Goal: Task Accomplishment & Management: Complete application form

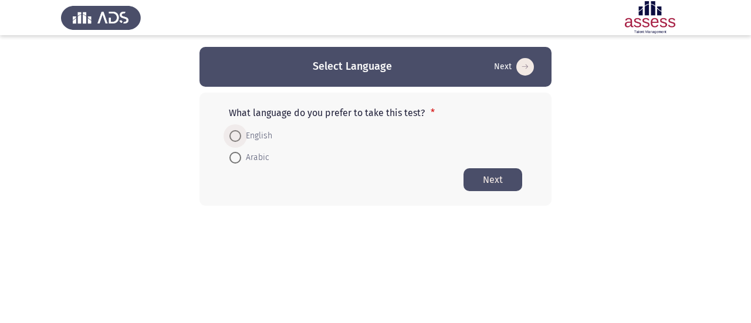
click at [241, 137] on label "English" at bounding box center [250, 136] width 43 height 14
click at [241, 137] on input "English" at bounding box center [235, 136] width 12 height 12
radio input "true"
click at [491, 180] on button "Next" at bounding box center [493, 179] width 59 height 23
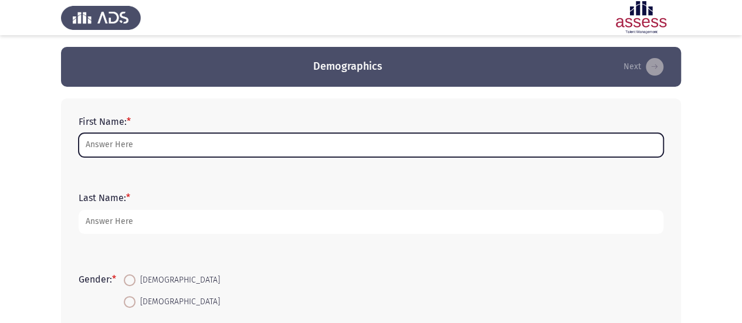
click at [211, 151] on input "First Name: *" at bounding box center [371, 145] width 585 height 24
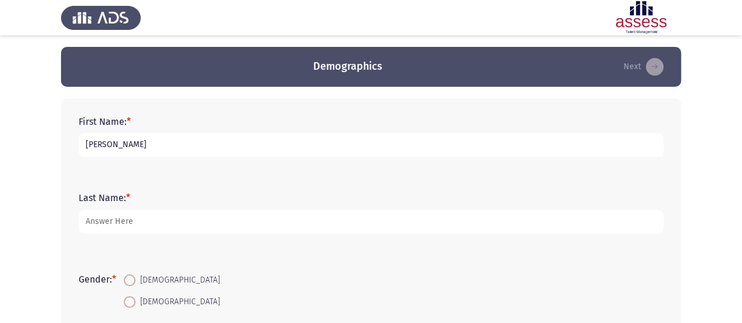
type input "[PERSON_NAME]"
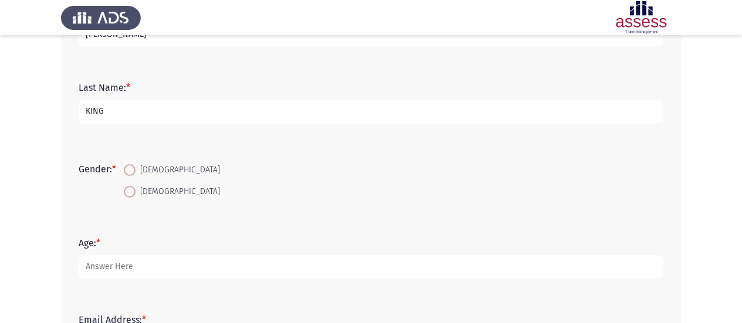
scroll to position [117, 0]
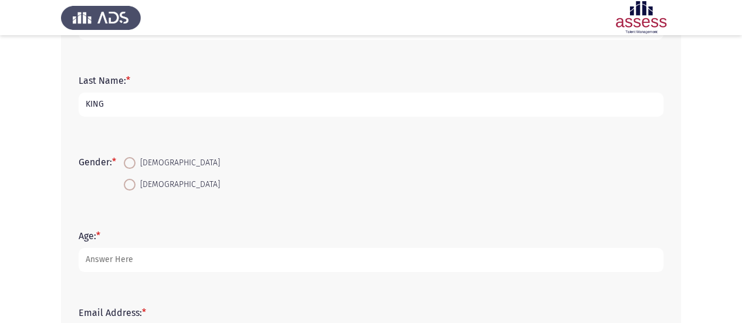
type input "KING"
click at [134, 182] on span at bounding box center [130, 185] width 12 height 12
click at [134, 182] on input "[DEMOGRAPHIC_DATA]" at bounding box center [130, 185] width 12 height 12
radio input "true"
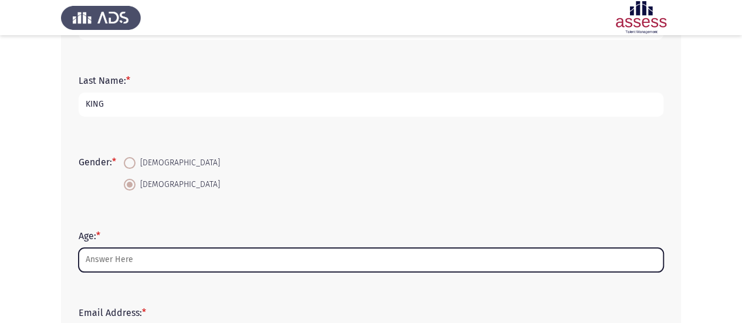
click at [130, 252] on input "Age: *" at bounding box center [371, 260] width 585 height 24
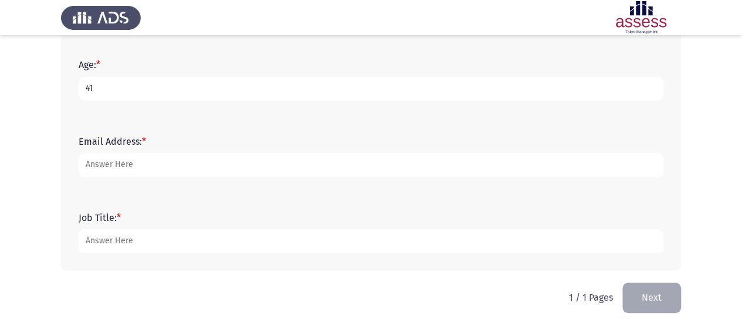
scroll to position [293, 0]
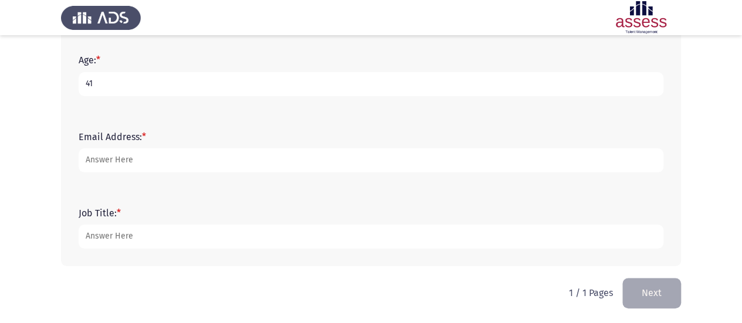
type input "41"
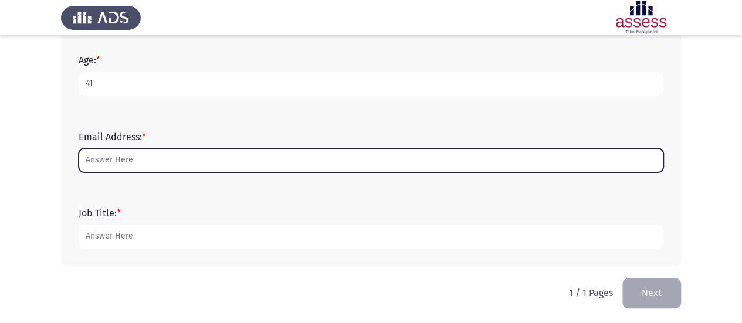
click at [133, 156] on input "Email Address: *" at bounding box center [371, 160] width 585 height 24
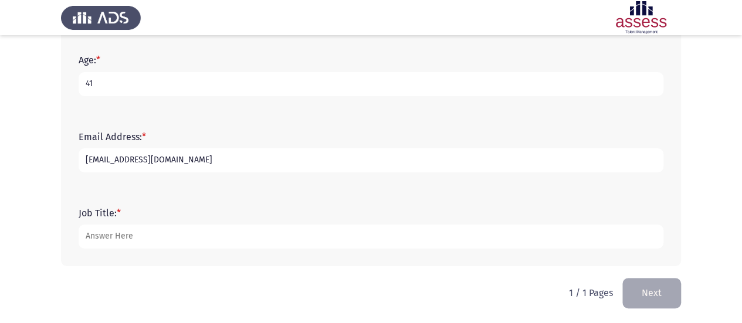
type input "[EMAIL_ADDRESS][DOMAIN_NAME]"
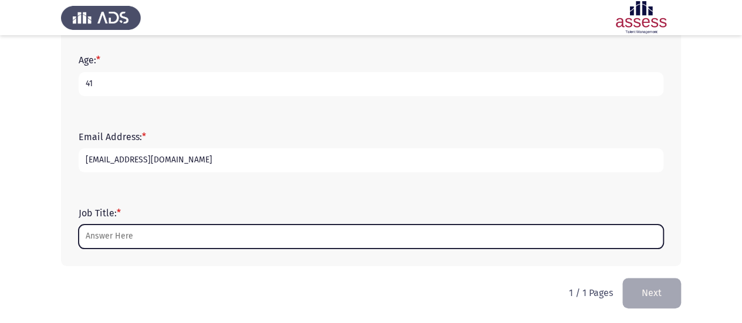
click at [156, 242] on input "Job Title: *" at bounding box center [371, 237] width 585 height 24
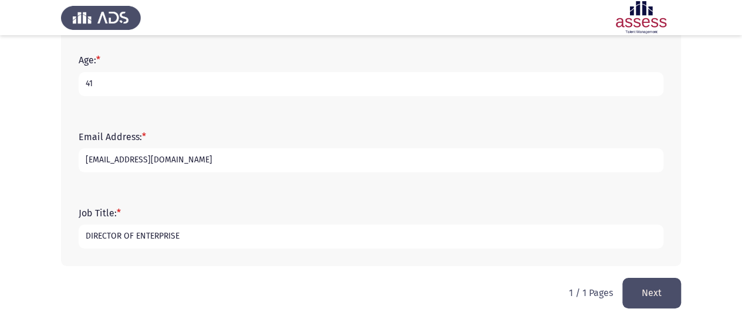
type input "DIRECTOR OF ENTERPRISE"
click at [651, 299] on button "Next" at bounding box center [652, 293] width 59 height 30
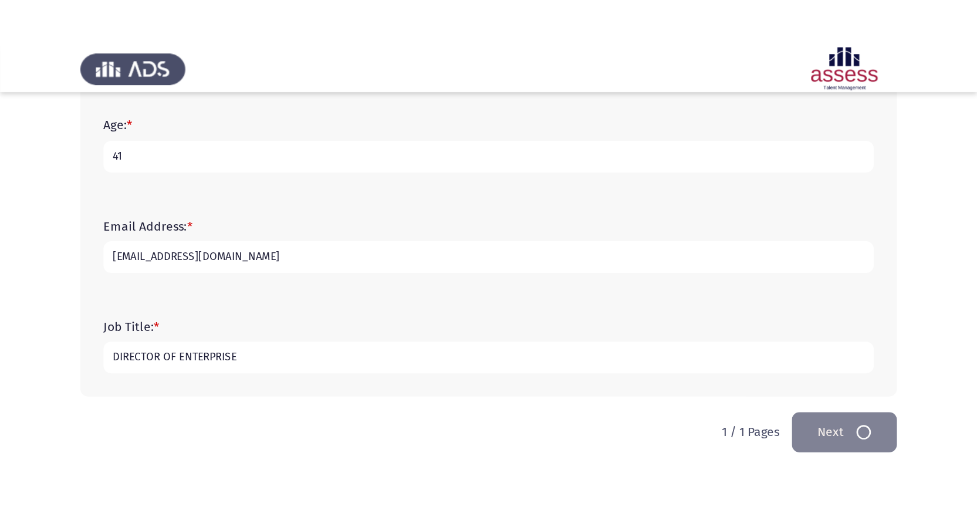
scroll to position [0, 0]
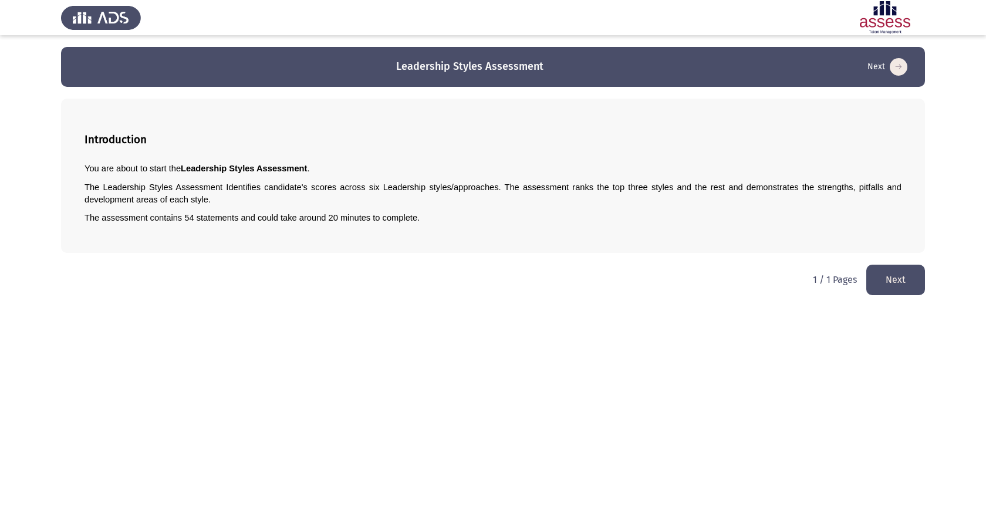
click at [751, 281] on button "Next" at bounding box center [895, 280] width 59 height 30
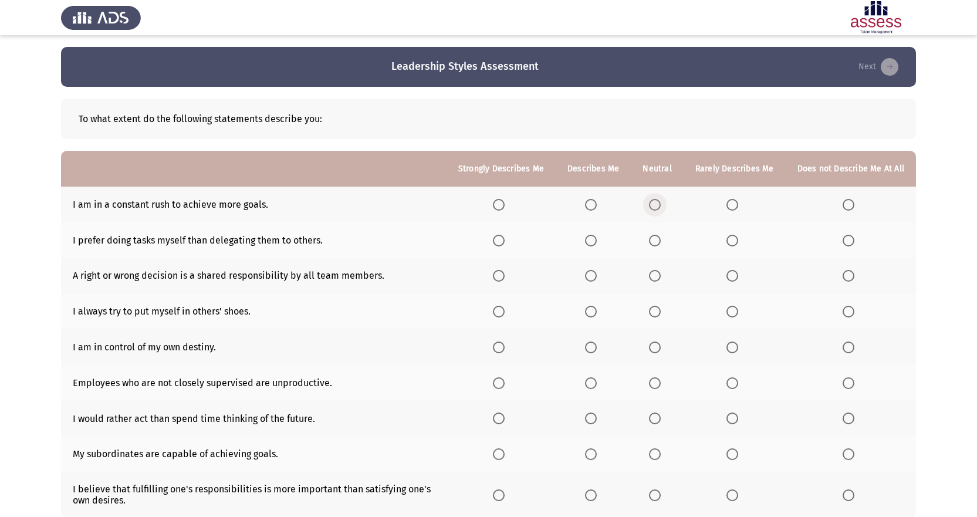
click at [659, 200] on span "Select an option" at bounding box center [655, 205] width 12 height 12
click at [659, 200] on input "Select an option" at bounding box center [655, 205] width 12 height 12
click at [659, 240] on span "Select an option" at bounding box center [655, 241] width 12 height 12
click at [659, 240] on input "Select an option" at bounding box center [655, 241] width 12 height 12
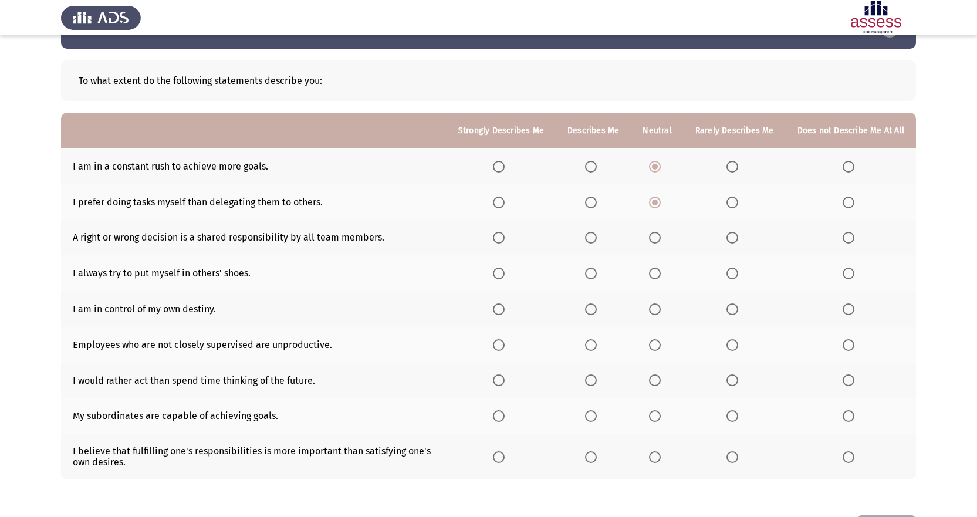
scroll to position [59, 0]
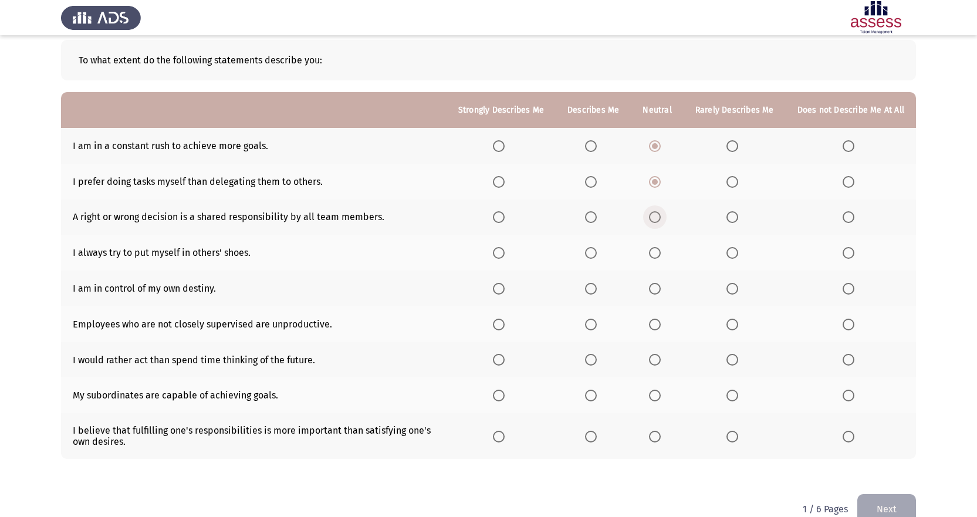
click at [660, 217] on span "Select an option" at bounding box center [655, 217] width 12 height 12
click at [660, 217] on input "Select an option" at bounding box center [655, 217] width 12 height 12
click at [505, 256] on span "Select an option" at bounding box center [499, 253] width 12 height 12
click at [505, 256] on input "Select an option" at bounding box center [499, 253] width 12 height 12
click at [594, 288] on span "Select an option" at bounding box center [591, 289] width 12 height 12
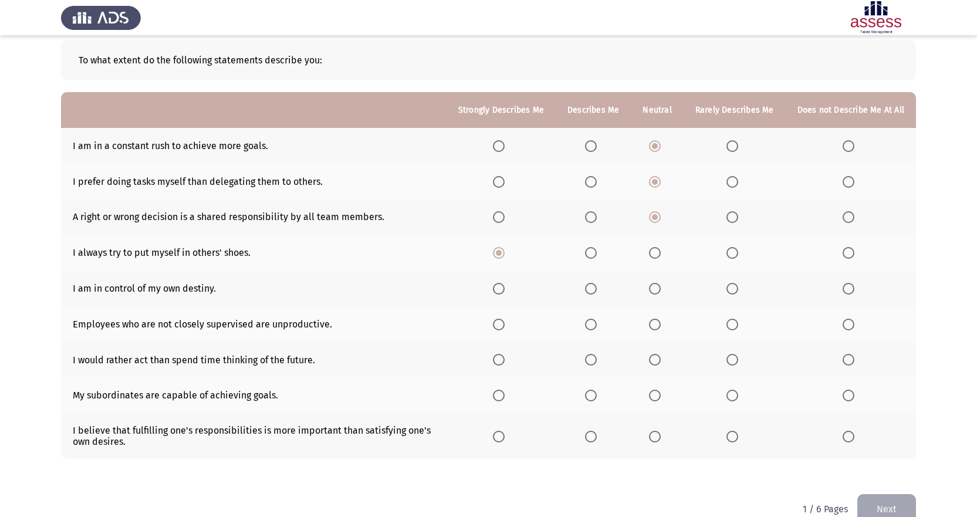
click at [594, 288] on input "Select an option" at bounding box center [591, 289] width 12 height 12
click at [656, 323] on span "Select an option" at bounding box center [655, 325] width 12 height 12
click at [656, 323] on input "Select an option" at bounding box center [655, 325] width 12 height 12
click at [659, 323] on span "Select an option" at bounding box center [655, 360] width 12 height 12
click at [659, 323] on input "Select an option" at bounding box center [655, 360] width 12 height 12
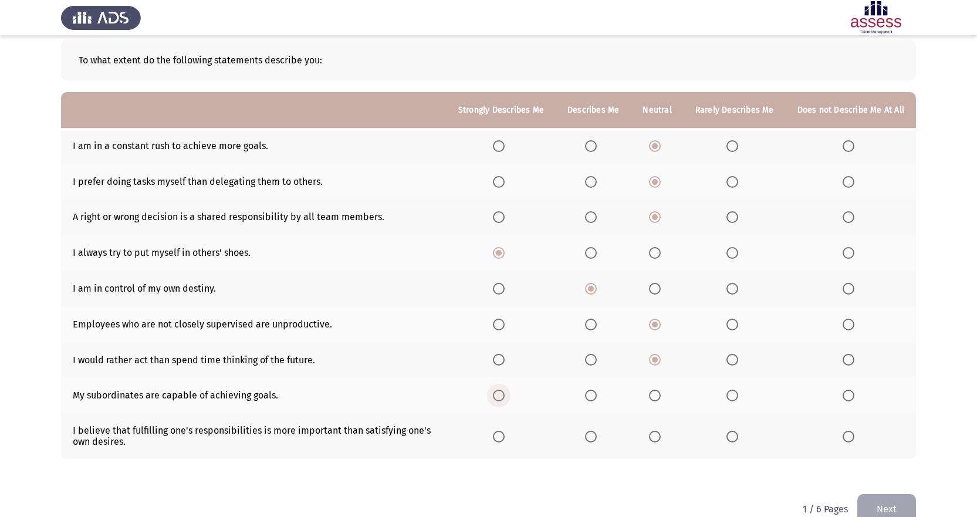
click at [505, 323] on span "Select an option" at bounding box center [499, 396] width 12 height 12
click at [505, 323] on input "Select an option" at bounding box center [499, 396] width 12 height 12
click at [597, 323] on span "Select an option" at bounding box center [591, 437] width 12 height 12
click at [597, 323] on input "Select an option" at bounding box center [591, 437] width 12 height 12
click at [751, 323] on button "Next" at bounding box center [886, 509] width 59 height 30
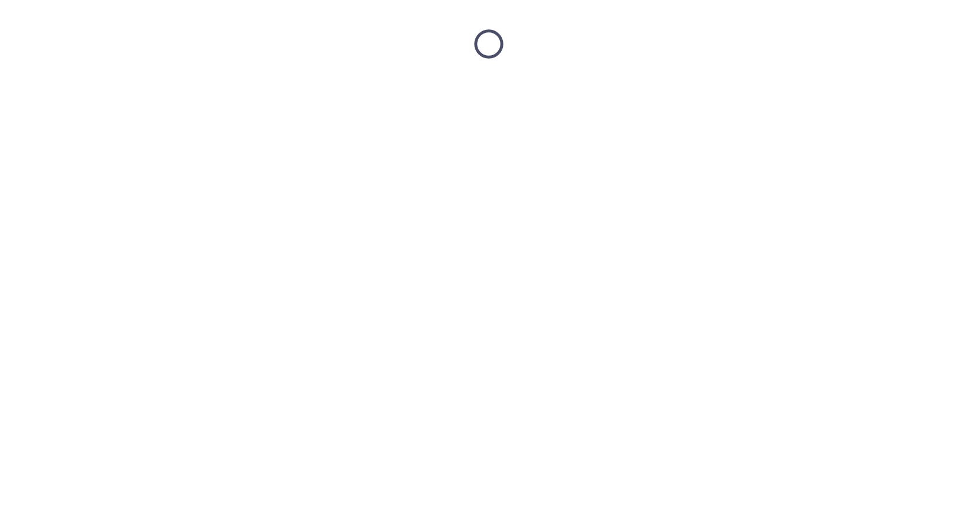
scroll to position [0, 0]
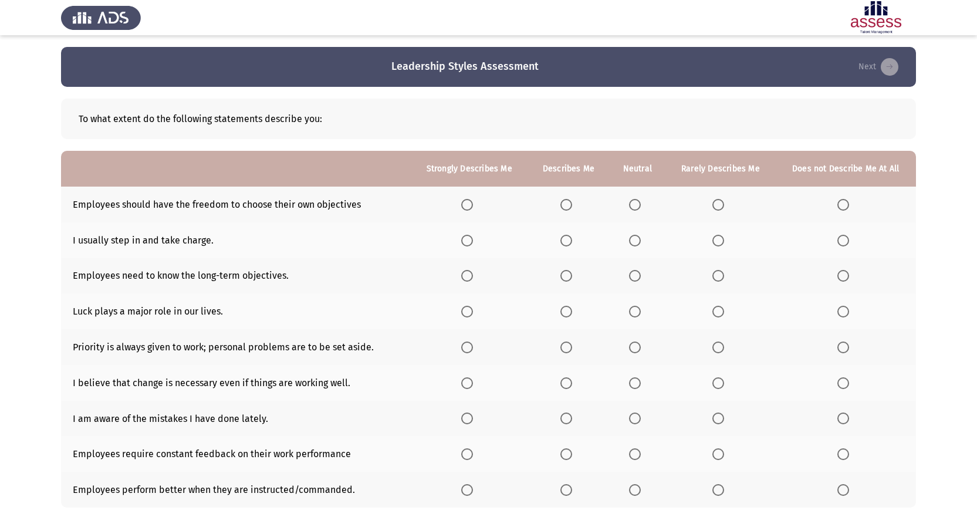
click at [634, 205] on span "Select an option" at bounding box center [635, 205] width 12 height 12
click at [634, 205] on input "Select an option" at bounding box center [635, 205] width 12 height 12
click at [633, 241] on span "Select an option" at bounding box center [635, 241] width 12 height 12
click at [633, 241] on input "Select an option" at bounding box center [635, 241] width 12 height 12
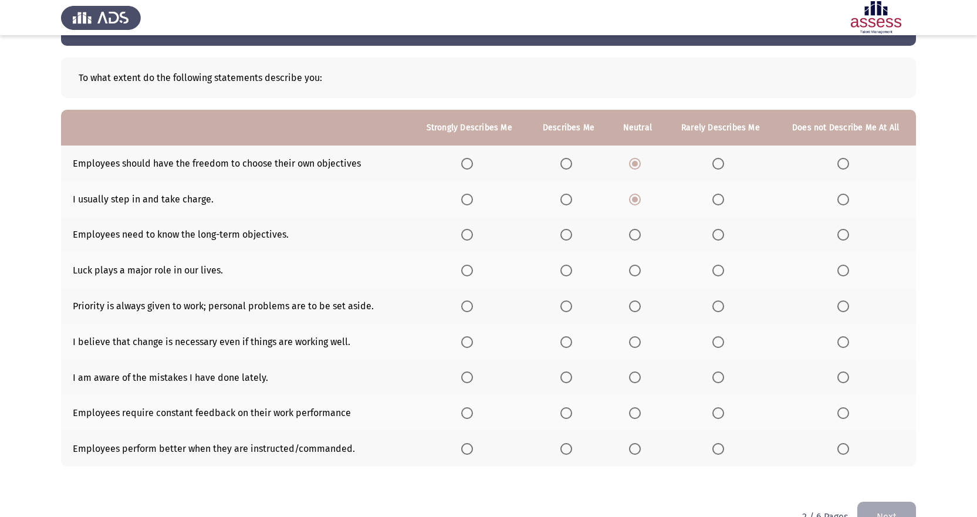
scroll to position [59, 0]
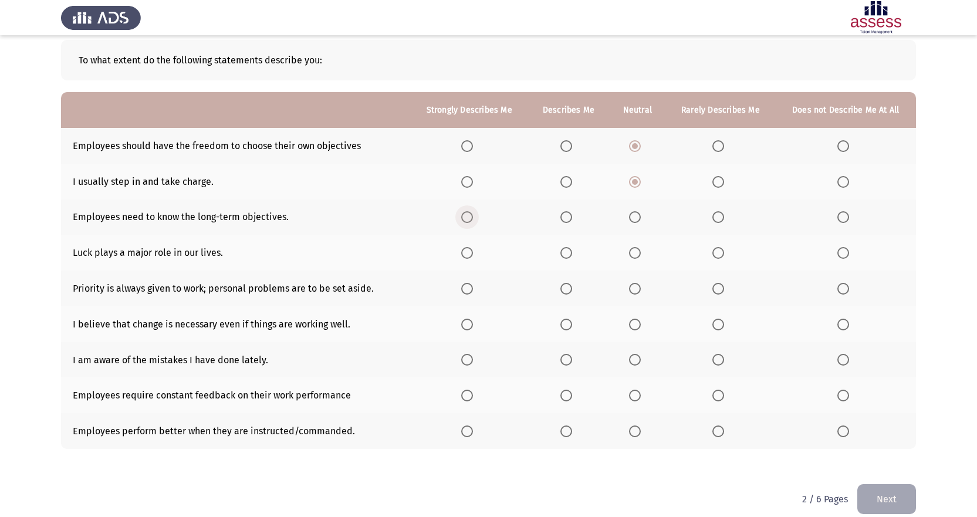
click at [470, 219] on span "Select an option" at bounding box center [467, 217] width 12 height 12
click at [470, 219] on input "Select an option" at bounding box center [467, 217] width 12 height 12
click at [569, 255] on span "Select an option" at bounding box center [566, 253] width 12 height 12
click at [569, 255] on input "Select an option" at bounding box center [566, 253] width 12 height 12
click at [635, 289] on span "Select an option" at bounding box center [635, 289] width 12 height 12
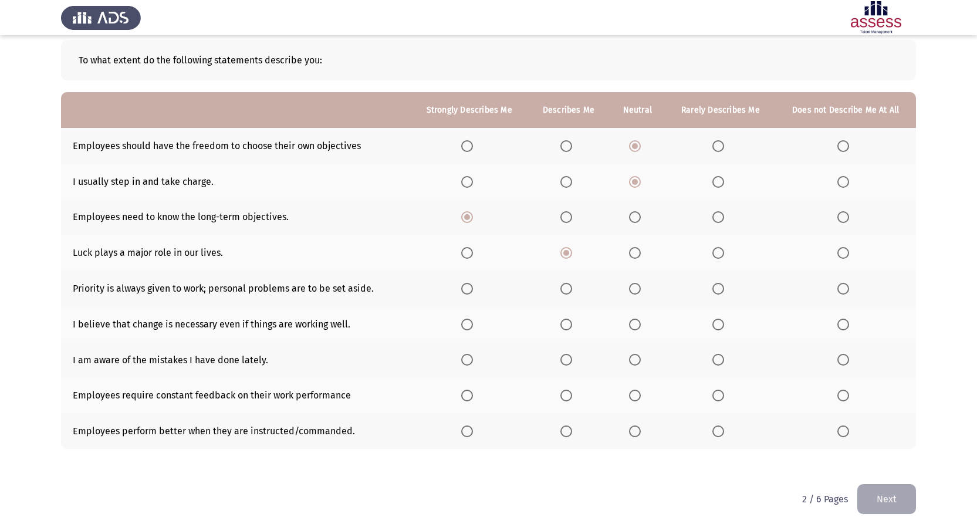
click at [635, 289] on input "Select an option" at bounding box center [635, 289] width 12 height 12
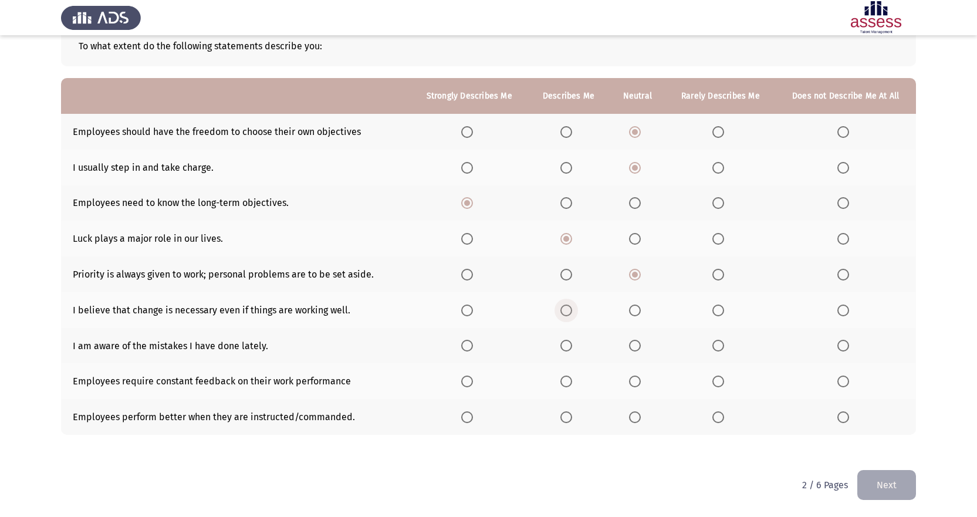
click at [569, 308] on span "Select an option" at bounding box center [566, 311] width 12 height 12
click at [569, 308] on input "Select an option" at bounding box center [566, 311] width 12 height 12
click at [567, 323] on span "Select an option" at bounding box center [566, 346] width 12 height 12
click at [567, 323] on input "Select an option" at bounding box center [566, 346] width 12 height 12
click at [568, 323] on span "Select an option" at bounding box center [566, 382] width 12 height 12
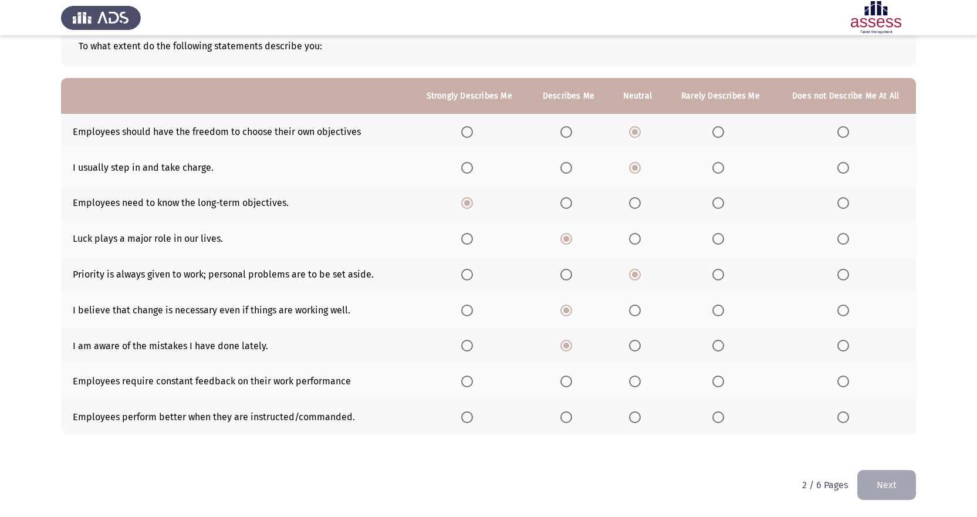
click at [568, 323] on input "Select an option" at bounding box center [566, 382] width 12 height 12
click at [640, 323] on span "Select an option" at bounding box center [635, 417] width 12 height 12
click at [640, 323] on input "Select an option" at bounding box center [635, 417] width 12 height 12
click at [751, 323] on button "Next" at bounding box center [886, 485] width 59 height 30
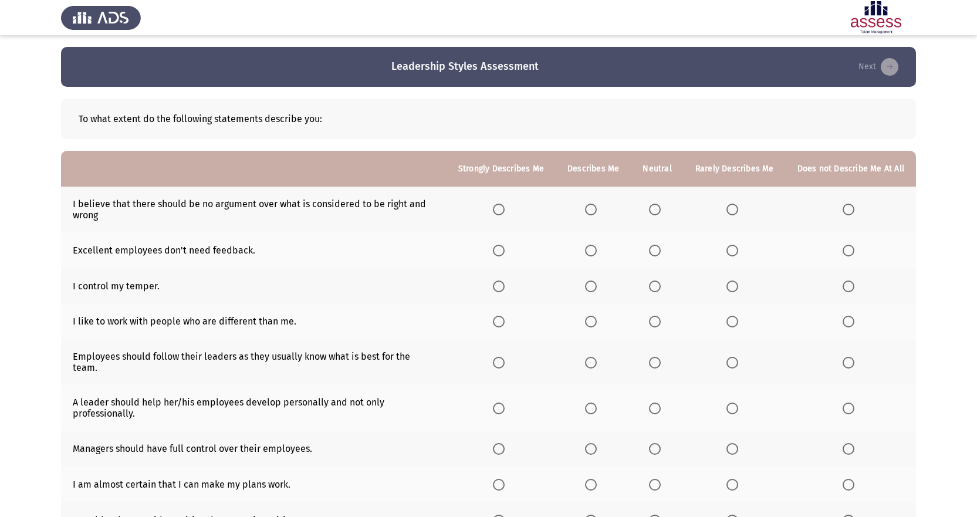
click at [658, 211] on span "Select an option" at bounding box center [655, 210] width 12 height 12
click at [658, 211] on input "Select an option" at bounding box center [655, 210] width 12 height 12
click at [732, 251] on span "Select an option" at bounding box center [732, 251] width 12 height 12
click at [732, 251] on input "Select an option" at bounding box center [732, 251] width 12 height 12
click at [595, 289] on span "Select an option" at bounding box center [591, 286] width 12 height 12
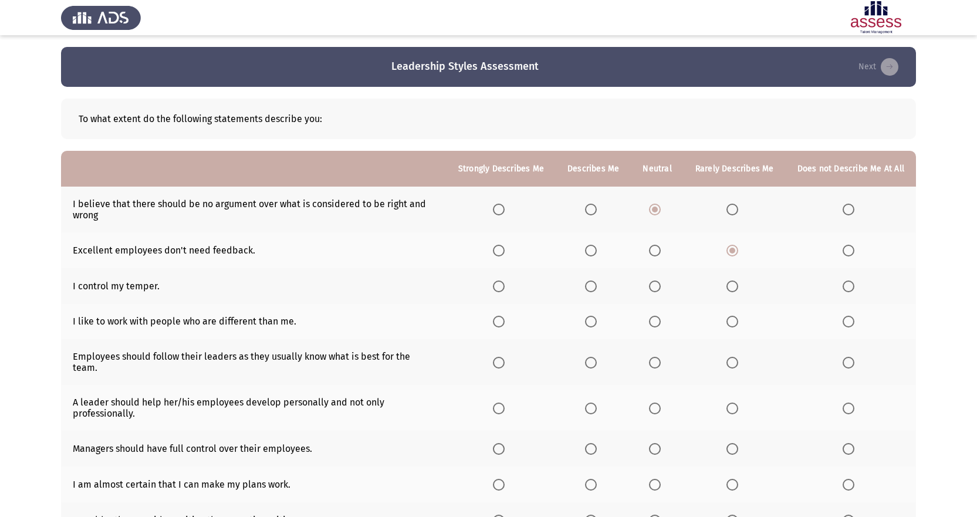
click at [595, 289] on input "Select an option" at bounding box center [591, 286] width 12 height 12
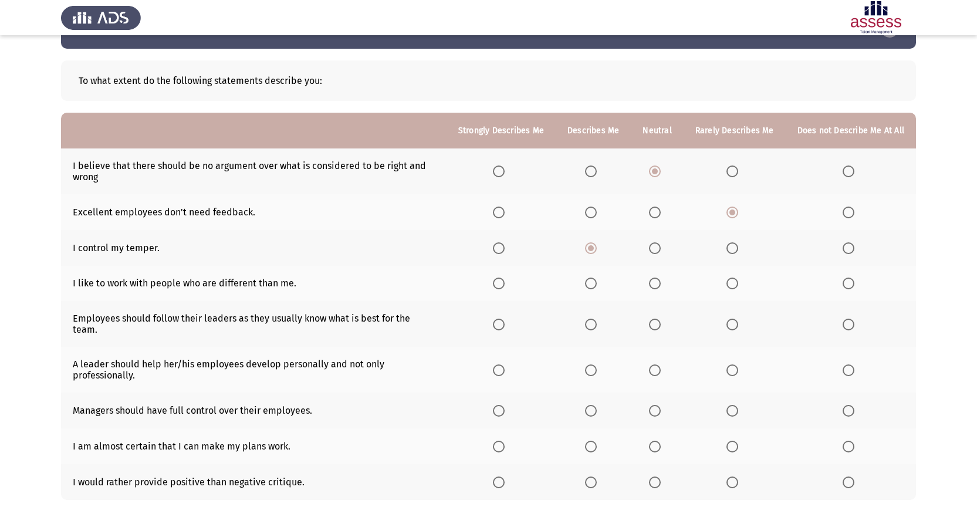
scroll to position [59, 0]
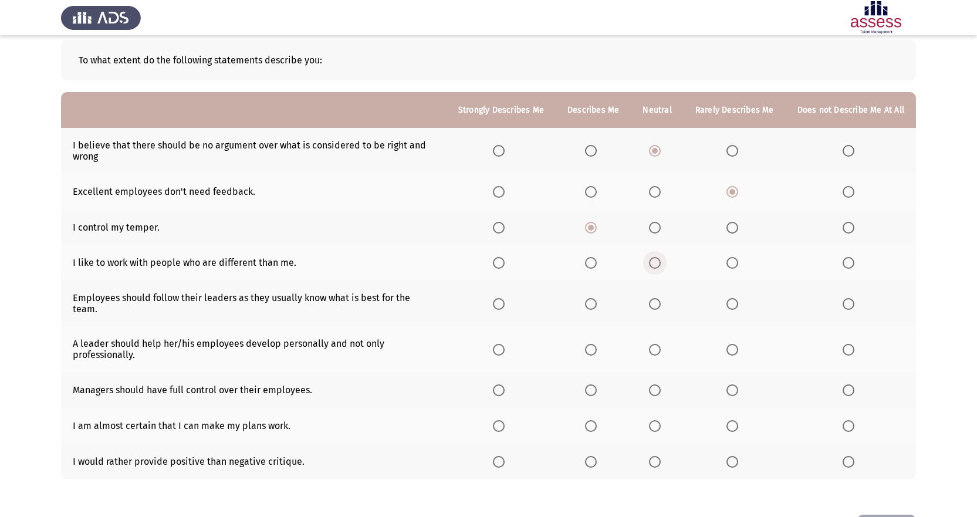
click at [661, 263] on span "Select an option" at bounding box center [655, 263] width 12 height 12
click at [661, 263] on input "Select an option" at bounding box center [655, 263] width 12 height 12
click at [732, 298] on span "Select an option" at bounding box center [732, 304] width 12 height 12
click at [732, 298] on input "Select an option" at bounding box center [732, 304] width 12 height 12
click at [596, 323] on span "Select an option" at bounding box center [591, 350] width 12 height 12
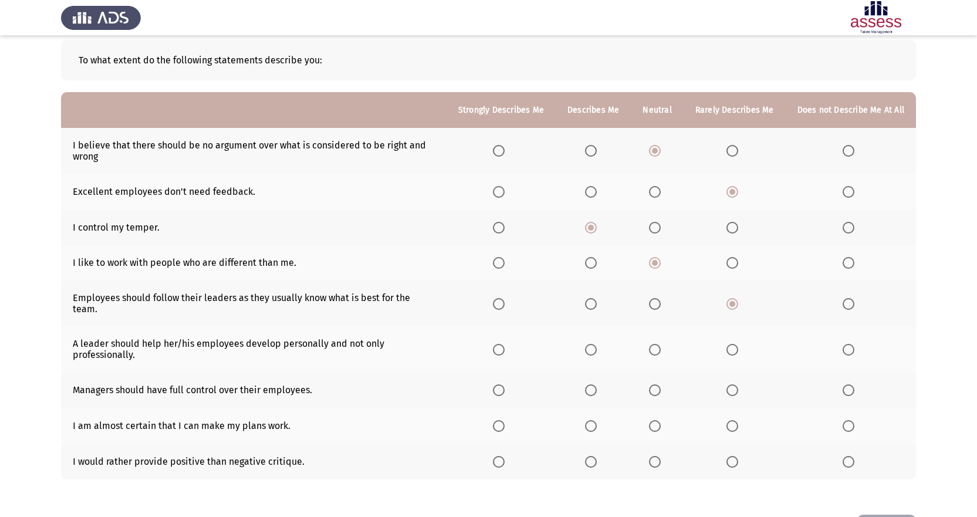
click at [596, 323] on input "Select an option" at bounding box center [591, 350] width 12 height 12
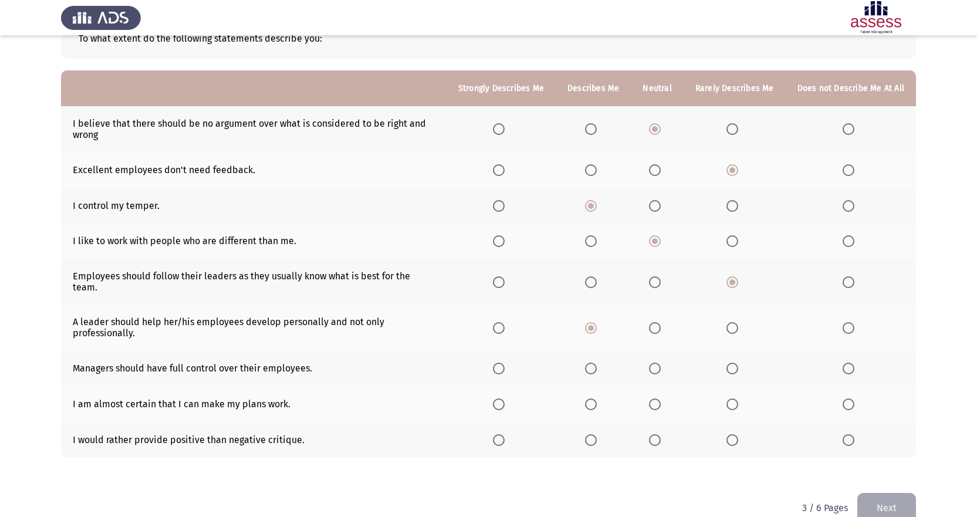
scroll to position [93, 0]
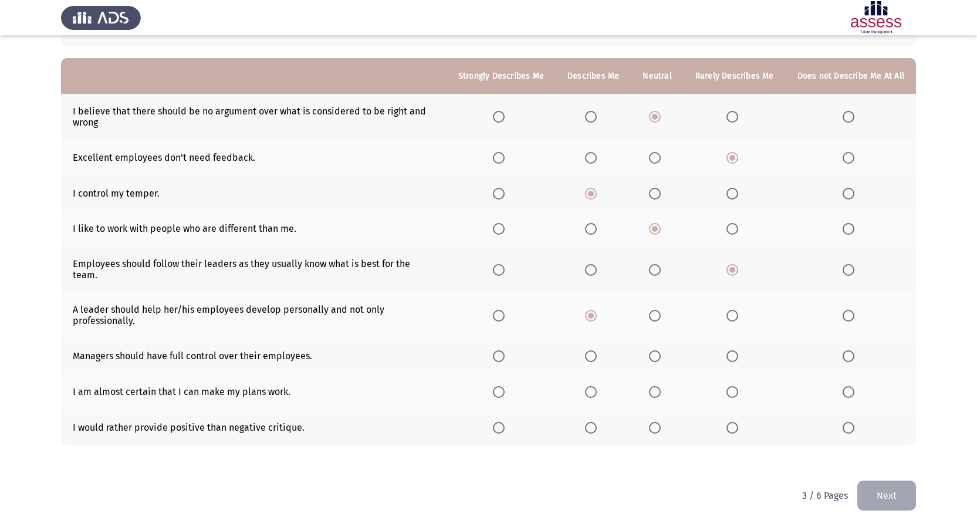
click at [660, 323] on span "Select an option" at bounding box center [655, 356] width 12 height 12
click at [660, 323] on input "Select an option" at bounding box center [655, 356] width 12 height 12
click at [591, 323] on span "Select an option" at bounding box center [591, 392] width 12 height 12
click at [591, 323] on input "Select an option" at bounding box center [591, 392] width 12 height 12
click at [658, 323] on span "Select an option" at bounding box center [655, 428] width 12 height 12
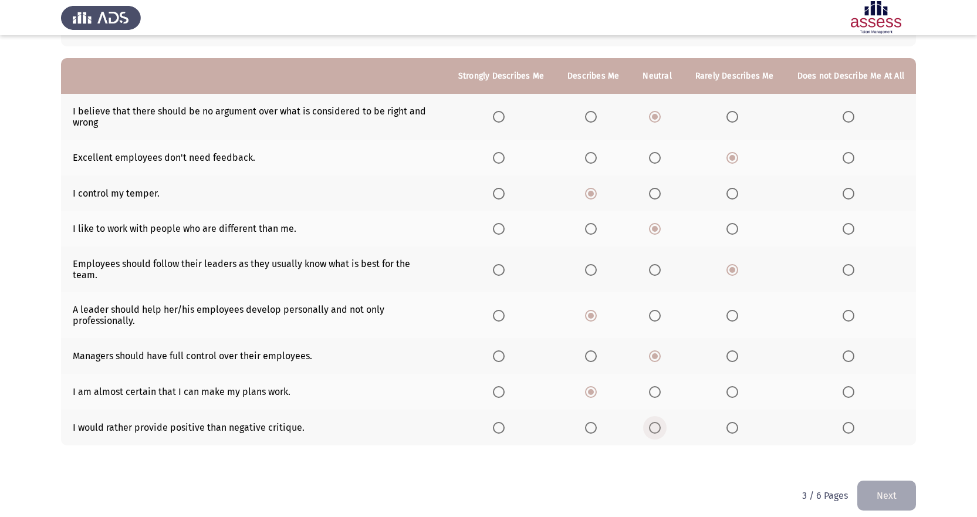
click at [658, 323] on input "Select an option" at bounding box center [655, 428] width 12 height 12
click at [597, 323] on span "Select an option" at bounding box center [591, 428] width 12 height 12
click at [597, 323] on input "Select an option" at bounding box center [591, 428] width 12 height 12
click at [751, 323] on button "Next" at bounding box center [886, 496] width 59 height 30
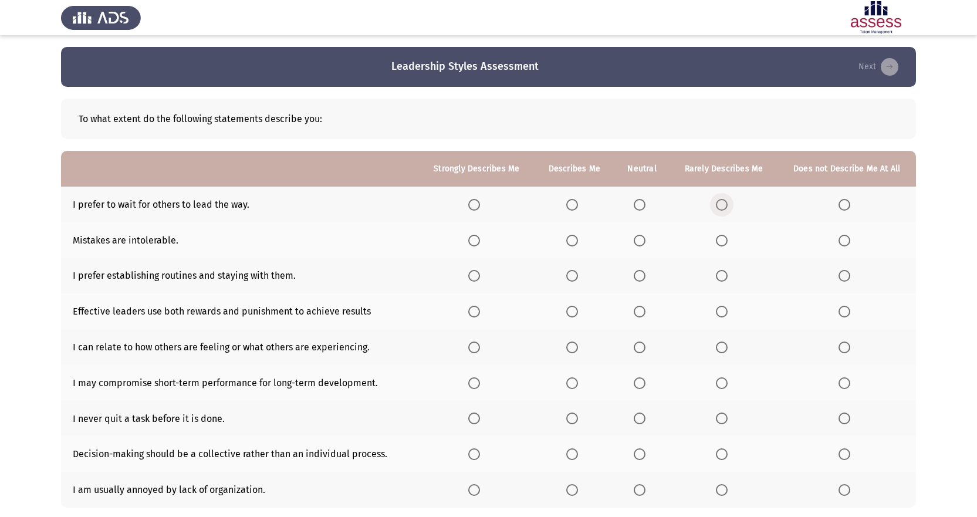
click at [722, 204] on span "Select an option" at bounding box center [722, 205] width 12 height 12
click at [722, 204] on input "Select an option" at bounding box center [722, 205] width 12 height 12
click at [721, 242] on span "Select an option" at bounding box center [722, 241] width 12 height 12
click at [721, 242] on input "Select an option" at bounding box center [722, 241] width 12 height 12
click at [574, 275] on span "Select an option" at bounding box center [572, 276] width 12 height 12
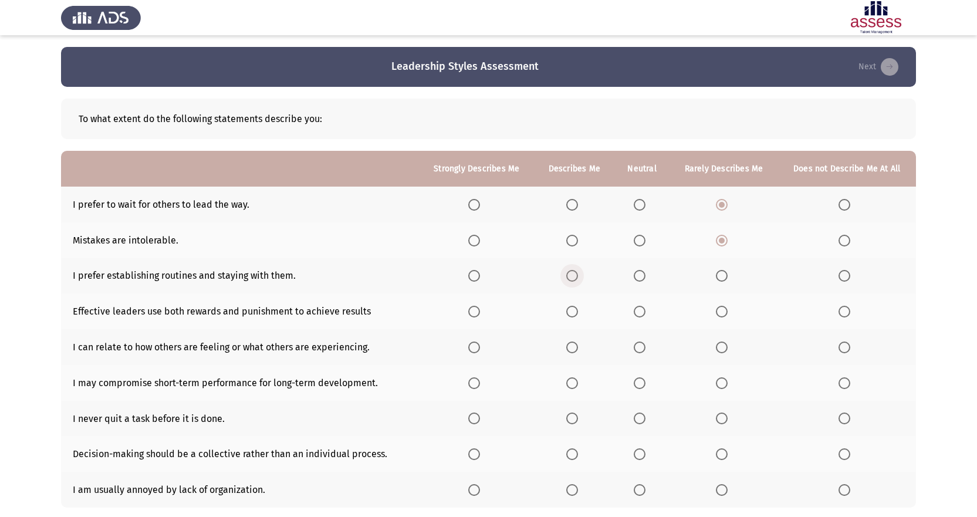
click at [574, 275] on input "Select an option" at bounding box center [572, 276] width 12 height 12
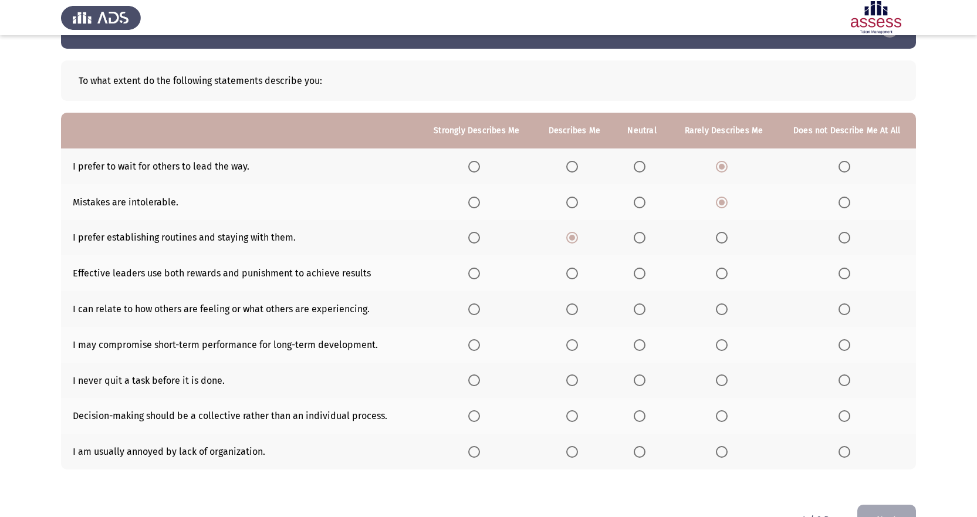
scroll to position [59, 0]
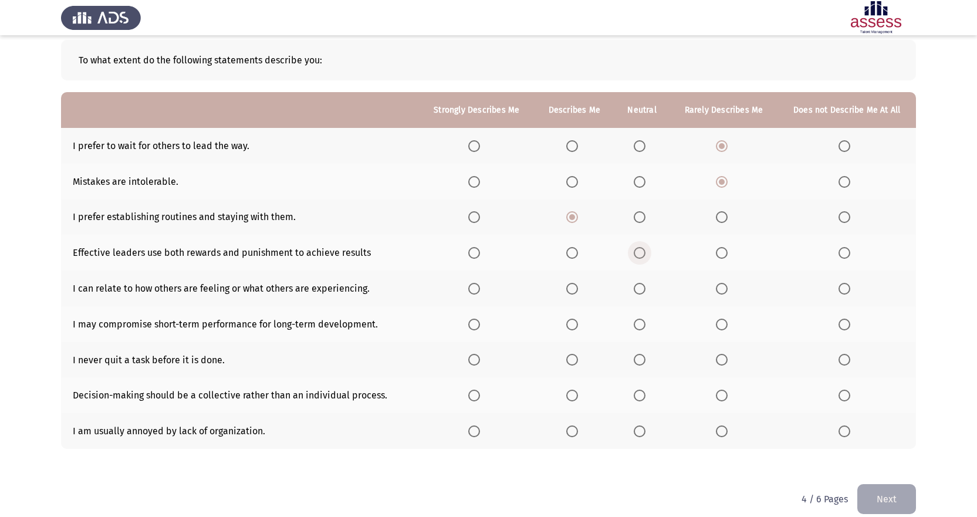
click at [643, 256] on span "Select an option" at bounding box center [640, 253] width 12 height 12
click at [643, 256] on input "Select an option" at bounding box center [640, 253] width 12 height 12
click at [720, 255] on span "Select an option" at bounding box center [722, 253] width 12 height 12
click at [720, 255] on input "Select an option" at bounding box center [722, 253] width 12 height 12
click at [643, 253] on span "Select an option" at bounding box center [640, 253] width 12 height 12
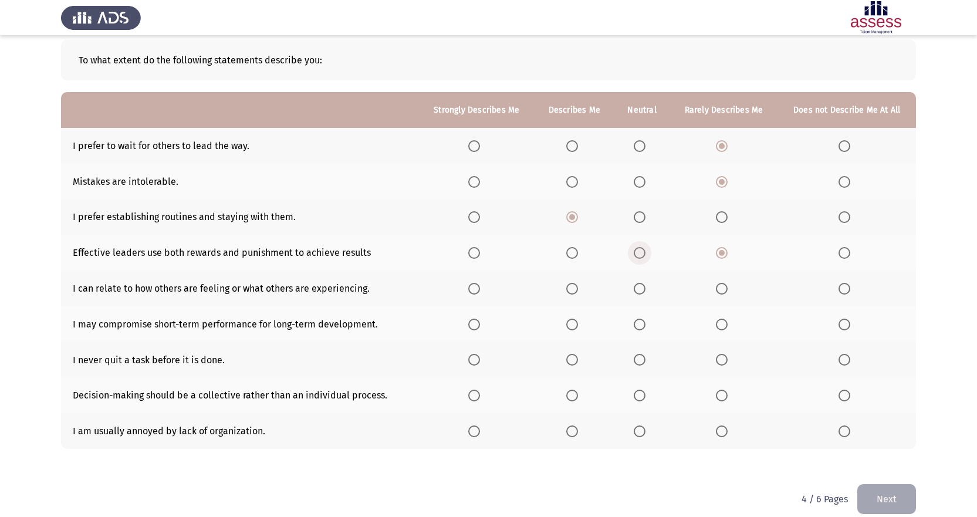
click at [643, 253] on input "Select an option" at bounding box center [640, 253] width 12 height 12
click at [572, 286] on span "Select an option" at bounding box center [572, 289] width 12 height 12
click at [572, 286] on input "Select an option" at bounding box center [572, 289] width 12 height 12
click at [574, 323] on span "Select an option" at bounding box center [572, 325] width 12 height 12
click at [574, 323] on input "Select an option" at bounding box center [572, 325] width 12 height 12
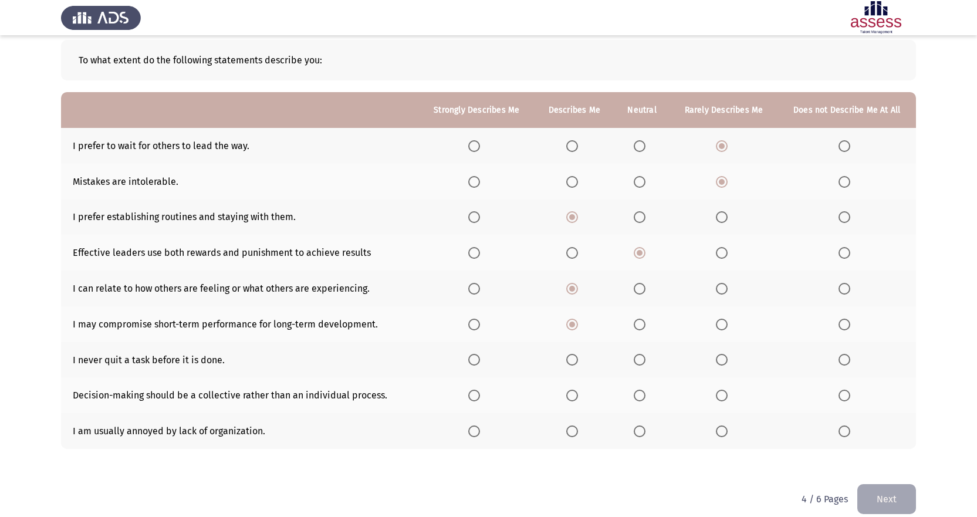
click at [572, 323] on span "Select an option" at bounding box center [572, 360] width 12 height 12
click at [572, 323] on input "Select an option" at bounding box center [572, 360] width 12 height 12
click at [575, 323] on span "Select an option" at bounding box center [572, 396] width 12 height 12
click at [575, 323] on input "Select an option" at bounding box center [572, 396] width 12 height 12
click at [573, 323] on span "Select an option" at bounding box center [572, 431] width 12 height 12
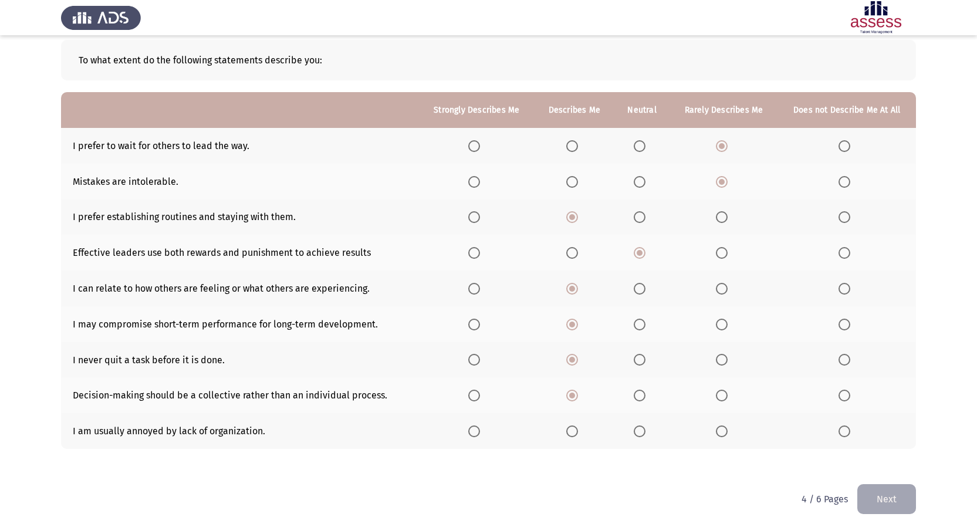
click at [573, 323] on input "Select an option" at bounding box center [572, 431] width 12 height 12
click at [751, 323] on button "Next" at bounding box center [886, 499] width 59 height 30
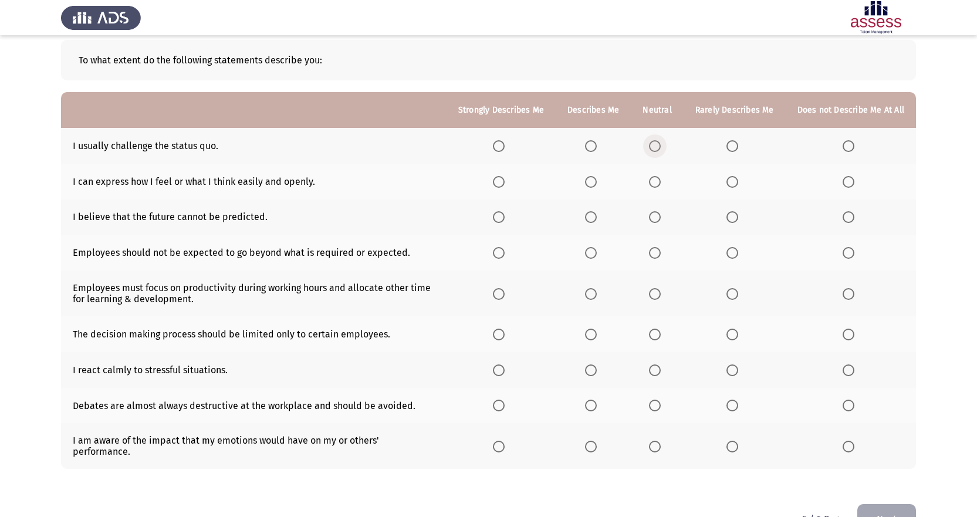
click at [657, 143] on span "Select an option" at bounding box center [655, 146] width 12 height 12
click at [657, 143] on input "Select an option" at bounding box center [655, 146] width 12 height 12
click at [597, 183] on span "Select an option" at bounding box center [591, 182] width 12 height 12
click at [597, 183] on input "Select an option" at bounding box center [591, 182] width 12 height 12
click at [660, 220] on span "Select an option" at bounding box center [655, 217] width 12 height 12
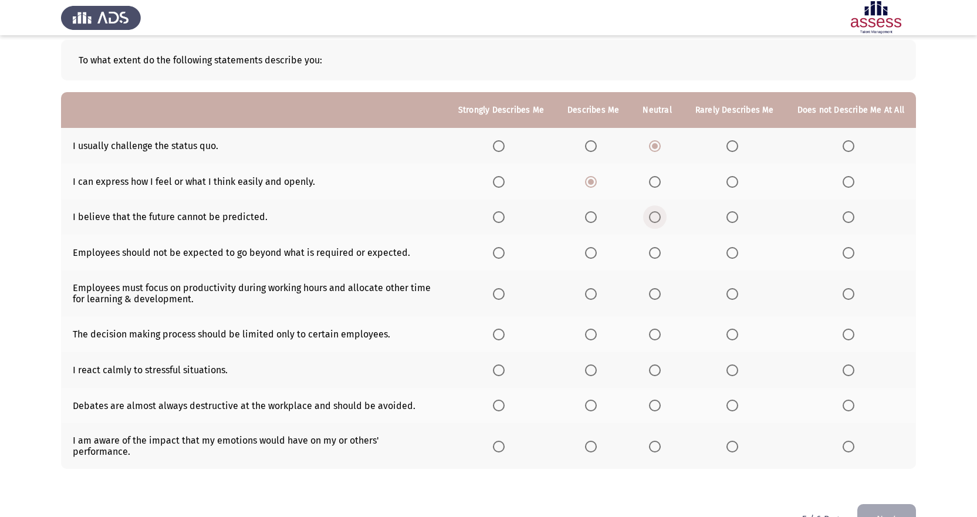
click at [660, 220] on input "Select an option" at bounding box center [655, 217] width 12 height 12
click at [655, 253] on span "Select an option" at bounding box center [655, 253] width 0 height 0
click at [658, 253] on input "Select an option" at bounding box center [655, 253] width 12 height 12
click at [659, 297] on span "Select an option" at bounding box center [655, 294] width 12 height 12
click at [659, 297] on input "Select an option" at bounding box center [655, 294] width 12 height 12
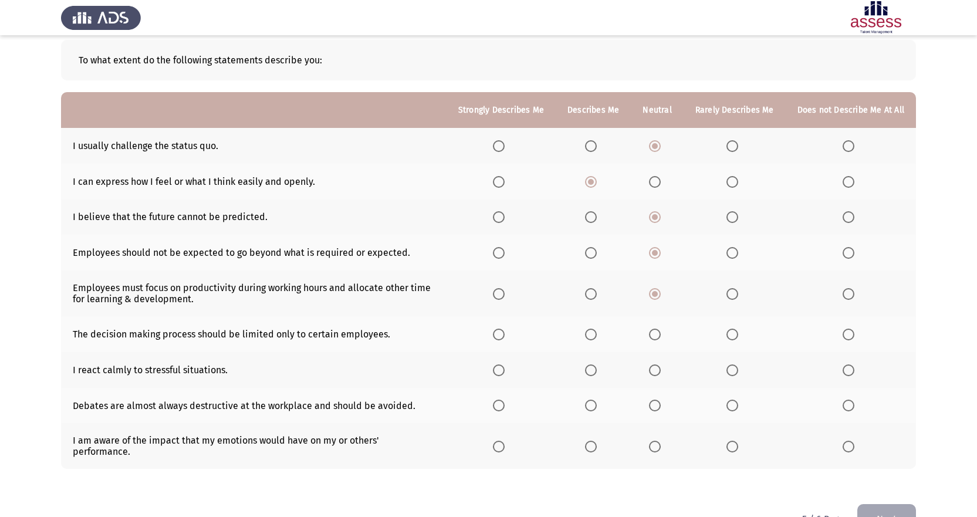
click at [733, 323] on span "Select an option" at bounding box center [732, 335] width 12 height 12
click at [733, 323] on input "Select an option" at bounding box center [732, 335] width 12 height 12
click at [505, 323] on span "Select an option" at bounding box center [499, 370] width 12 height 12
click at [505, 323] on input "Select an option" at bounding box center [499, 370] width 12 height 12
click at [751, 323] on span "Select an option" at bounding box center [849, 406] width 12 height 12
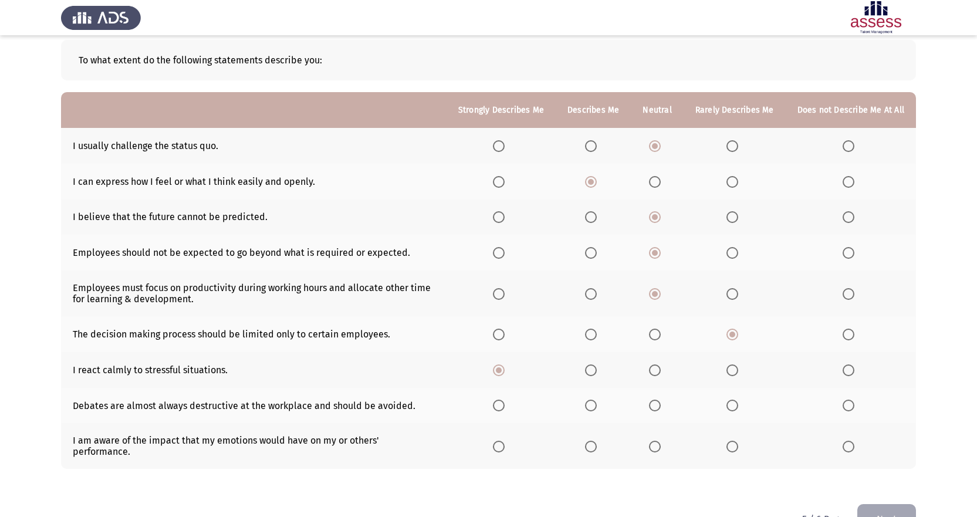
click at [751, 323] on input "Select an option" at bounding box center [849, 406] width 12 height 12
click at [505, 323] on span "Select an option" at bounding box center [499, 447] width 12 height 12
click at [505, 323] on input "Select an option" at bounding box center [499, 447] width 12 height 12
click at [751, 323] on button "Next" at bounding box center [886, 519] width 59 height 30
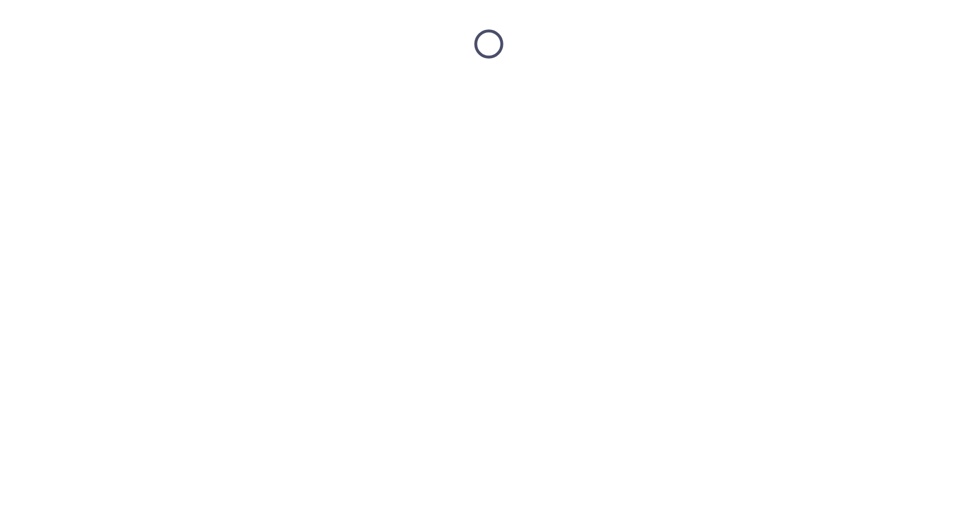
scroll to position [0, 0]
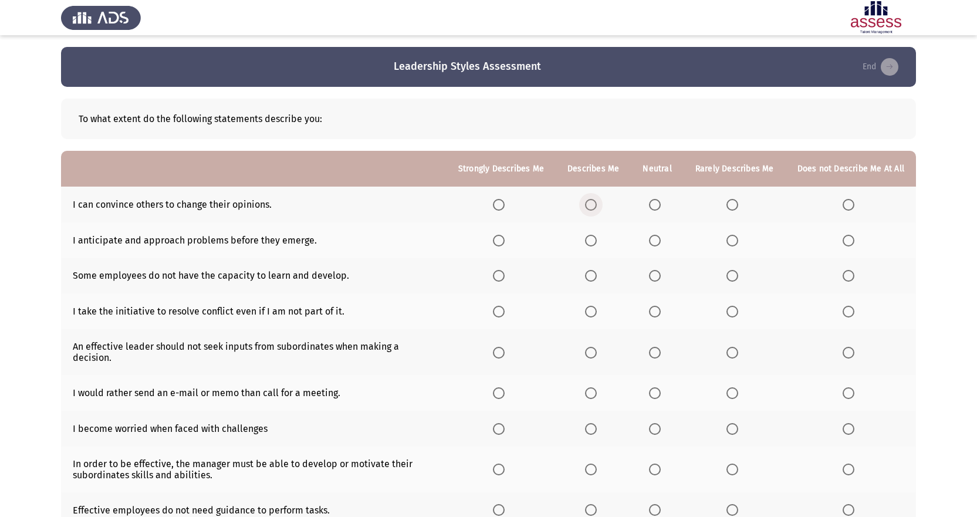
click at [597, 207] on span "Select an option" at bounding box center [591, 205] width 12 height 12
click at [597, 207] on input "Select an option" at bounding box center [591, 205] width 12 height 12
click at [591, 241] on span "Select an option" at bounding box center [591, 241] width 0 height 0
click at [596, 241] on input "Select an option" at bounding box center [591, 241] width 12 height 12
click at [735, 278] on span "Select an option" at bounding box center [732, 276] width 12 height 12
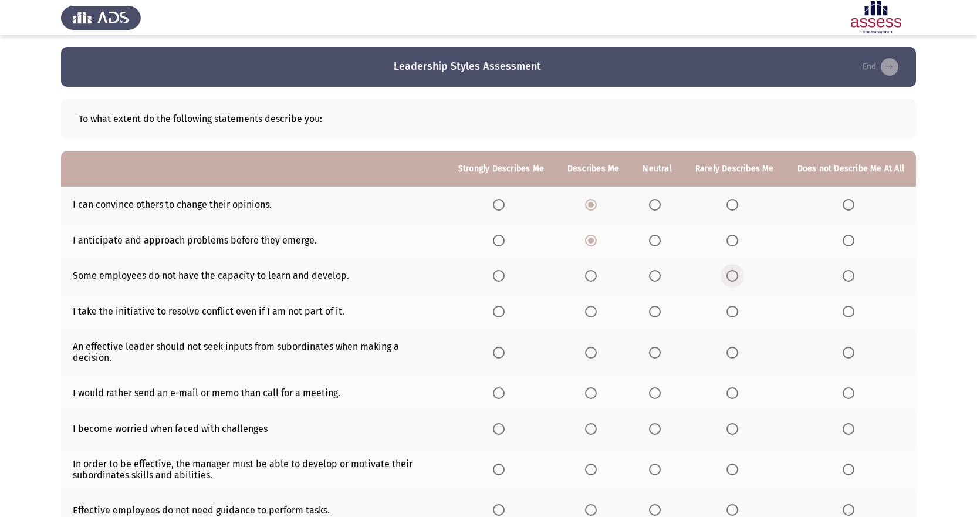
click at [735, 278] on input "Select an option" at bounding box center [732, 276] width 12 height 12
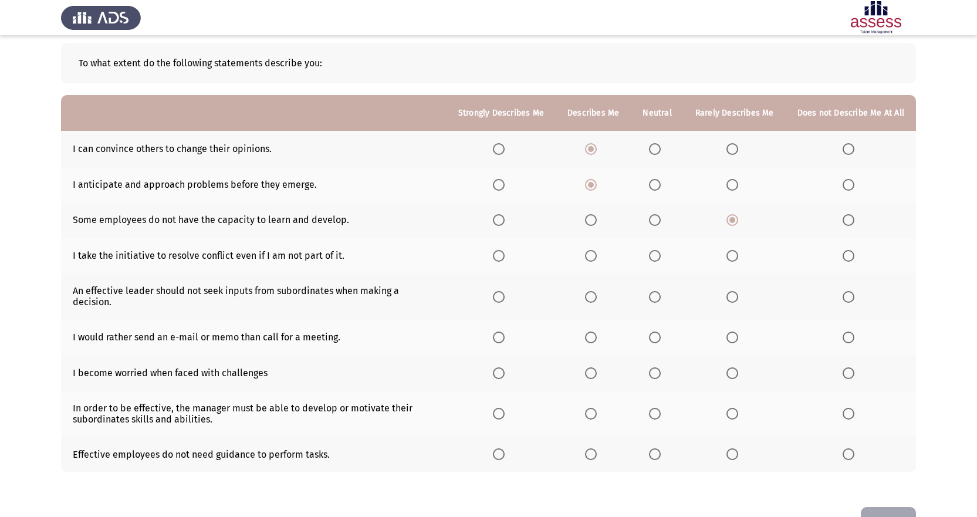
scroll to position [59, 0]
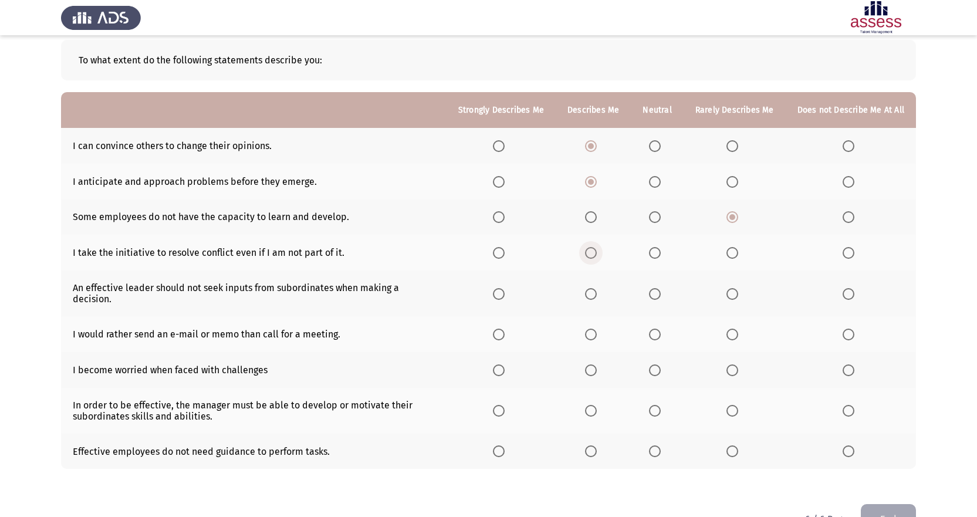
click at [594, 254] on span "Select an option" at bounding box center [591, 253] width 12 height 12
click at [594, 254] on input "Select an option" at bounding box center [591, 253] width 12 height 12
click at [751, 290] on span "Select an option" at bounding box center [849, 294] width 12 height 12
click at [751, 290] on input "Select an option" at bounding box center [849, 294] width 12 height 12
click at [751, 323] on span "Select an option" at bounding box center [849, 335] width 12 height 12
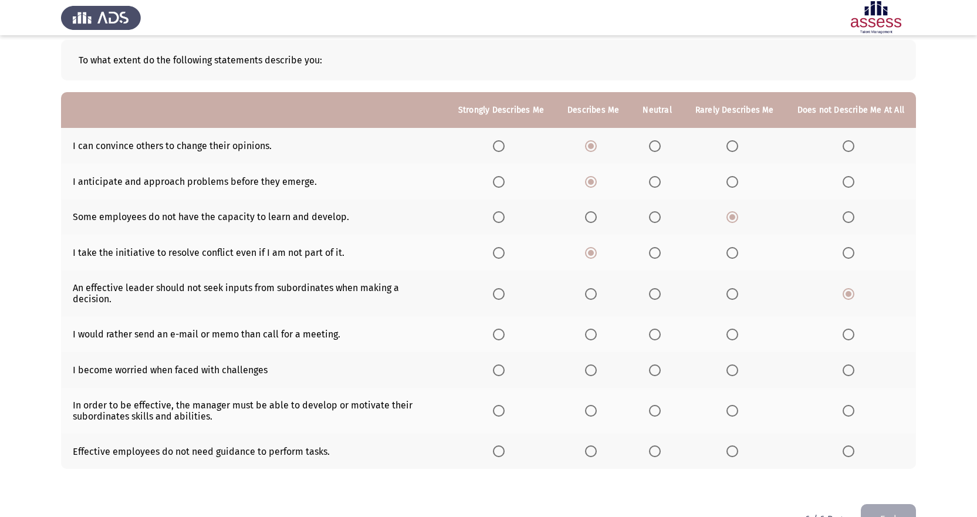
click at [751, 323] on input "Select an option" at bounding box center [849, 335] width 12 height 12
click at [751, 323] on span "Select an option" at bounding box center [849, 370] width 12 height 12
click at [751, 323] on input "Select an option" at bounding box center [849, 370] width 12 height 12
click at [505, 323] on span "Select an option" at bounding box center [499, 411] width 12 height 12
click at [505, 323] on input "Select an option" at bounding box center [499, 411] width 12 height 12
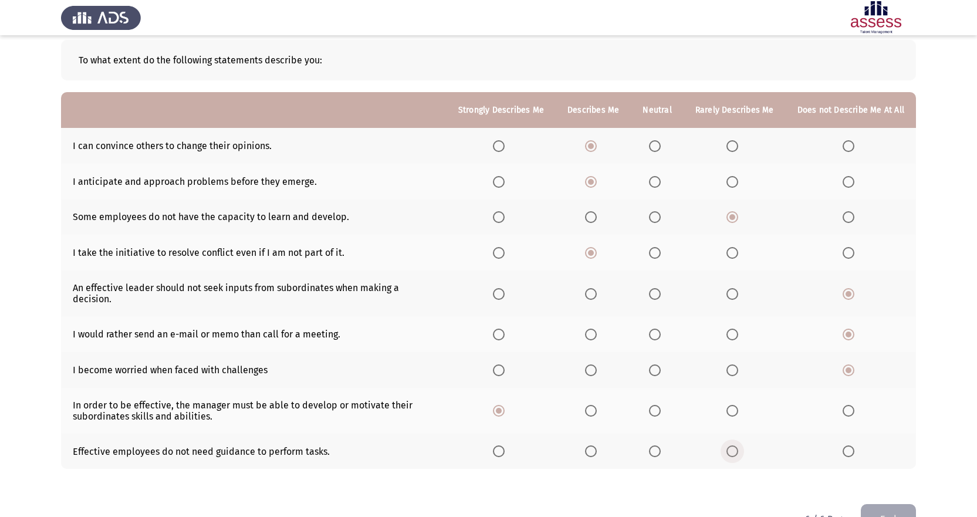
click at [738, 323] on span "Select an option" at bounding box center [732, 451] width 12 height 12
click at [738, 323] on input "Select an option" at bounding box center [732, 451] width 12 height 12
click at [751, 323] on button "End" at bounding box center [888, 519] width 55 height 30
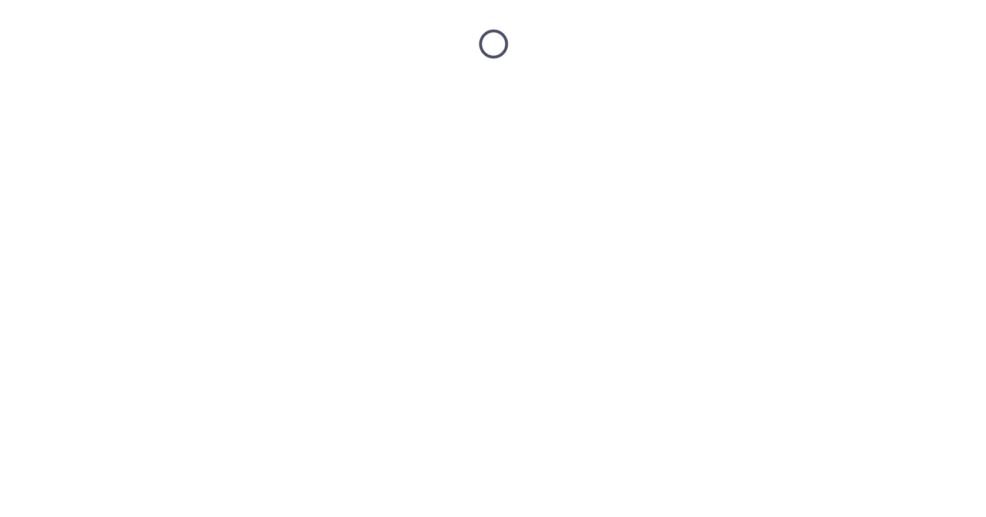
scroll to position [0, 0]
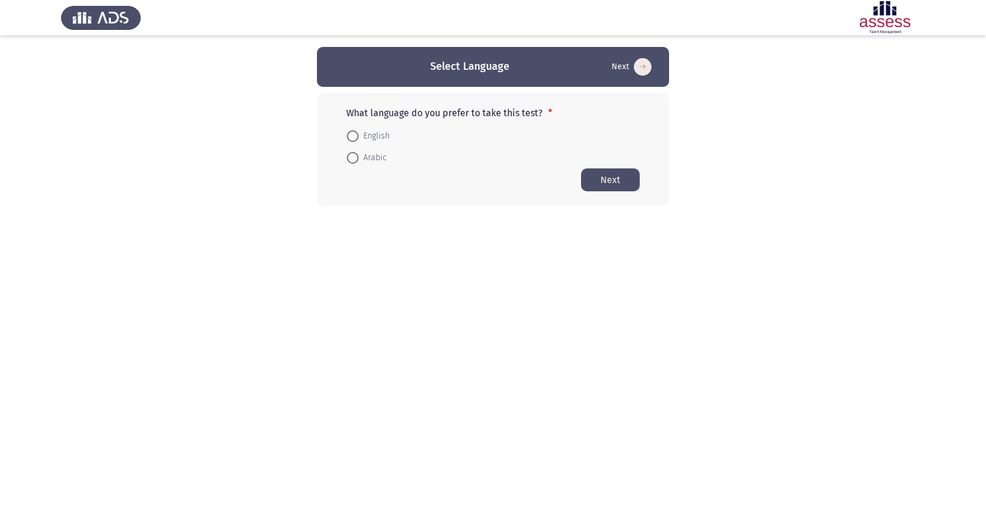
click at [350, 134] on span at bounding box center [353, 136] width 12 height 12
click at [350, 134] on input "English" at bounding box center [353, 136] width 12 height 12
radio input "true"
click at [611, 177] on button "Next" at bounding box center [610, 179] width 59 height 23
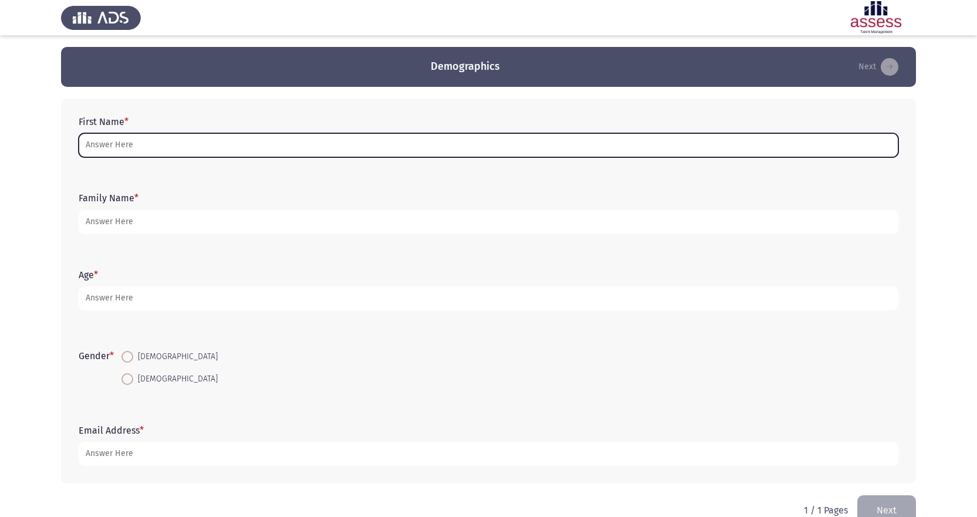
click at [208, 143] on input "First Name *" at bounding box center [489, 145] width 820 height 24
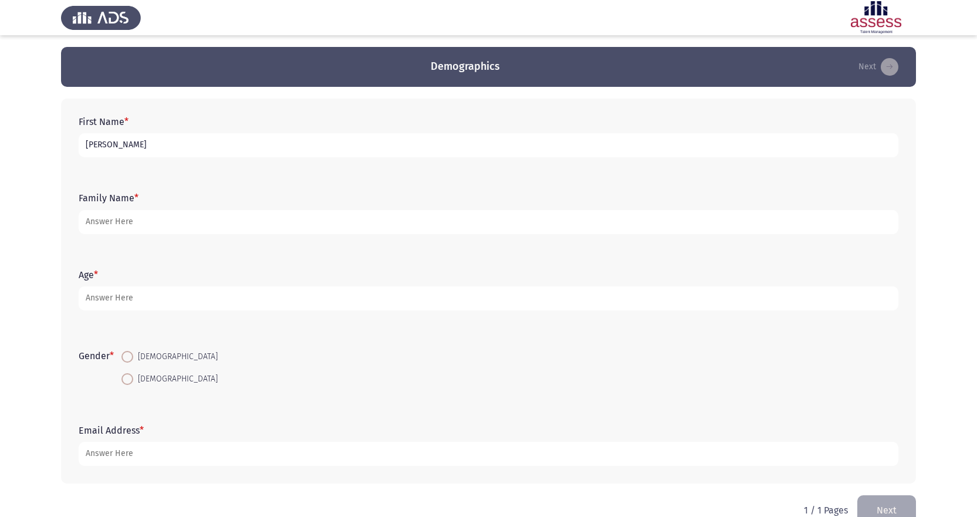
type input "[PERSON_NAME]"
drag, startPoint x: 118, startPoint y: 224, endPoint x: 23, endPoint y: 217, distance: 94.7
click at [26, 218] on app-assessment-container "Demographics Next First Name * [PERSON_NAME] Family Name * [PERSON_NAME] Age * …" at bounding box center [488, 271] width 977 height 448
type input "KING"
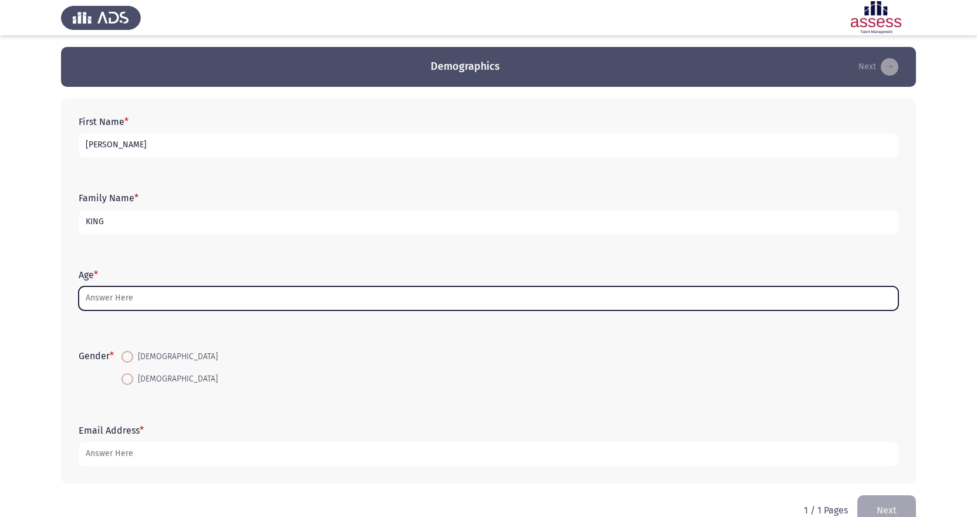
click at [131, 298] on input "Age *" at bounding box center [489, 298] width 820 height 24
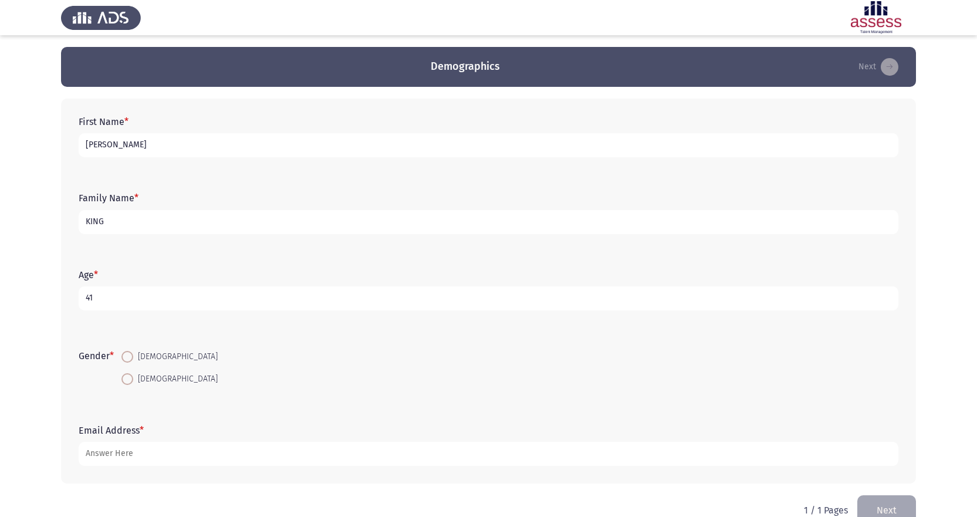
type input "41"
click at [129, 359] on span at bounding box center [127, 357] width 12 height 12
click at [129, 359] on input "[DEMOGRAPHIC_DATA]" at bounding box center [127, 357] width 12 height 12
radio input "true"
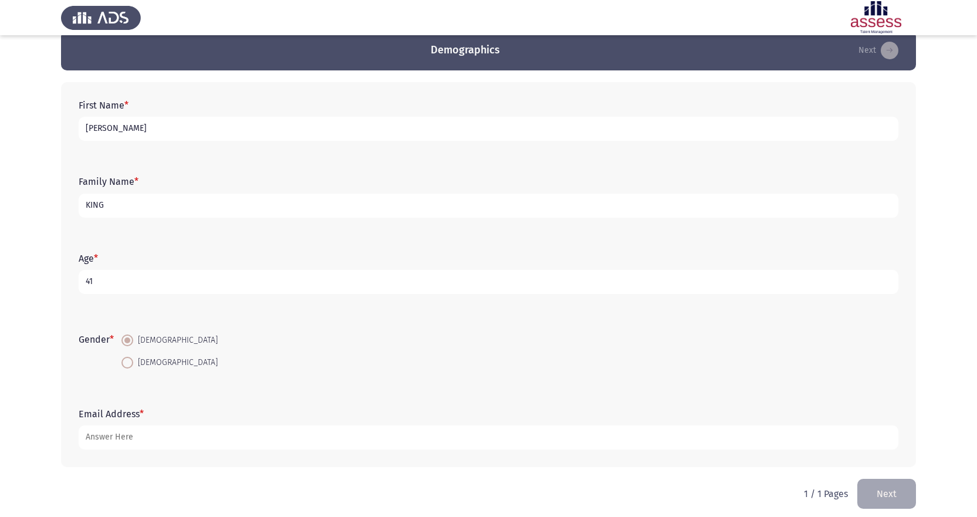
scroll to position [25, 0]
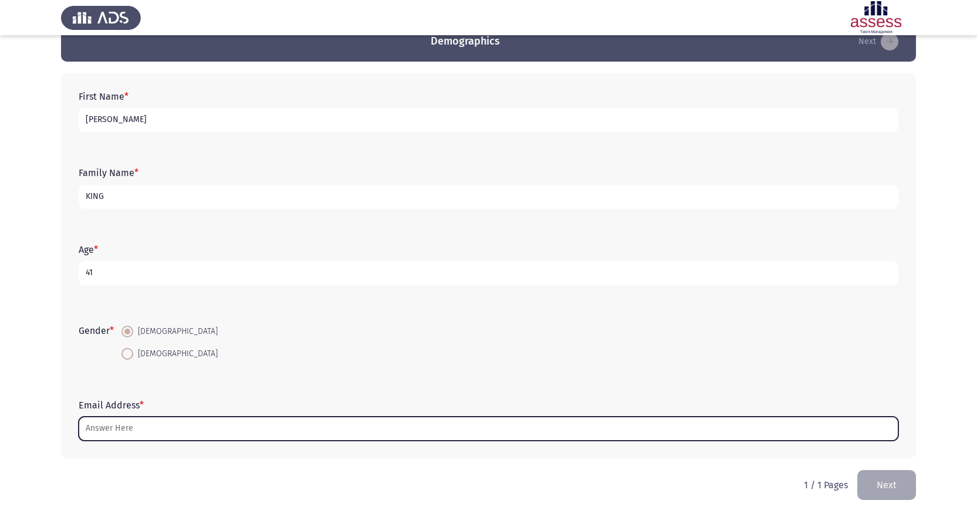
click at [114, 429] on input "Email Address *" at bounding box center [489, 429] width 820 height 24
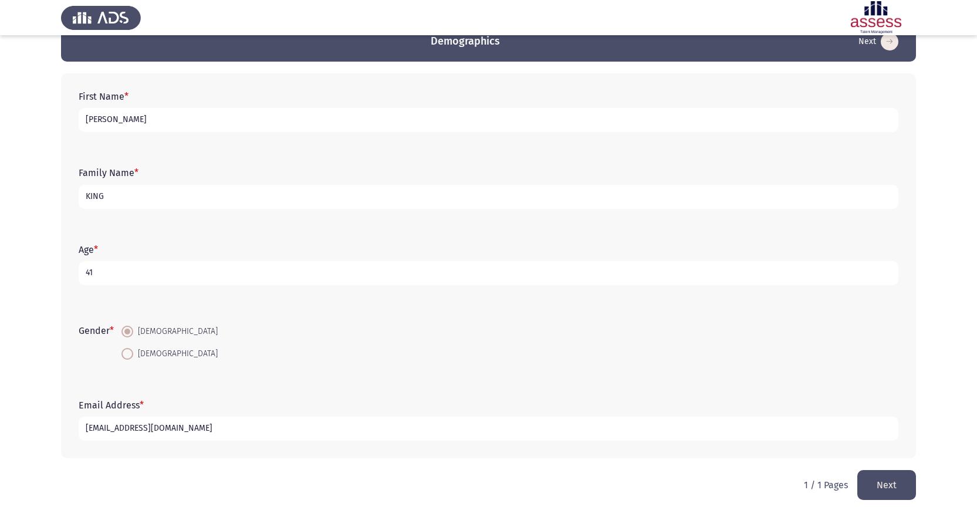
type input "[EMAIL_ADDRESS][DOMAIN_NAME]"
click at [890, 486] on button "Next" at bounding box center [886, 485] width 59 height 30
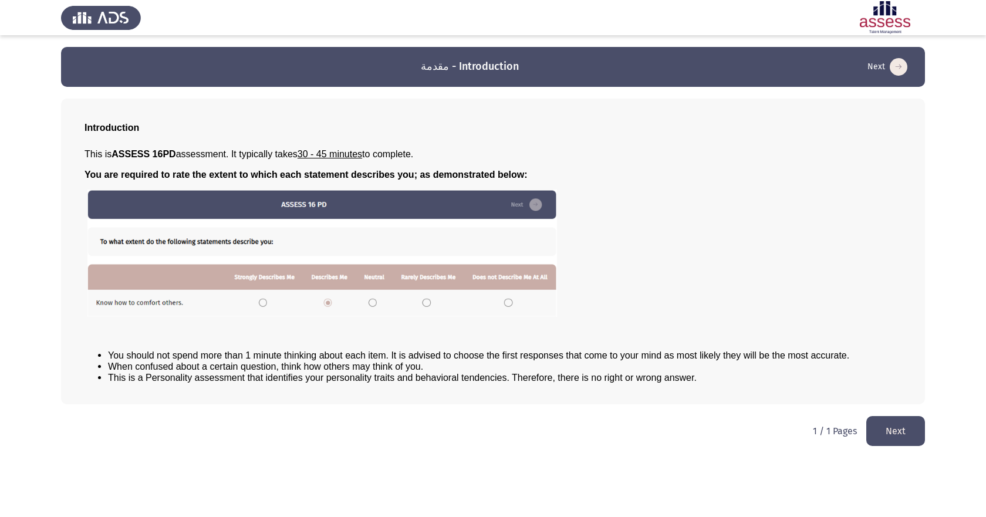
click at [888, 432] on button "Next" at bounding box center [895, 431] width 59 height 30
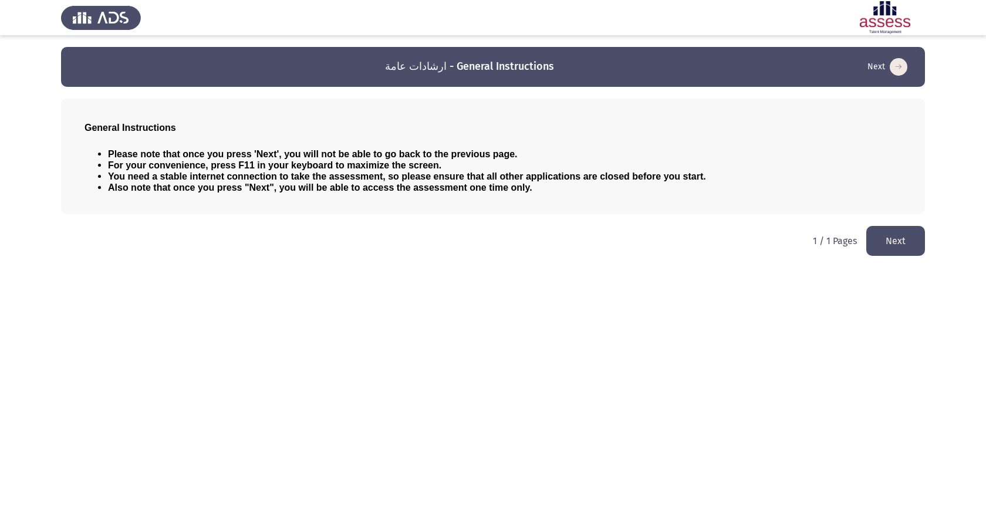
click at [893, 239] on button "Next" at bounding box center [895, 241] width 59 height 30
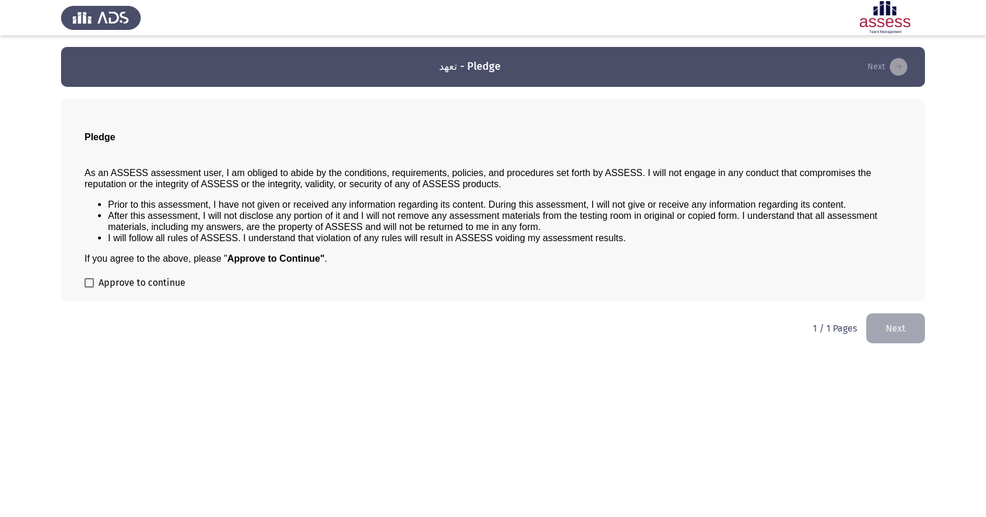
click at [89, 286] on span at bounding box center [88, 282] width 9 height 9
click at [89, 288] on input "Approve to continue" at bounding box center [89, 288] width 1 height 1
checkbox input "true"
click at [895, 334] on button "Next" at bounding box center [895, 328] width 59 height 30
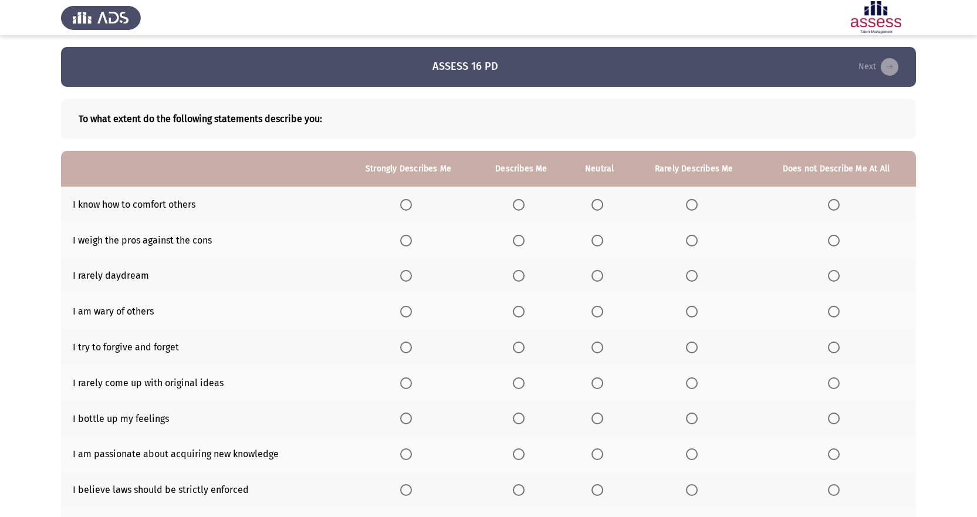
click at [519, 205] on span "Select an option" at bounding box center [519, 205] width 0 height 0
click at [520, 204] on input "Select an option" at bounding box center [519, 205] width 12 height 12
click at [521, 236] on span "Select an option" at bounding box center [519, 241] width 12 height 12
click at [521, 236] on input "Select an option" at bounding box center [519, 241] width 12 height 12
click at [519, 275] on span "Select an option" at bounding box center [519, 276] width 12 height 12
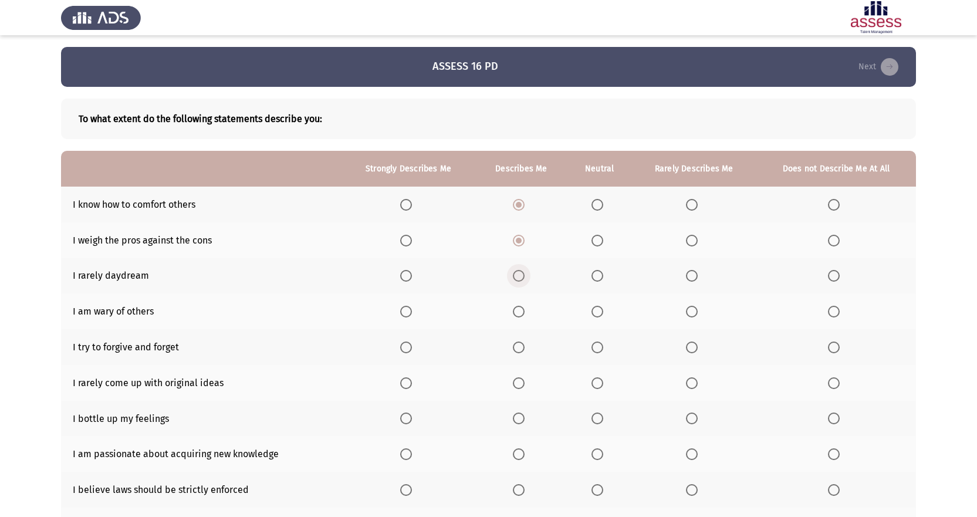
click at [519, 275] on input "Select an option" at bounding box center [519, 276] width 12 height 12
click at [601, 312] on span "Select an option" at bounding box center [597, 312] width 12 height 12
click at [601, 312] on input "Select an option" at bounding box center [597, 312] width 12 height 12
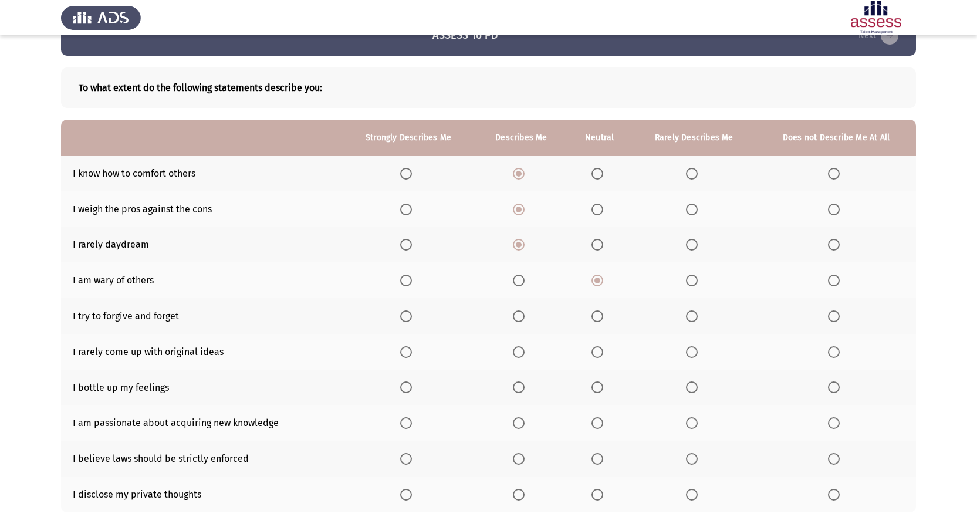
scroll to position [59, 0]
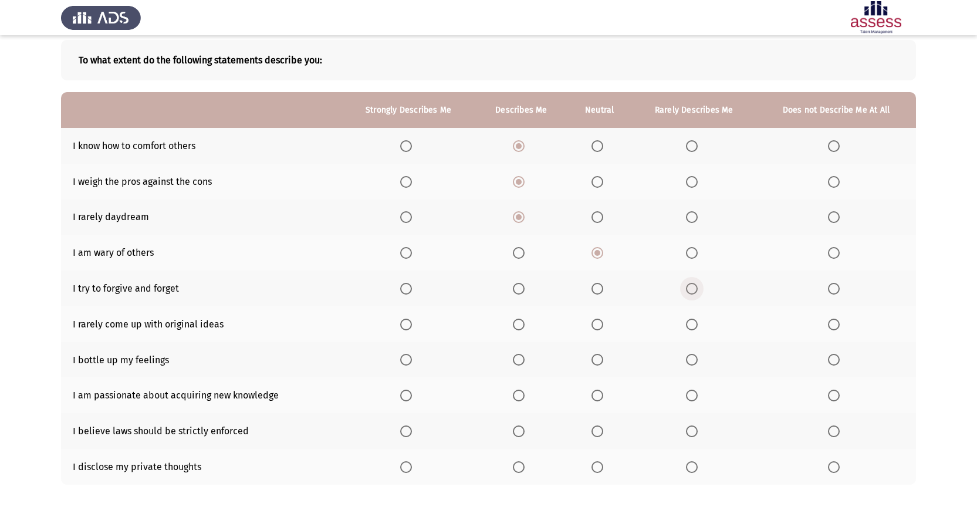
click at [692, 286] on span "Select an option" at bounding box center [692, 289] width 12 height 12
click at [692, 286] on input "Select an option" at bounding box center [692, 289] width 12 height 12
click at [597, 324] on span "Select an option" at bounding box center [597, 324] width 0 height 0
click at [598, 324] on input "Select an option" at bounding box center [597, 325] width 12 height 12
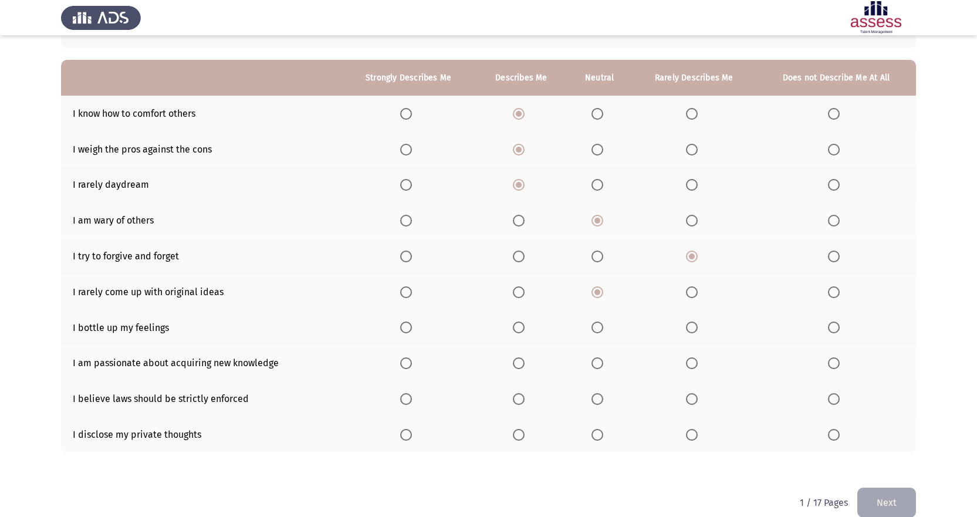
scroll to position [109, 0]
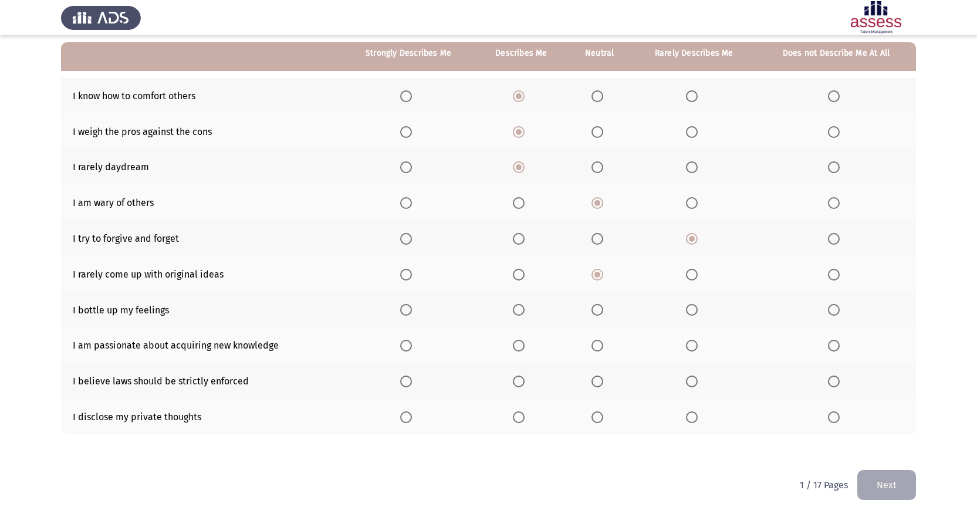
click at [694, 310] on span "Select an option" at bounding box center [692, 310] width 12 height 12
click at [694, 310] on input "Select an option" at bounding box center [692, 310] width 12 height 12
click at [520, 343] on span "Select an option" at bounding box center [519, 346] width 12 height 12
click at [520, 343] on input "Select an option" at bounding box center [519, 346] width 12 height 12
click at [600, 381] on span "Select an option" at bounding box center [597, 382] width 12 height 12
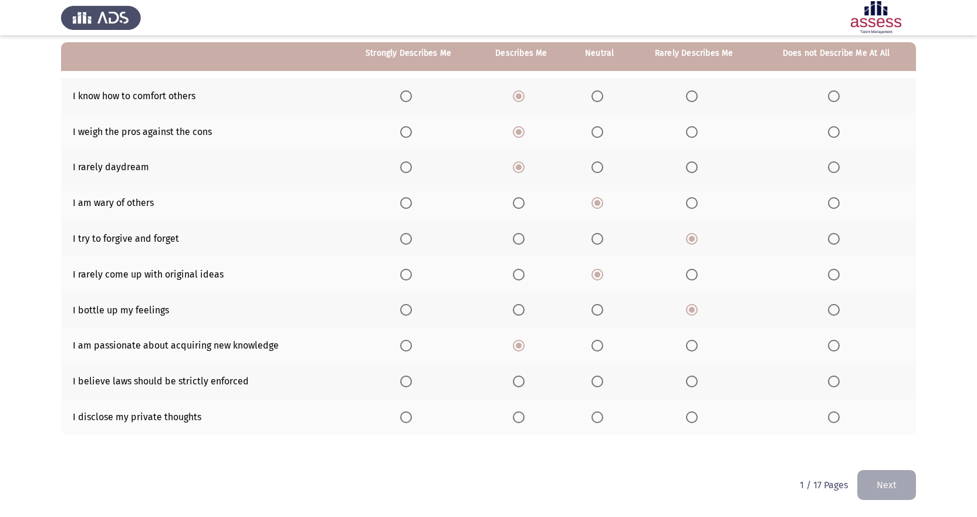
click at [600, 381] on input "Select an option" at bounding box center [597, 382] width 12 height 12
click at [695, 418] on span "Select an option" at bounding box center [692, 417] width 12 height 12
click at [695, 418] on input "Select an option" at bounding box center [692, 417] width 12 height 12
click at [883, 481] on button "Next" at bounding box center [886, 485] width 59 height 30
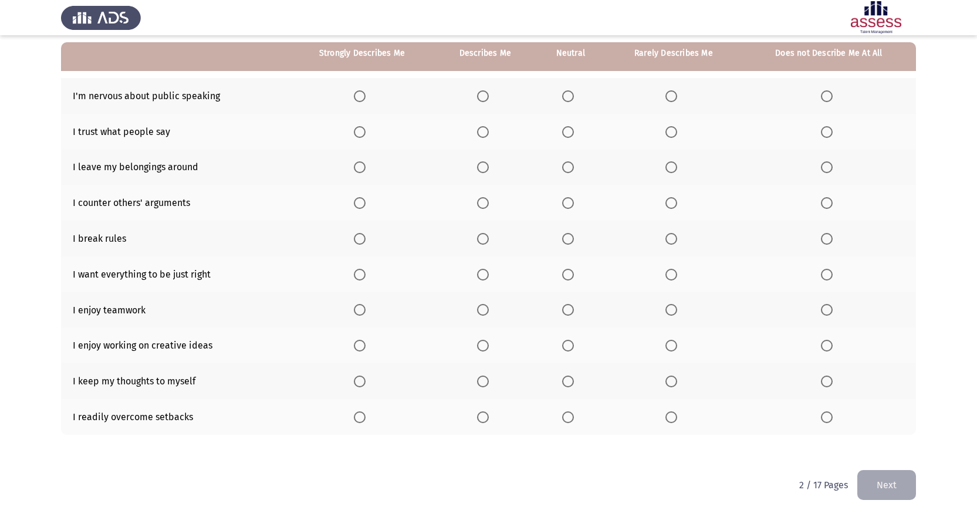
click at [672, 97] on span "Select an option" at bounding box center [671, 96] width 12 height 12
click at [672, 97] on input "Select an option" at bounding box center [671, 96] width 12 height 12
click at [572, 130] on span "Select an option" at bounding box center [568, 132] width 12 height 12
click at [572, 130] on input "Select an option" at bounding box center [568, 132] width 12 height 12
click at [570, 165] on span "Select an option" at bounding box center [568, 167] width 12 height 12
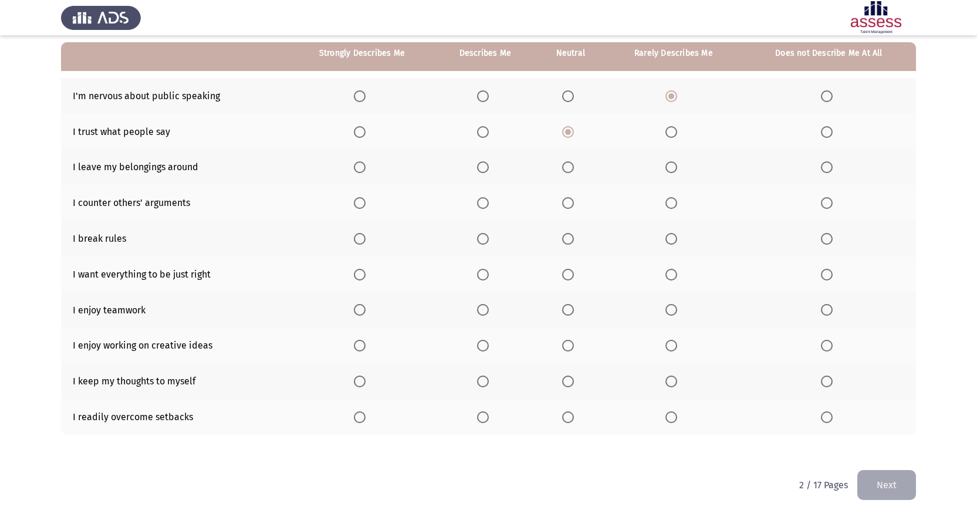
click at [570, 165] on input "Select an option" at bounding box center [568, 167] width 12 height 12
click at [671, 168] on span "Select an option" at bounding box center [671, 167] width 12 height 12
click at [671, 168] on input "Select an option" at bounding box center [671, 167] width 12 height 12
click at [570, 169] on span "Select an option" at bounding box center [568, 167] width 12 height 12
click at [570, 169] on input "Select an option" at bounding box center [568, 167] width 12 height 12
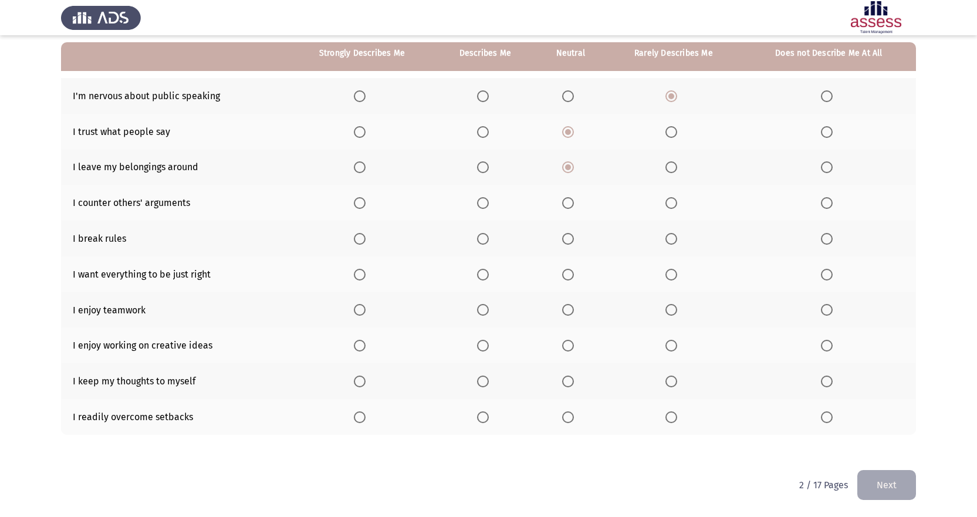
click at [567, 199] on span "Select an option" at bounding box center [568, 203] width 12 height 12
click at [567, 199] on input "Select an option" at bounding box center [568, 203] width 12 height 12
click at [572, 237] on span "Select an option" at bounding box center [568, 239] width 12 height 12
click at [572, 237] on input "Select an option" at bounding box center [568, 239] width 12 height 12
click at [569, 276] on span "Select an option" at bounding box center [568, 275] width 12 height 12
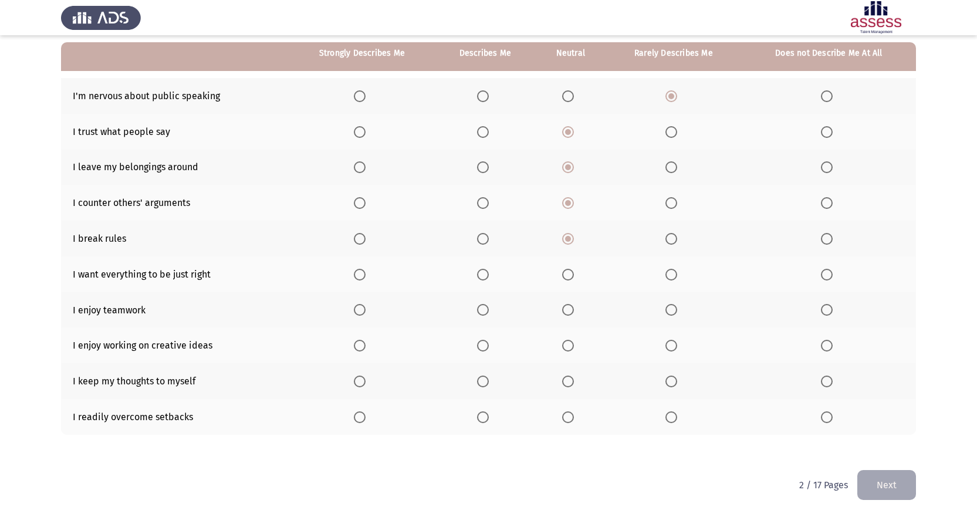
click at [569, 276] on input "Select an option" at bounding box center [568, 275] width 12 height 12
click at [486, 309] on span "Select an option" at bounding box center [483, 310] width 12 height 12
click at [486, 309] on input "Select an option" at bounding box center [483, 310] width 12 height 12
click at [571, 344] on span "Select an option" at bounding box center [568, 346] width 12 height 12
click at [571, 344] on input "Select an option" at bounding box center [568, 346] width 12 height 12
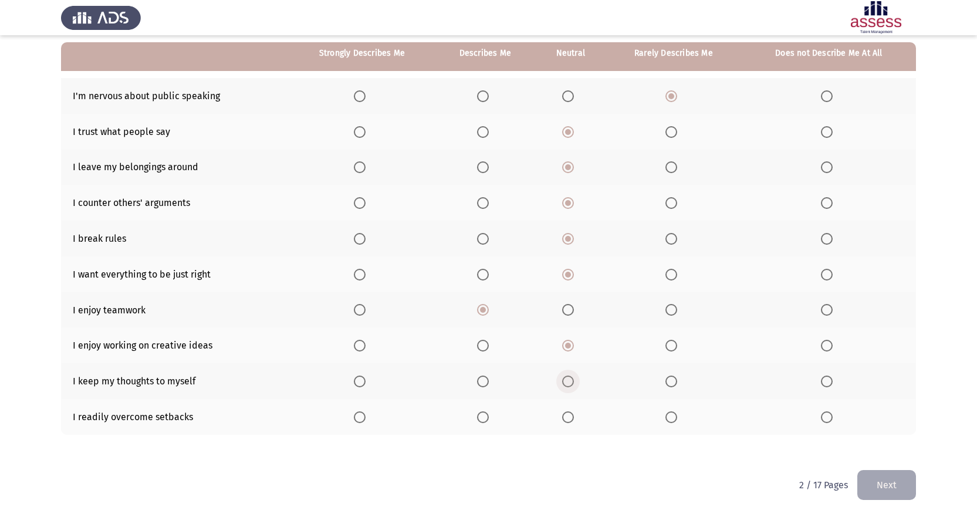
click at [569, 382] on span "Select an option" at bounding box center [568, 382] width 12 height 12
click at [569, 382] on input "Select an option" at bounding box center [568, 382] width 12 height 12
click at [361, 420] on span "Select an option" at bounding box center [360, 417] width 12 height 12
click at [361, 420] on input "Select an option" at bounding box center [360, 417] width 12 height 12
click at [891, 486] on button "Next" at bounding box center [886, 485] width 59 height 30
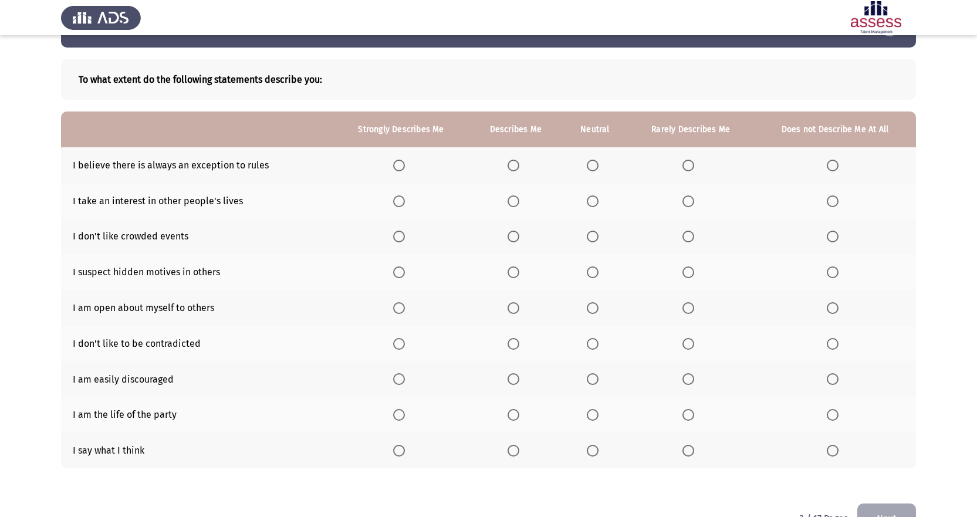
scroll to position [59, 0]
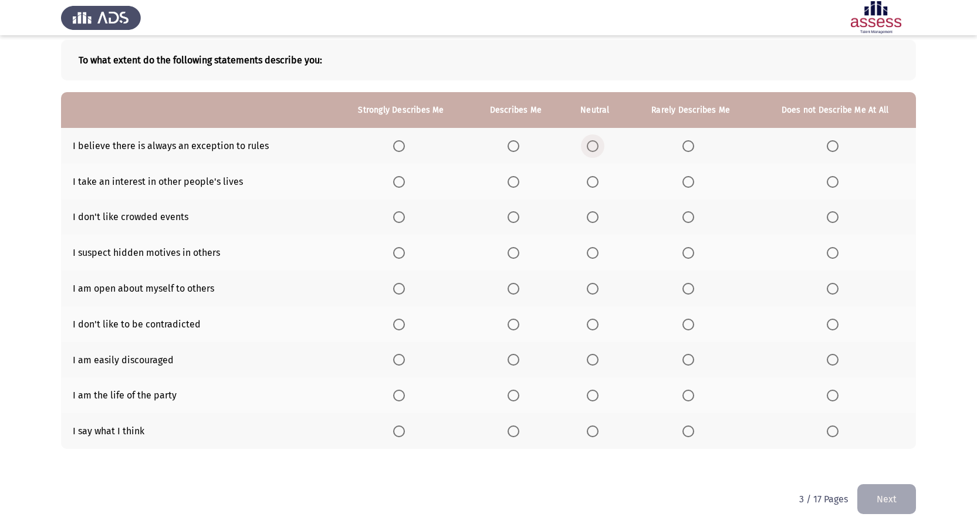
click at [597, 147] on span "Select an option" at bounding box center [593, 146] width 12 height 12
click at [597, 147] on input "Select an option" at bounding box center [593, 146] width 12 height 12
click at [513, 182] on span "Select an option" at bounding box center [513, 182] width 0 height 0
click at [514, 181] on input "Select an option" at bounding box center [514, 182] width 12 height 12
click at [593, 218] on span "Select an option" at bounding box center [593, 217] width 12 height 12
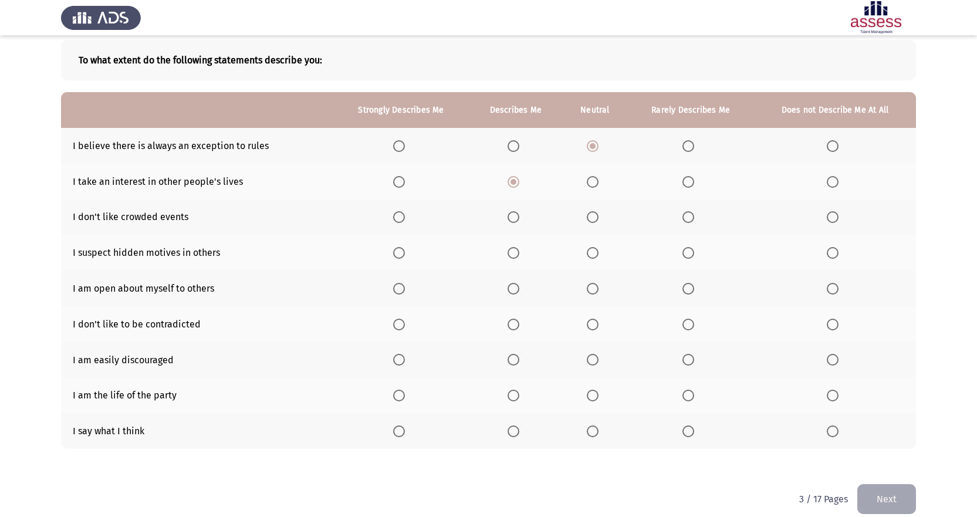
click at [593, 218] on input "Select an option" at bounding box center [593, 217] width 12 height 12
click at [593, 253] on span "Select an option" at bounding box center [593, 253] width 0 height 0
click at [592, 253] on input "Select an option" at bounding box center [593, 253] width 12 height 12
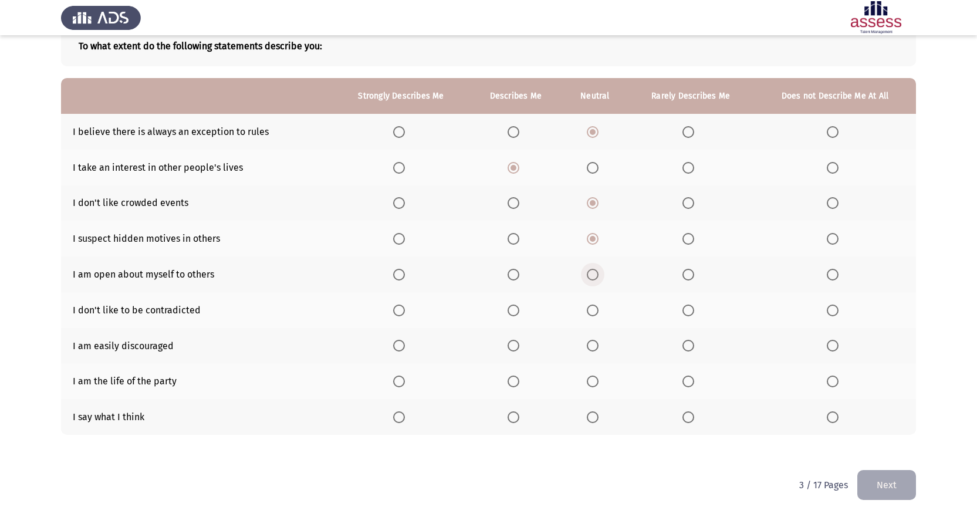
click at [596, 272] on span "Select an option" at bounding box center [593, 275] width 12 height 12
click at [596, 272] on input "Select an option" at bounding box center [593, 275] width 12 height 12
click at [594, 312] on span "Select an option" at bounding box center [593, 311] width 12 height 12
click at [594, 312] on input "Select an option" at bounding box center [593, 311] width 12 height 12
click at [689, 346] on span "Select an option" at bounding box center [688, 346] width 12 height 12
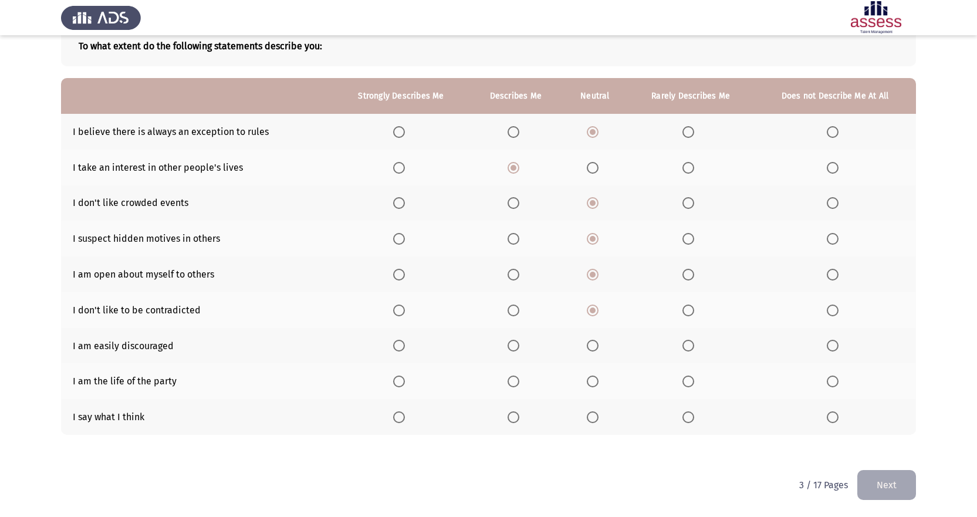
click at [689, 346] on input "Select an option" at bounding box center [688, 346] width 12 height 12
click at [692, 380] on span "Select an option" at bounding box center [688, 382] width 12 height 12
click at [692, 380] on input "Select an option" at bounding box center [688, 382] width 12 height 12
click at [590, 417] on span "Select an option" at bounding box center [593, 417] width 12 height 12
click at [590, 417] on input "Select an option" at bounding box center [593, 417] width 12 height 12
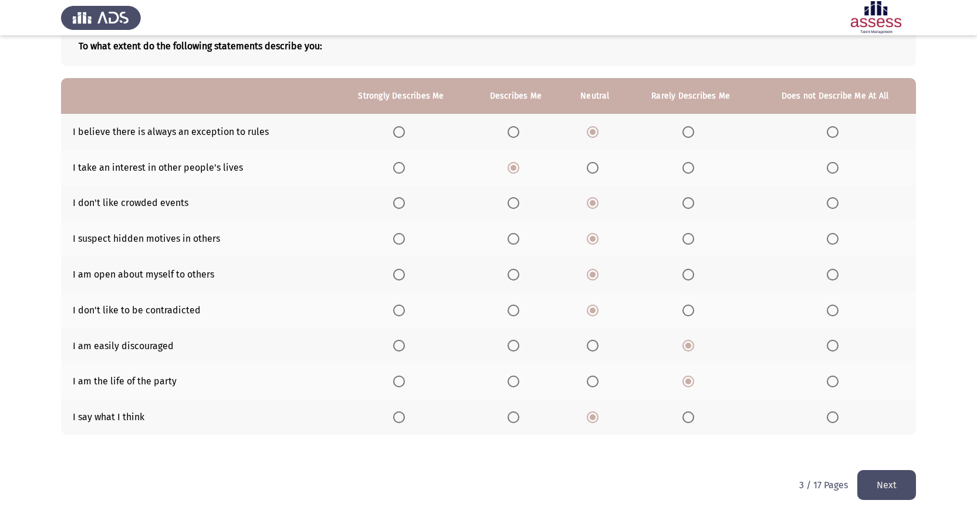
click at [892, 486] on button "Next" at bounding box center [886, 485] width 59 height 30
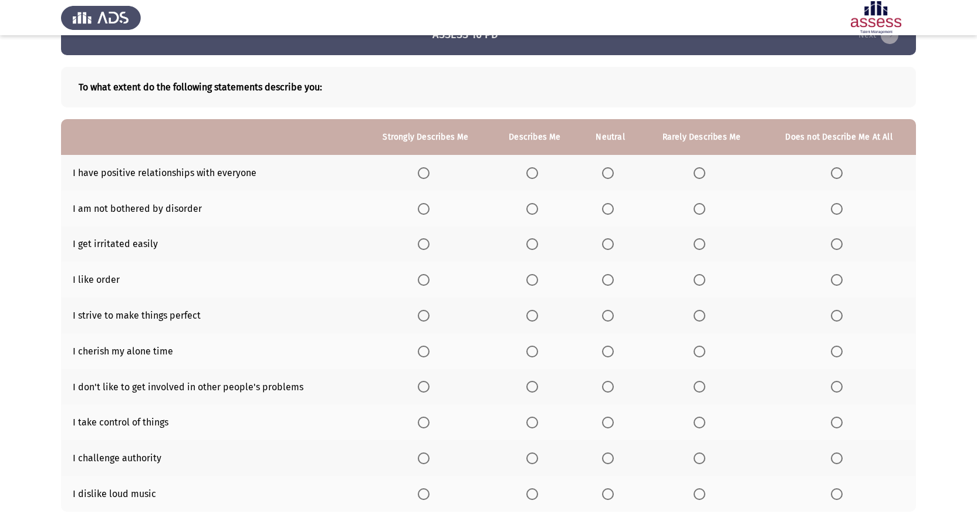
scroll to position [59, 0]
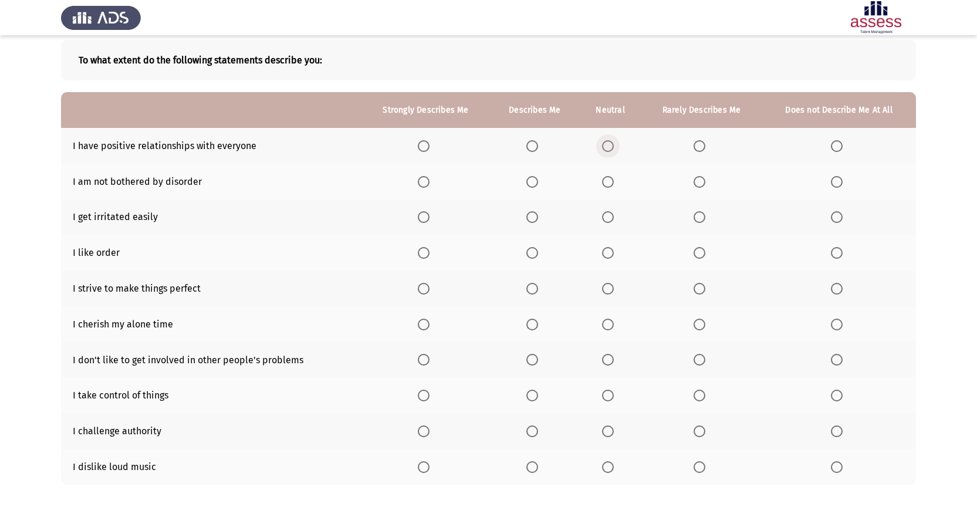
click at [609, 143] on span "Select an option" at bounding box center [608, 146] width 12 height 12
click at [609, 143] on input "Select an option" at bounding box center [608, 146] width 12 height 12
click at [609, 180] on span "Select an option" at bounding box center [608, 182] width 12 height 12
click at [609, 180] on input "Select an option" at bounding box center [608, 182] width 12 height 12
click at [699, 216] on span "Select an option" at bounding box center [700, 217] width 12 height 12
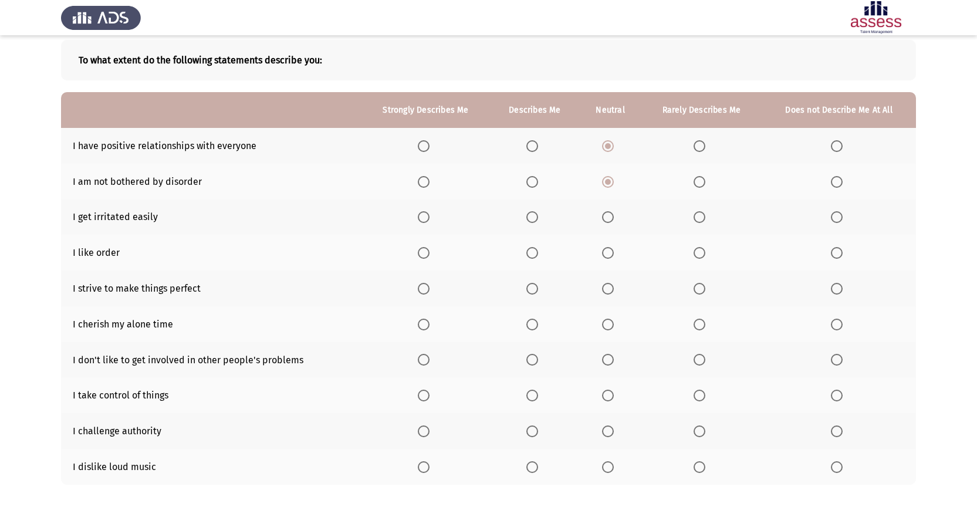
click at [699, 216] on input "Select an option" at bounding box center [700, 217] width 12 height 12
click at [530, 250] on span "Select an option" at bounding box center [532, 253] width 12 height 12
click at [530, 250] on input "Select an option" at bounding box center [532, 253] width 12 height 12
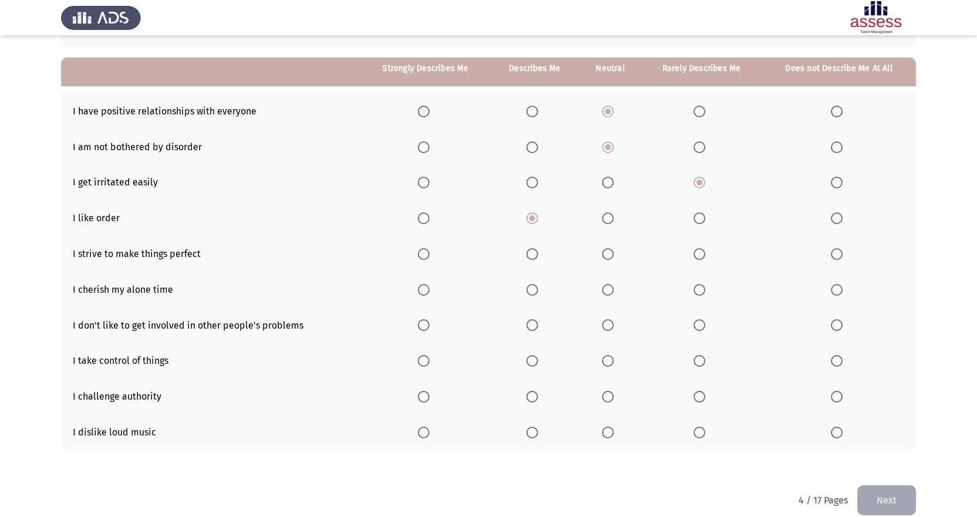
scroll to position [109, 0]
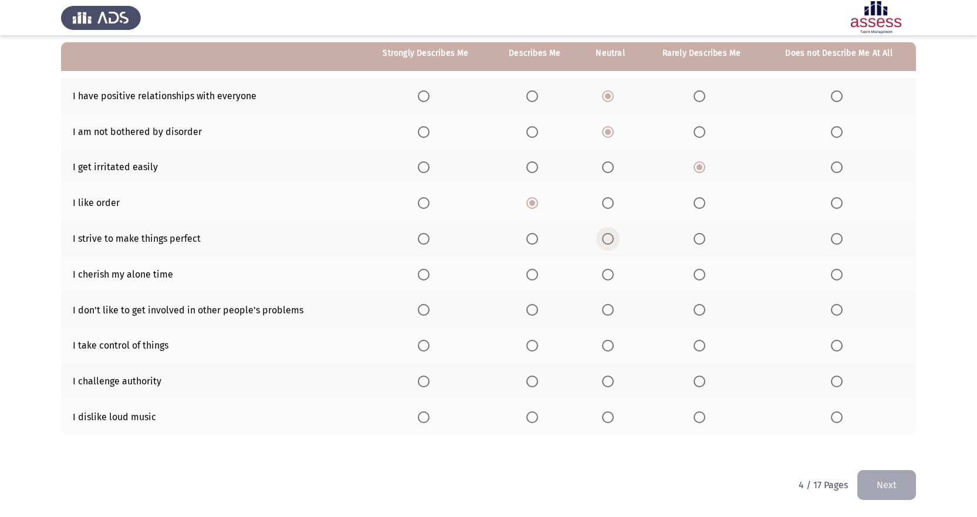
click at [611, 238] on span "Select an option" at bounding box center [608, 239] width 12 height 12
click at [611, 238] on input "Select an option" at bounding box center [608, 239] width 12 height 12
click at [534, 272] on span "Select an option" at bounding box center [532, 275] width 12 height 12
click at [534, 272] on input "Select an option" at bounding box center [532, 275] width 12 height 12
click at [611, 307] on span "Select an option" at bounding box center [608, 310] width 12 height 12
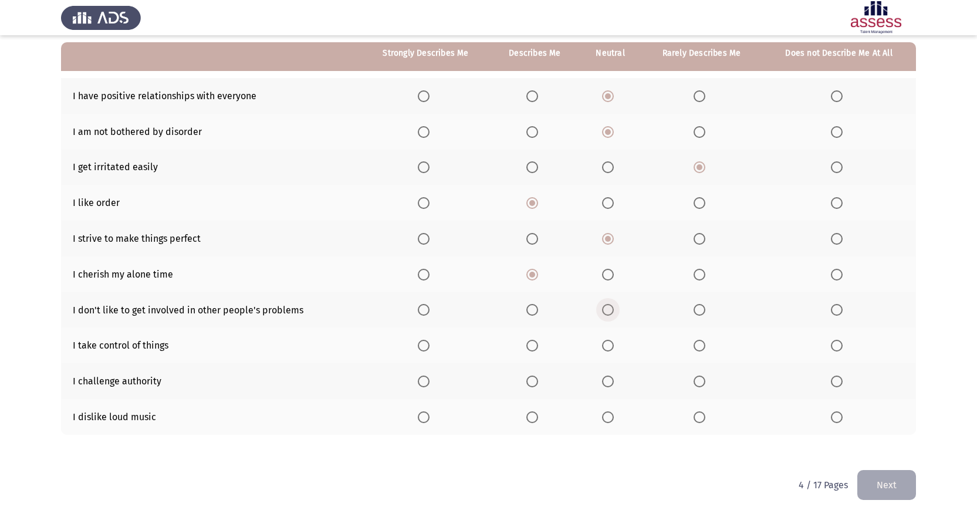
click at [611, 307] on input "Select an option" at bounding box center [608, 310] width 12 height 12
click at [534, 346] on span "Select an option" at bounding box center [532, 346] width 12 height 12
click at [534, 346] on input "Select an option" at bounding box center [532, 346] width 12 height 12
click at [610, 381] on span "Select an option" at bounding box center [608, 382] width 12 height 12
click at [610, 381] on input "Select an option" at bounding box center [608, 382] width 12 height 12
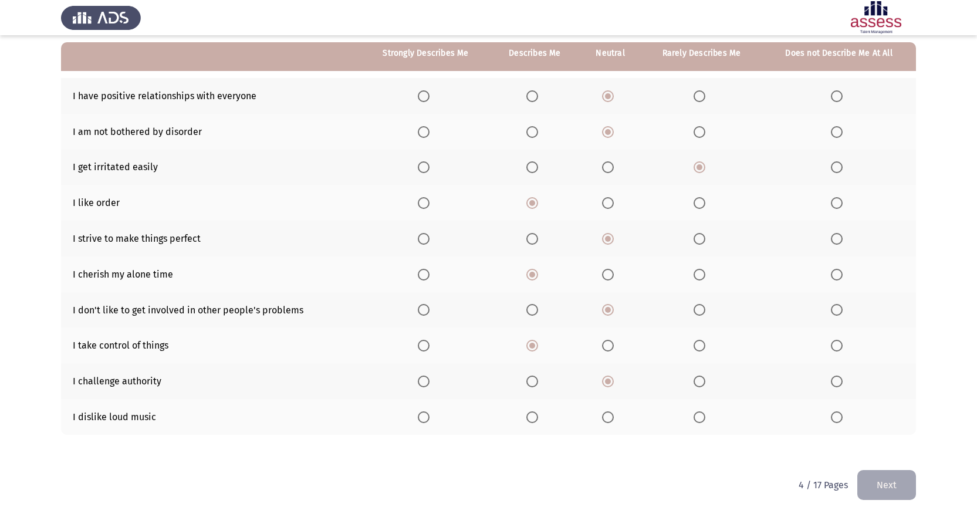
click at [610, 417] on span "Select an option" at bounding box center [608, 417] width 12 height 12
click at [610, 417] on input "Select an option" at bounding box center [608, 417] width 12 height 12
click at [899, 488] on button "Next" at bounding box center [886, 485] width 59 height 30
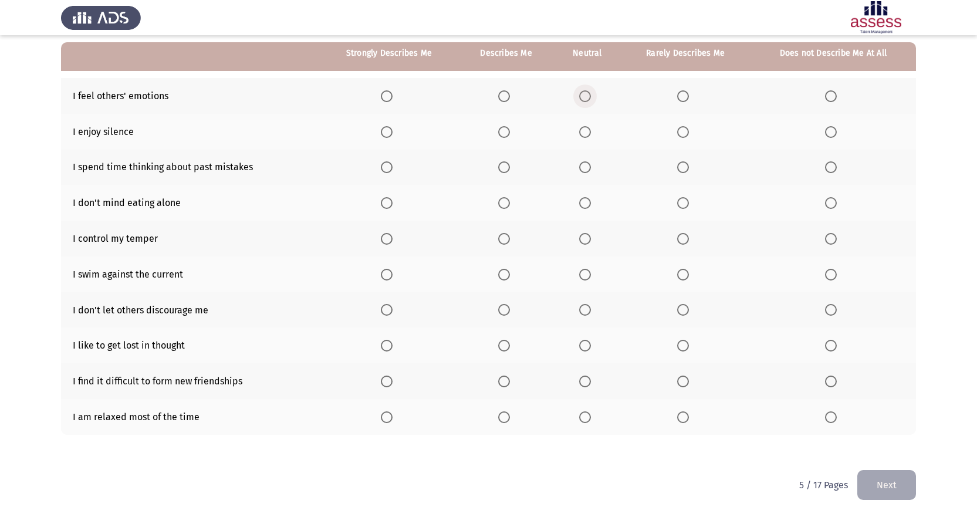
click at [585, 96] on span "Select an option" at bounding box center [585, 96] width 12 height 12
click at [585, 96] on input "Select an option" at bounding box center [585, 96] width 12 height 12
click at [505, 134] on span "Select an option" at bounding box center [504, 132] width 12 height 12
click at [505, 134] on input "Select an option" at bounding box center [504, 132] width 12 height 12
click at [588, 166] on span "Select an option" at bounding box center [585, 167] width 12 height 12
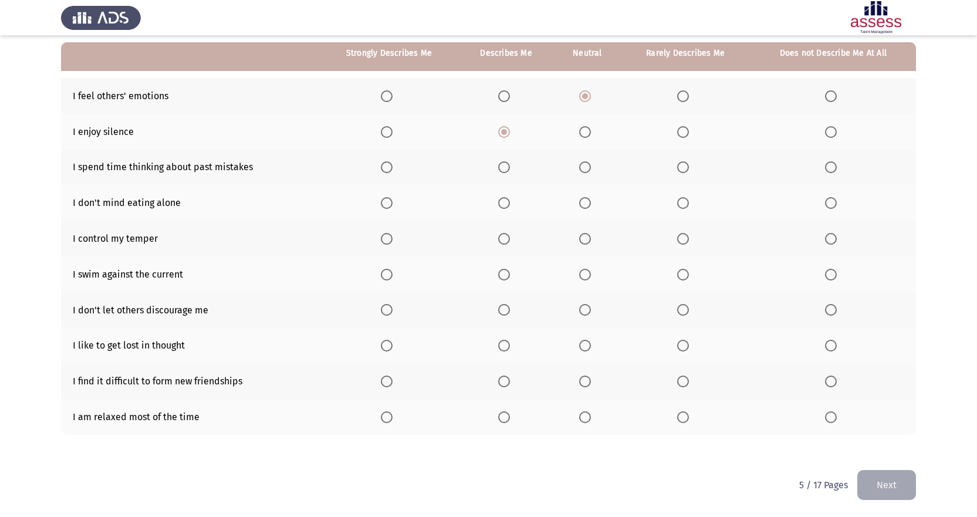
click at [588, 166] on input "Select an option" at bounding box center [585, 167] width 12 height 12
click at [509, 202] on span "Select an option" at bounding box center [504, 203] width 12 height 12
click at [509, 202] on input "Select an option" at bounding box center [504, 203] width 12 height 12
click at [501, 235] on span "Select an option" at bounding box center [504, 239] width 12 height 12
click at [501, 235] on input "Select an option" at bounding box center [504, 239] width 12 height 12
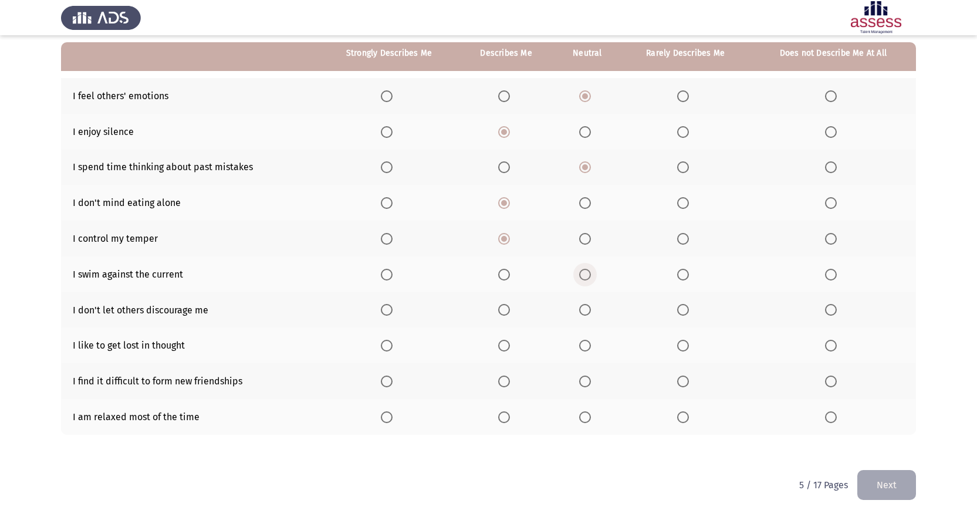
click at [585, 273] on span "Select an option" at bounding box center [585, 275] width 12 height 12
click at [585, 273] on input "Select an option" at bounding box center [585, 275] width 12 height 12
click at [391, 308] on span "Select an option" at bounding box center [387, 310] width 12 height 12
click at [391, 308] on input "Select an option" at bounding box center [387, 310] width 12 height 12
click at [590, 340] on span "Select an option" at bounding box center [585, 346] width 12 height 12
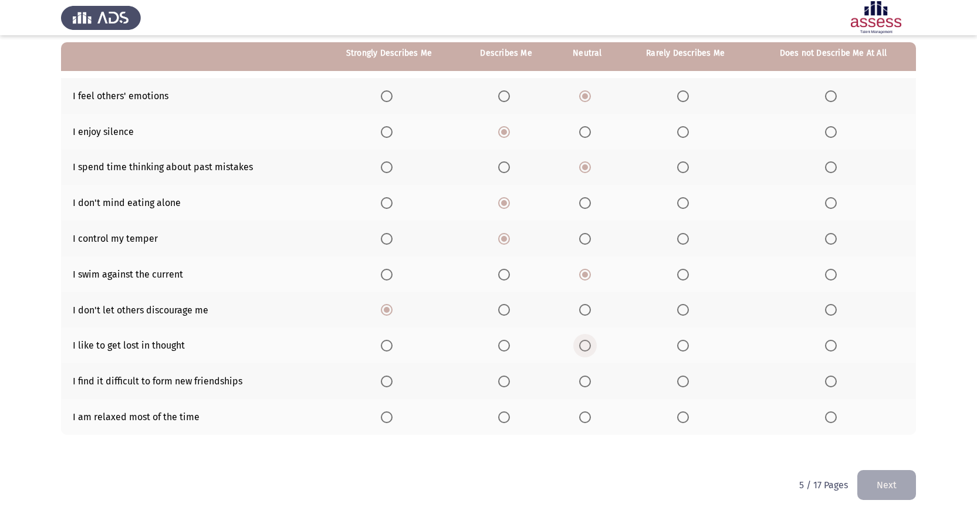
click at [590, 340] on input "Select an option" at bounding box center [585, 346] width 12 height 12
click at [686, 383] on span "Select an option" at bounding box center [683, 382] width 12 height 12
click at [686, 383] on input "Select an option" at bounding box center [683, 382] width 12 height 12
click at [508, 420] on span "Select an option" at bounding box center [504, 417] width 12 height 12
click at [508, 420] on input "Select an option" at bounding box center [504, 417] width 12 height 12
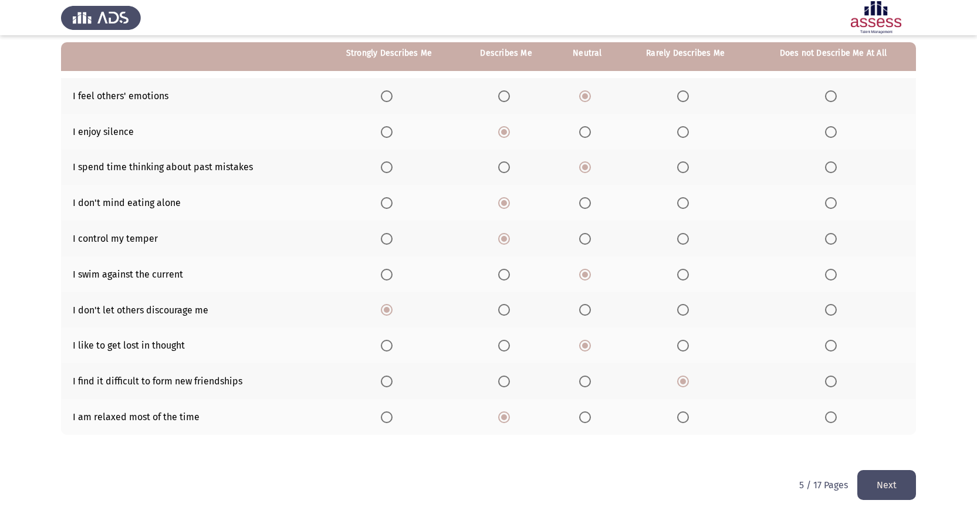
click at [892, 486] on button "Next" at bounding box center [886, 485] width 59 height 30
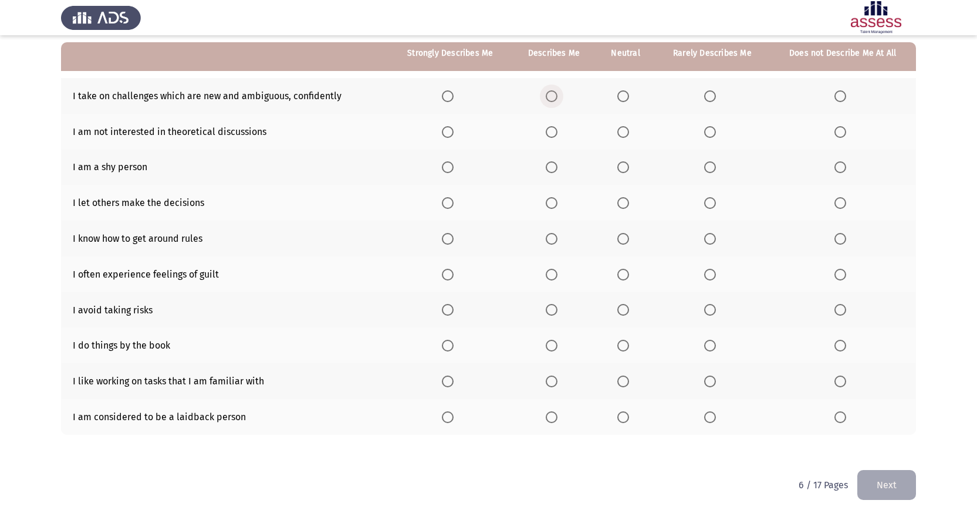
click at [557, 96] on span "Select an option" at bounding box center [552, 96] width 12 height 12
click at [557, 96] on input "Select an option" at bounding box center [552, 96] width 12 height 12
click at [708, 132] on span "Select an option" at bounding box center [710, 132] width 12 height 12
click at [708, 132] on input "Select an option" at bounding box center [710, 132] width 12 height 12
click at [627, 166] on span "Select an option" at bounding box center [623, 167] width 12 height 12
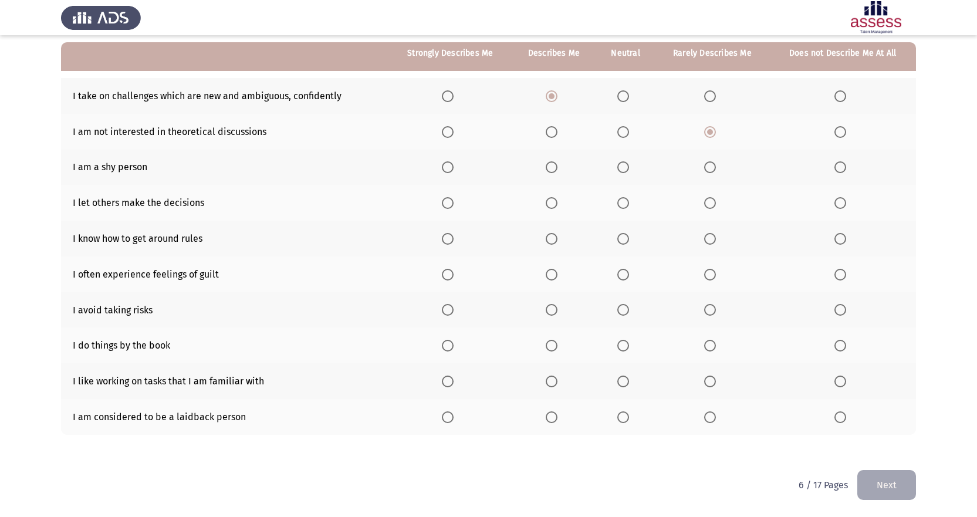
click at [627, 166] on input "Select an option" at bounding box center [623, 167] width 12 height 12
click at [624, 204] on span "Select an option" at bounding box center [623, 203] width 12 height 12
click at [624, 204] on input "Select an option" at bounding box center [623, 203] width 12 height 12
click at [628, 242] on span "Select an option" at bounding box center [623, 239] width 12 height 12
click at [628, 242] on input "Select an option" at bounding box center [623, 239] width 12 height 12
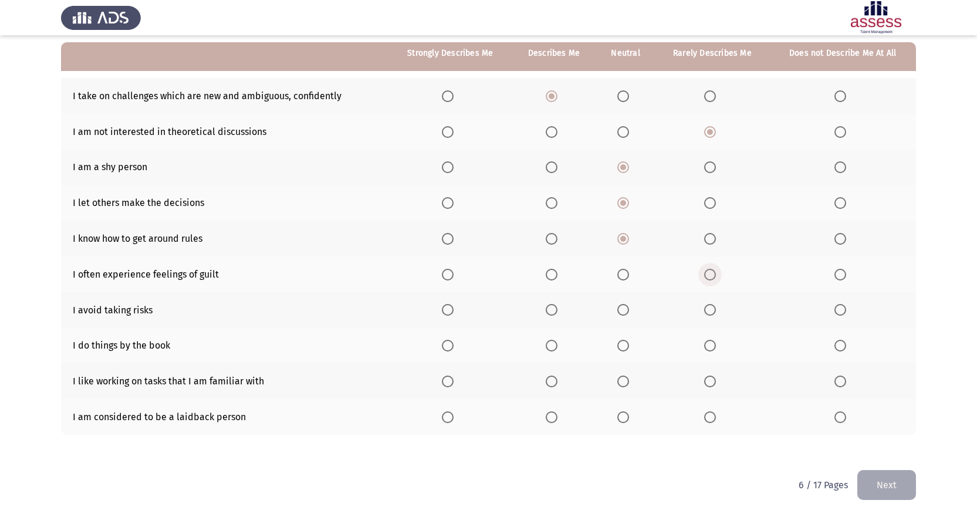
click at [712, 274] on span "Select an option" at bounding box center [710, 275] width 12 height 12
click at [712, 274] on input "Select an option" at bounding box center [710, 275] width 12 height 12
click at [628, 309] on span "Select an option" at bounding box center [623, 310] width 12 height 12
click at [628, 309] on input "Select an option" at bounding box center [623, 310] width 12 height 12
click at [628, 344] on span "Select an option" at bounding box center [623, 346] width 12 height 12
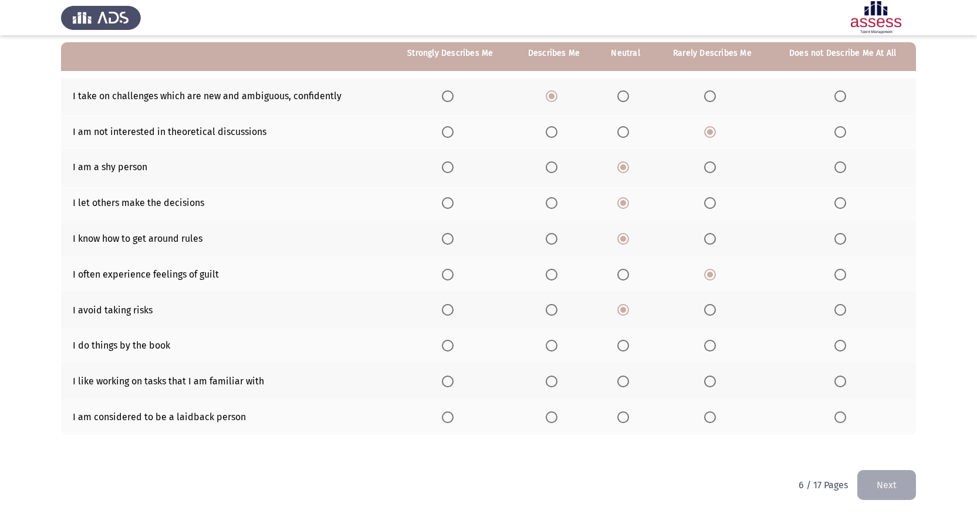
click at [628, 344] on input "Select an option" at bounding box center [623, 346] width 12 height 12
click at [626, 381] on span "Select an option" at bounding box center [623, 382] width 12 height 12
click at [626, 381] on input "Select an option" at bounding box center [623, 382] width 12 height 12
click at [623, 417] on span "Select an option" at bounding box center [623, 417] width 12 height 12
click at [623, 417] on input "Select an option" at bounding box center [623, 417] width 12 height 12
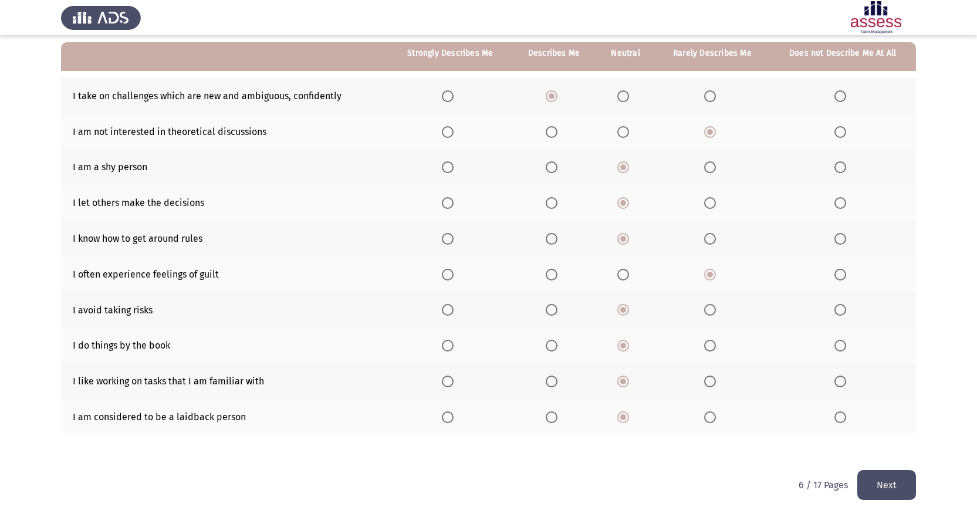
click at [895, 492] on button "Next" at bounding box center [886, 485] width 59 height 30
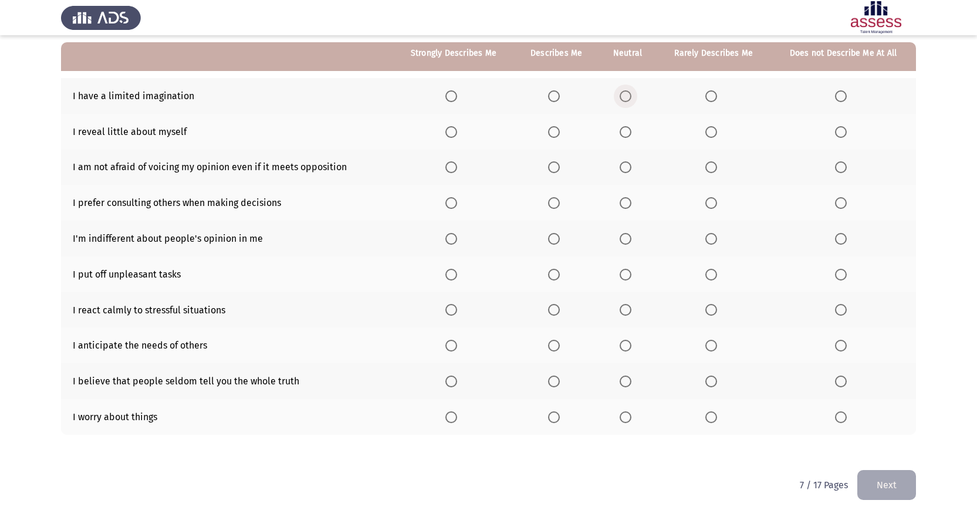
click at [631, 98] on span "Select an option" at bounding box center [626, 96] width 12 height 12
click at [631, 98] on input "Select an option" at bounding box center [626, 96] width 12 height 12
click at [626, 132] on span "Select an option" at bounding box center [626, 132] width 12 height 12
click at [626, 132] on input "Select an option" at bounding box center [626, 132] width 12 height 12
click at [555, 173] on span "Select an option" at bounding box center [554, 167] width 12 height 12
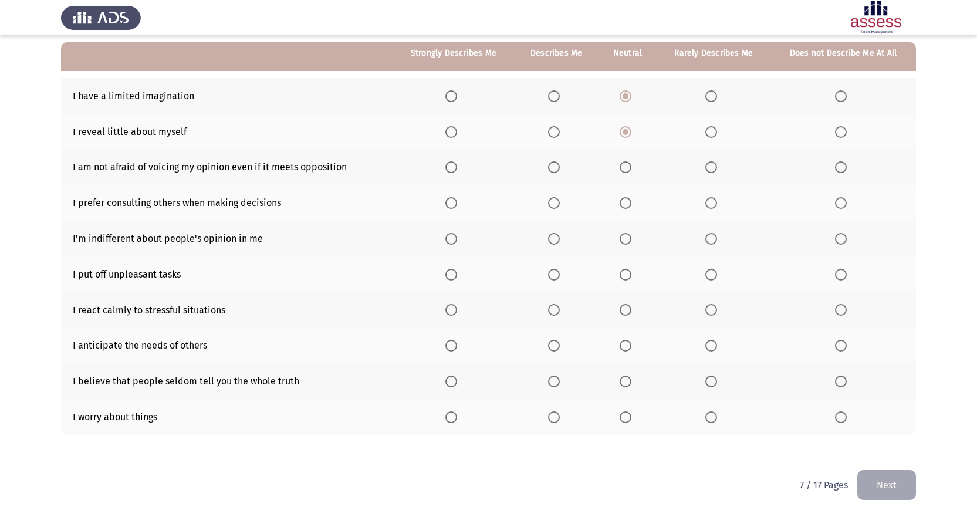
click at [555, 173] on input "Select an option" at bounding box center [554, 167] width 12 height 12
click at [555, 202] on span "Select an option" at bounding box center [554, 203] width 12 height 12
click at [555, 202] on input "Select an option" at bounding box center [554, 203] width 12 height 12
click at [560, 237] on span "Select an option" at bounding box center [554, 239] width 12 height 12
click at [560, 237] on input "Select an option" at bounding box center [554, 239] width 12 height 12
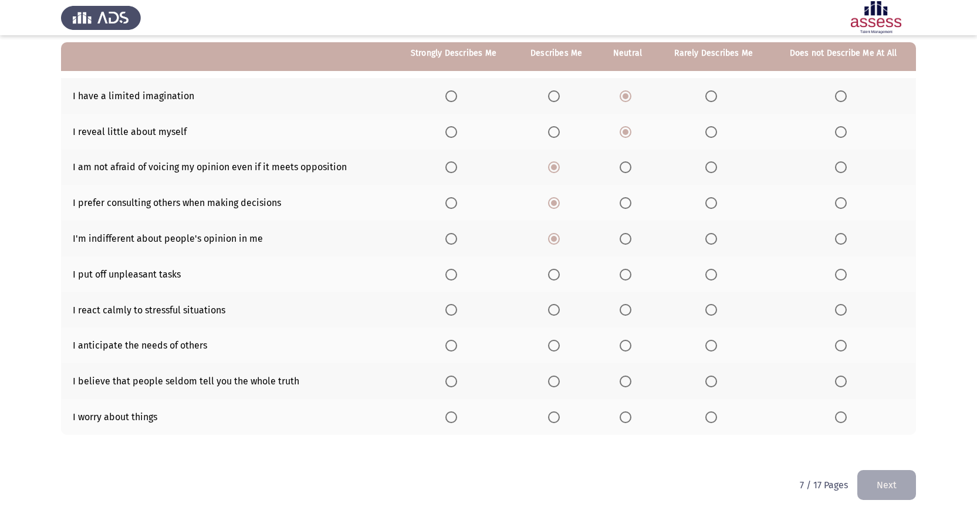
click at [712, 275] on span "Select an option" at bounding box center [711, 275] width 12 height 12
click at [712, 275] on input "Select an option" at bounding box center [711, 275] width 12 height 12
click at [459, 309] on label "Select an option" at bounding box center [453, 310] width 16 height 12
click at [457, 309] on input "Select an option" at bounding box center [451, 310] width 12 height 12
click at [557, 343] on span "Select an option" at bounding box center [554, 346] width 12 height 12
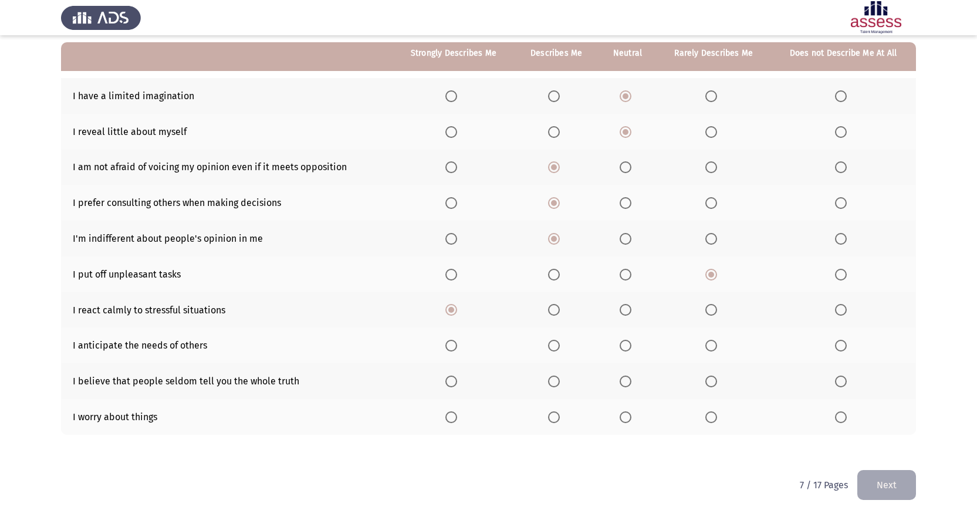
click at [557, 343] on input "Select an option" at bounding box center [554, 346] width 12 height 12
click at [627, 380] on span "Select an option" at bounding box center [626, 382] width 12 height 12
click at [627, 380] on input "Select an option" at bounding box center [626, 382] width 12 height 12
click at [710, 417] on span "Select an option" at bounding box center [711, 417] width 12 height 12
click at [710, 417] on input "Select an option" at bounding box center [711, 417] width 12 height 12
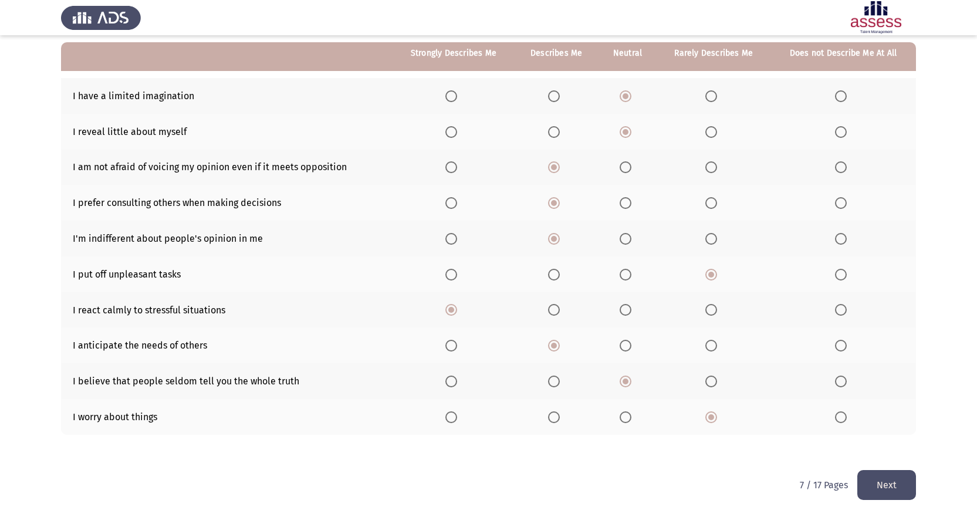
click at [890, 490] on button "Next" at bounding box center [886, 485] width 59 height 30
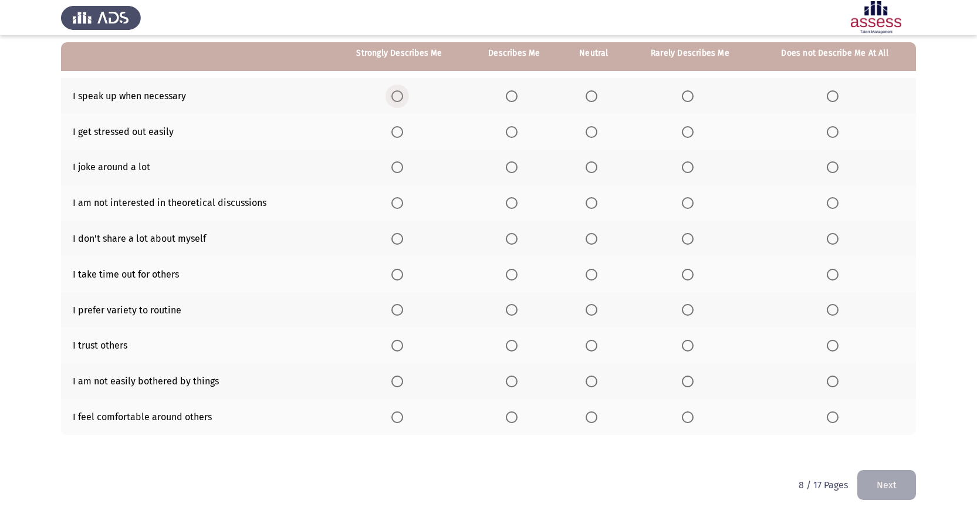
click at [403, 95] on span "Select an option" at bounding box center [397, 96] width 12 height 12
click at [403, 95] on input "Select an option" at bounding box center [397, 96] width 12 height 12
click at [832, 133] on span "Select an option" at bounding box center [833, 132] width 12 height 12
click at [832, 133] on input "Select an option" at bounding box center [833, 132] width 12 height 12
click at [689, 167] on span "Select an option" at bounding box center [688, 167] width 12 height 12
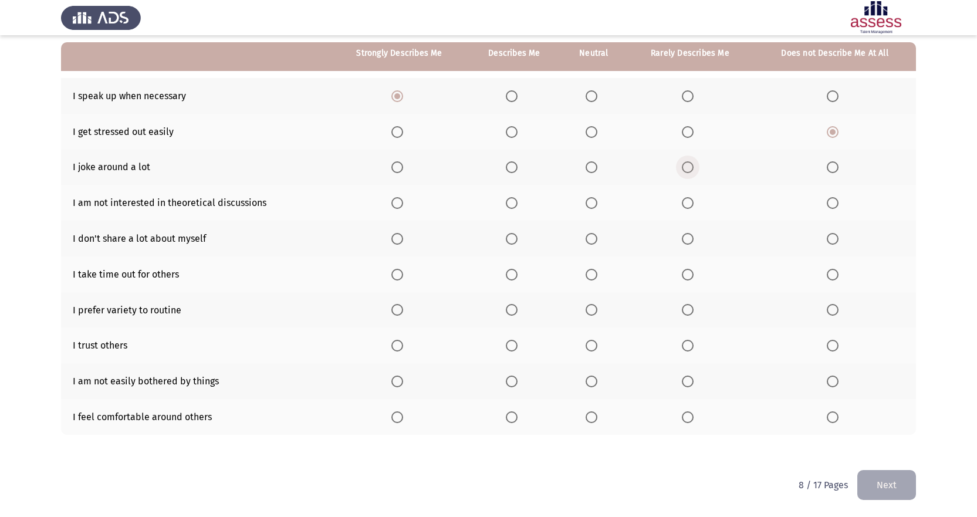
click at [689, 167] on input "Select an option" at bounding box center [688, 167] width 12 height 12
click at [593, 205] on span "Select an option" at bounding box center [592, 203] width 12 height 12
click at [593, 205] on input "Select an option" at bounding box center [592, 203] width 12 height 12
click at [591, 234] on span "Select an option" at bounding box center [592, 239] width 12 height 12
click at [591, 234] on input "Select an option" at bounding box center [592, 239] width 12 height 12
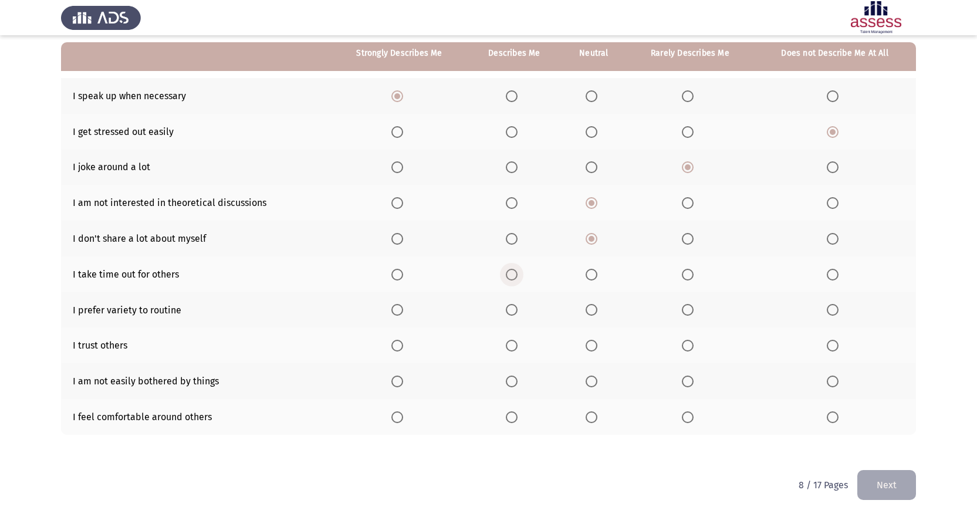
click at [513, 275] on span "Select an option" at bounding box center [512, 275] width 12 height 12
click at [513, 275] on input "Select an option" at bounding box center [512, 275] width 12 height 12
click at [591, 307] on span "Select an option" at bounding box center [592, 310] width 12 height 12
click at [591, 307] on input "Select an option" at bounding box center [592, 310] width 12 height 12
click at [590, 344] on span "Select an option" at bounding box center [592, 346] width 12 height 12
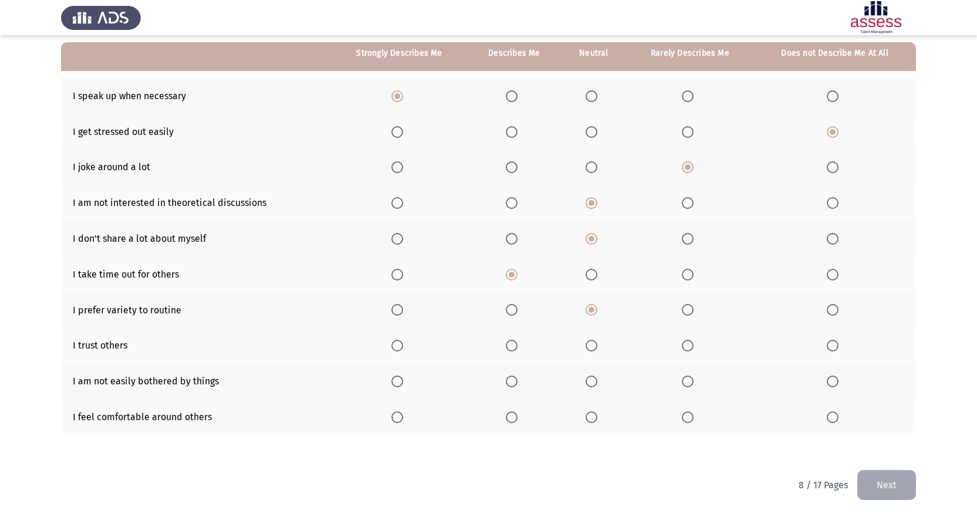
click at [590, 344] on input "Select an option" at bounding box center [592, 346] width 12 height 12
click at [516, 383] on span "Select an option" at bounding box center [512, 382] width 12 height 12
click at [516, 383] on input "Select an option" at bounding box center [512, 382] width 12 height 12
click at [513, 417] on span "Select an option" at bounding box center [512, 417] width 12 height 12
click at [513, 417] on input "Select an option" at bounding box center [512, 417] width 12 height 12
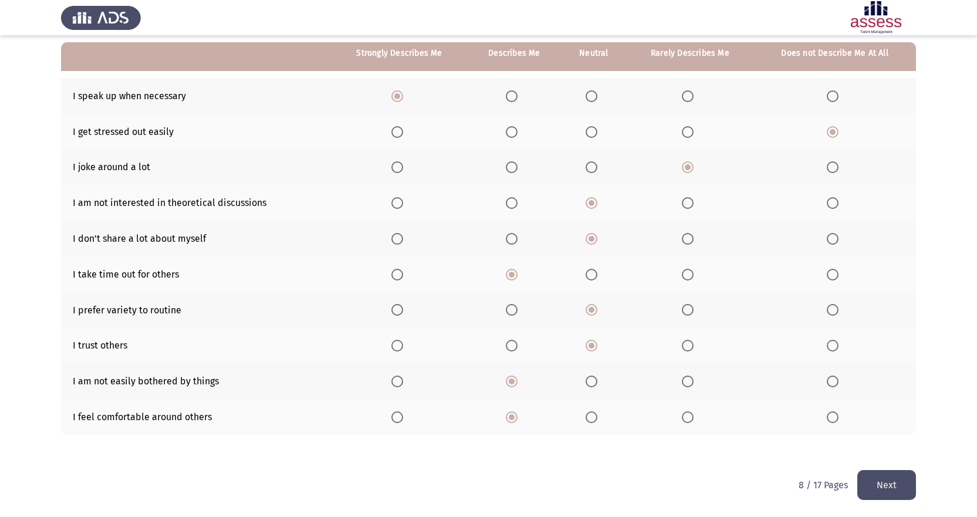
click at [889, 488] on button "Next" at bounding box center [886, 485] width 59 height 30
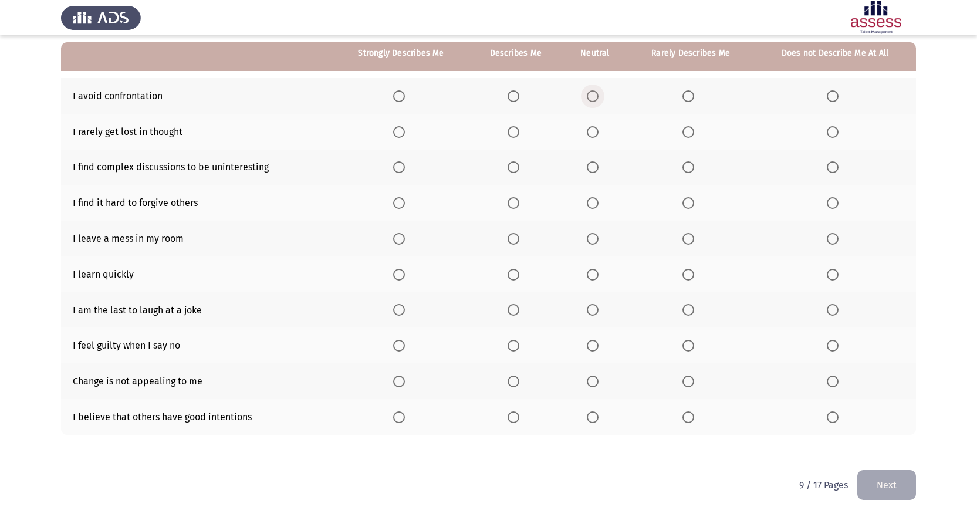
click at [596, 95] on span "Select an option" at bounding box center [593, 96] width 12 height 12
click at [596, 95] on input "Select an option" at bounding box center [593, 96] width 12 height 12
click at [596, 133] on span "Select an option" at bounding box center [593, 132] width 12 height 12
click at [596, 133] on input "Select an option" at bounding box center [593, 132] width 12 height 12
click at [690, 167] on span "Select an option" at bounding box center [688, 167] width 12 height 12
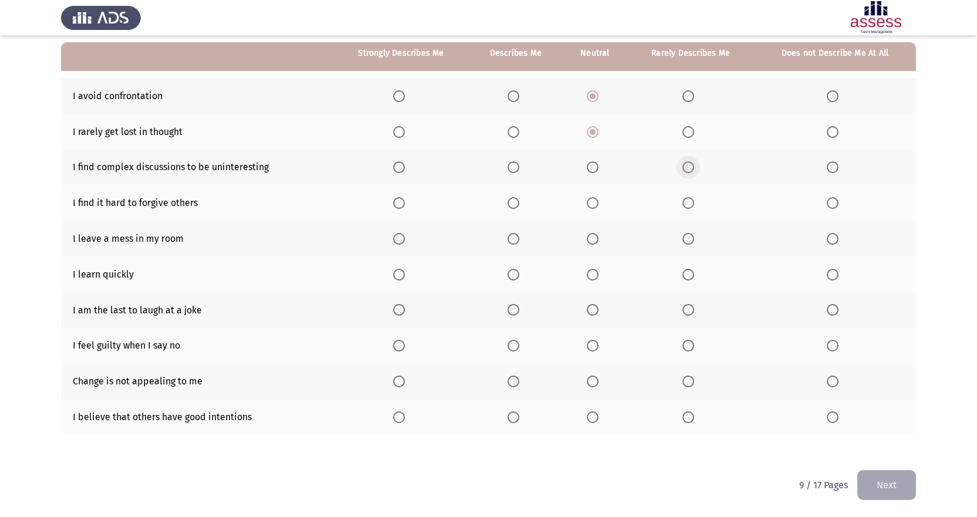
click at [690, 167] on input "Select an option" at bounding box center [688, 167] width 12 height 12
click at [833, 166] on span "Select an option" at bounding box center [833, 167] width 12 height 12
click at [833, 166] on input "Select an option" at bounding box center [833, 167] width 12 height 12
click at [593, 203] on span "Select an option" at bounding box center [593, 203] width 0 height 0
click at [594, 202] on input "Select an option" at bounding box center [593, 203] width 12 height 12
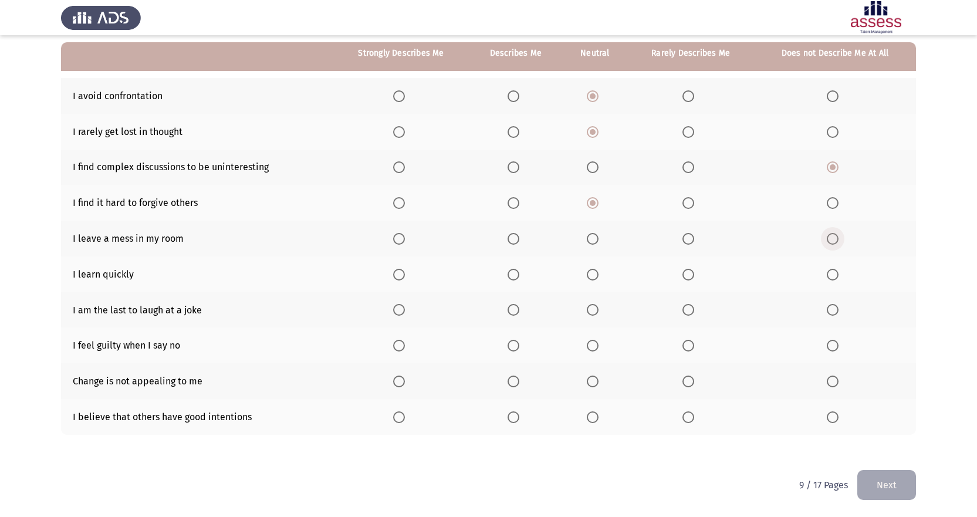
click at [833, 239] on span "Select an option" at bounding box center [833, 239] width 12 height 12
click at [833, 239] on input "Select an option" at bounding box center [833, 239] width 12 height 12
click at [400, 271] on span "Select an option" at bounding box center [399, 275] width 12 height 12
click at [400, 271] on input "Select an option" at bounding box center [399, 275] width 12 height 12
click at [688, 310] on span "Select an option" at bounding box center [688, 310] width 0 height 0
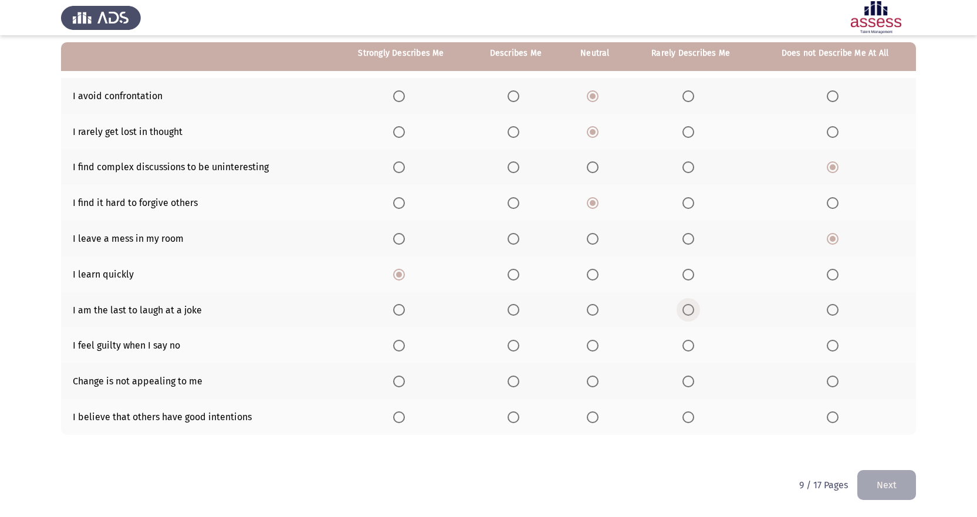
click at [689, 309] on input "Select an option" at bounding box center [688, 310] width 12 height 12
click at [589, 345] on span "Select an option" at bounding box center [593, 346] width 12 height 12
click at [589, 345] on input "Select an option" at bounding box center [593, 346] width 12 height 12
click at [593, 381] on span "Select an option" at bounding box center [593, 382] width 12 height 12
click at [593, 381] on input "Select an option" at bounding box center [593, 382] width 12 height 12
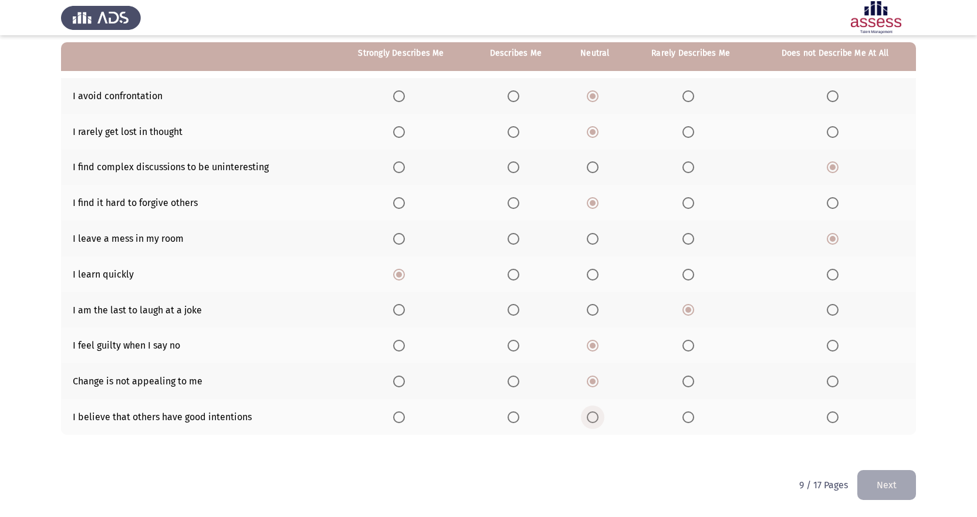
click at [597, 414] on span "Select an option" at bounding box center [593, 417] width 12 height 12
click at [597, 414] on input "Select an option" at bounding box center [593, 417] width 12 height 12
click at [880, 484] on button "Next" at bounding box center [886, 485] width 59 height 30
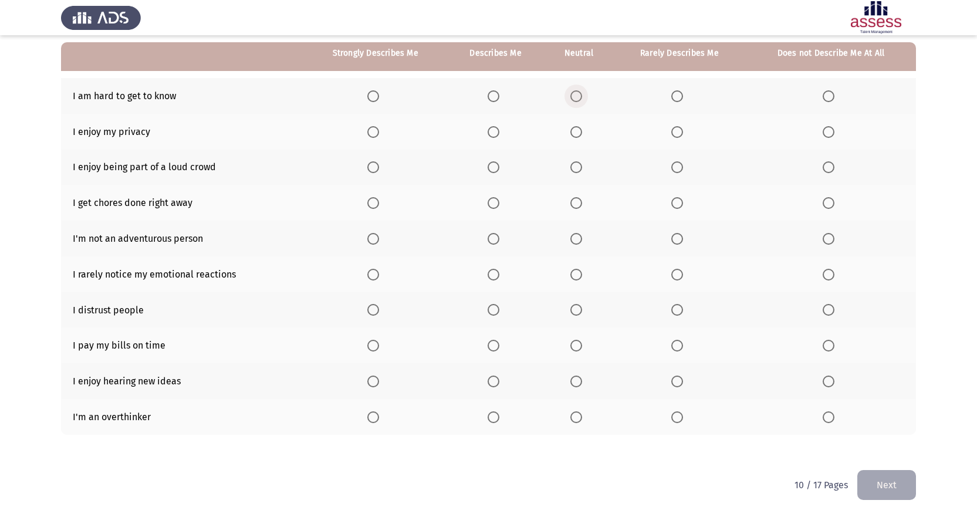
click at [580, 96] on span "Select an option" at bounding box center [576, 96] width 12 height 12
click at [580, 96] on input "Select an option" at bounding box center [576, 96] width 12 height 12
click at [492, 134] on span "Select an option" at bounding box center [494, 132] width 12 height 12
click at [492, 134] on input "Select an option" at bounding box center [494, 132] width 12 height 12
click at [586, 168] on label "Select an option" at bounding box center [578, 167] width 16 height 12
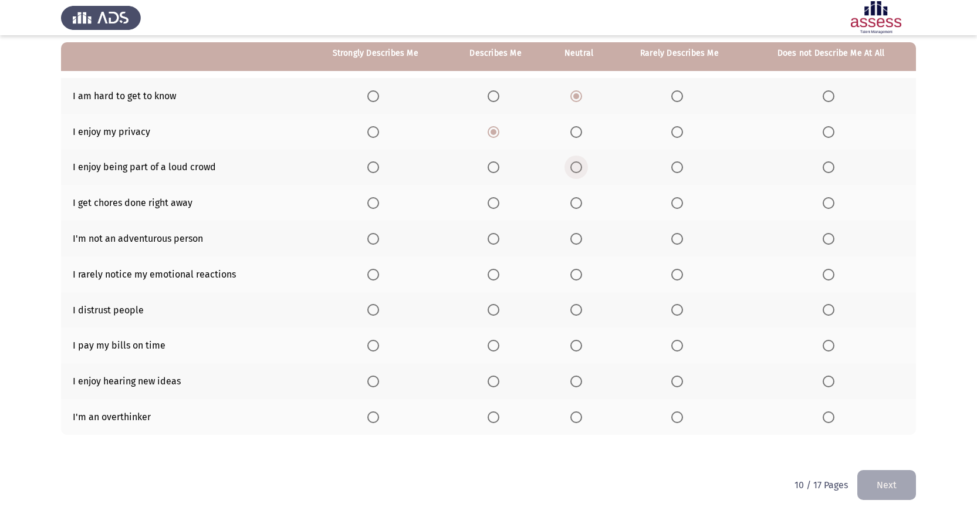
click at [582, 168] on input "Select an option" at bounding box center [576, 167] width 12 height 12
click at [491, 200] on span "Select an option" at bounding box center [494, 203] width 12 height 12
click at [491, 200] on input "Select an option" at bounding box center [494, 203] width 12 height 12
click at [826, 236] on span "Select an option" at bounding box center [829, 239] width 12 height 12
click at [826, 236] on input "Select an option" at bounding box center [829, 239] width 12 height 12
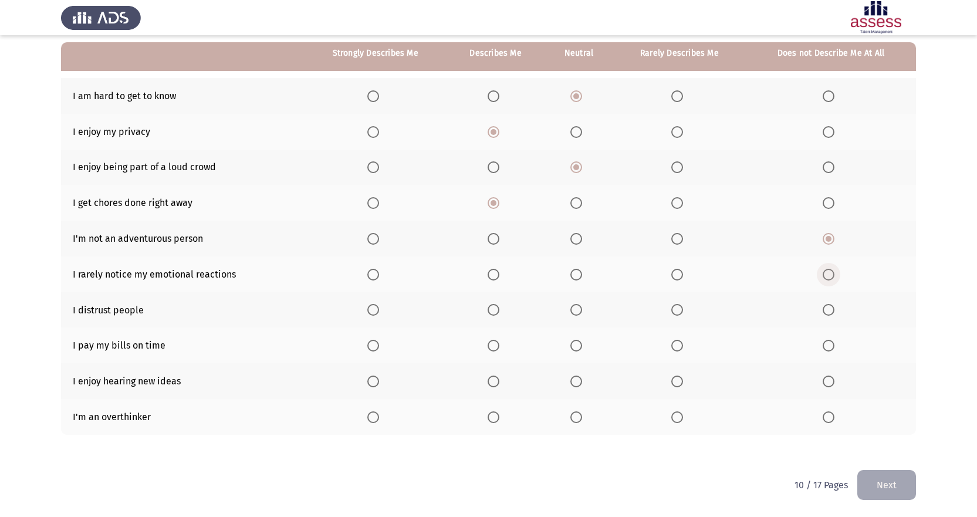
click at [830, 274] on span "Select an option" at bounding box center [829, 275] width 12 height 12
click at [830, 274] on input "Select an option" at bounding box center [829, 275] width 12 height 12
click at [576, 310] on span "Select an option" at bounding box center [576, 310] width 0 height 0
click at [576, 310] on input "Select an option" at bounding box center [576, 310] width 12 height 12
click at [373, 342] on span "Select an option" at bounding box center [373, 346] width 12 height 12
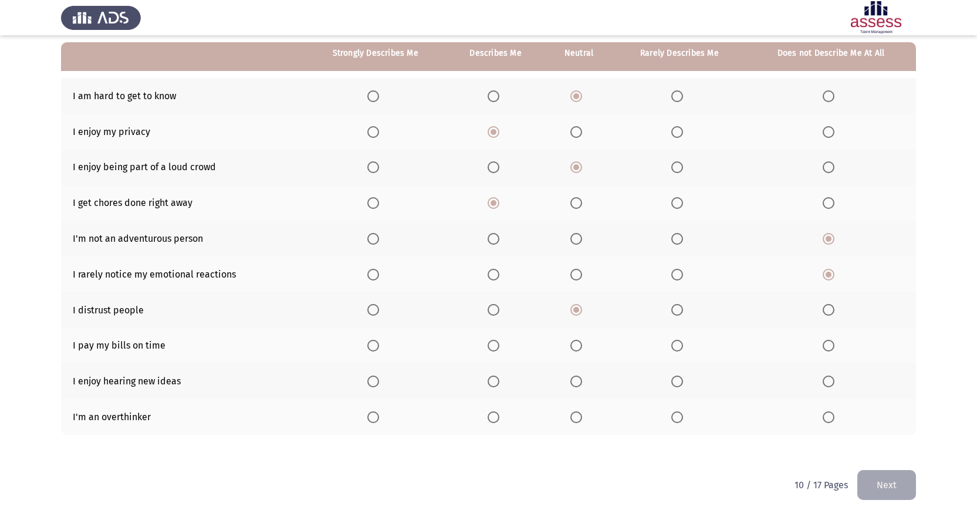
click at [373, 342] on input "Select an option" at bounding box center [373, 346] width 12 height 12
click at [492, 380] on span "Select an option" at bounding box center [494, 382] width 12 height 12
click at [492, 380] on input "Select an option" at bounding box center [494, 382] width 12 height 12
click at [682, 419] on span "Select an option" at bounding box center [677, 417] width 12 height 12
click at [682, 419] on input "Select an option" at bounding box center [677, 417] width 12 height 12
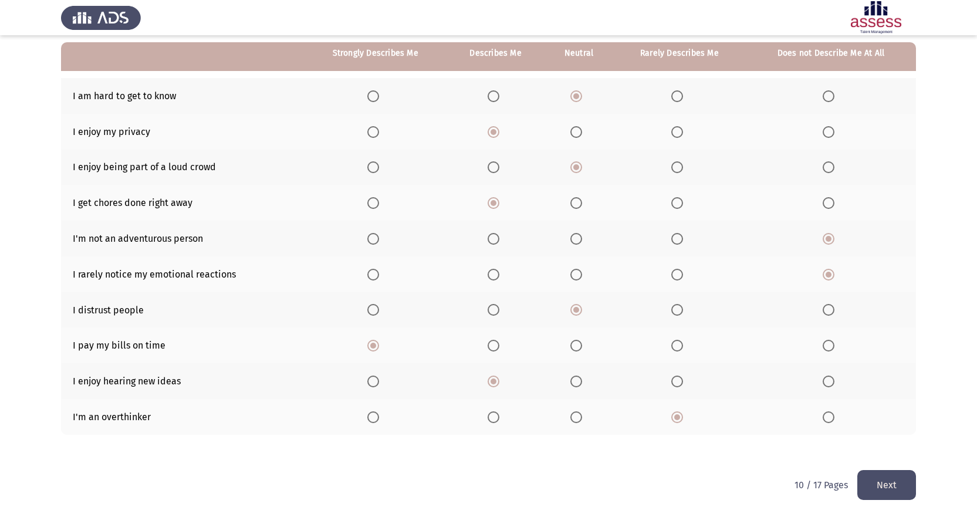
click at [875, 481] on button "Next" at bounding box center [886, 485] width 59 height 30
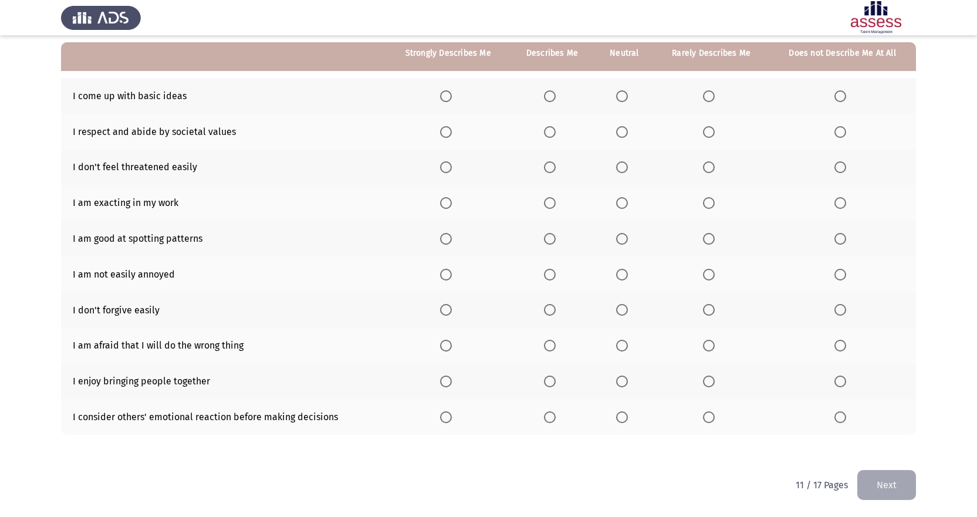
click at [624, 94] on span "Select an option" at bounding box center [622, 96] width 12 height 12
click at [624, 94] on input "Select an option" at bounding box center [622, 96] width 12 height 12
click at [556, 130] on span "Select an option" at bounding box center [550, 132] width 12 height 12
click at [556, 130] on input "Select an option" at bounding box center [550, 132] width 12 height 12
click at [549, 167] on span "Select an option" at bounding box center [550, 167] width 12 height 12
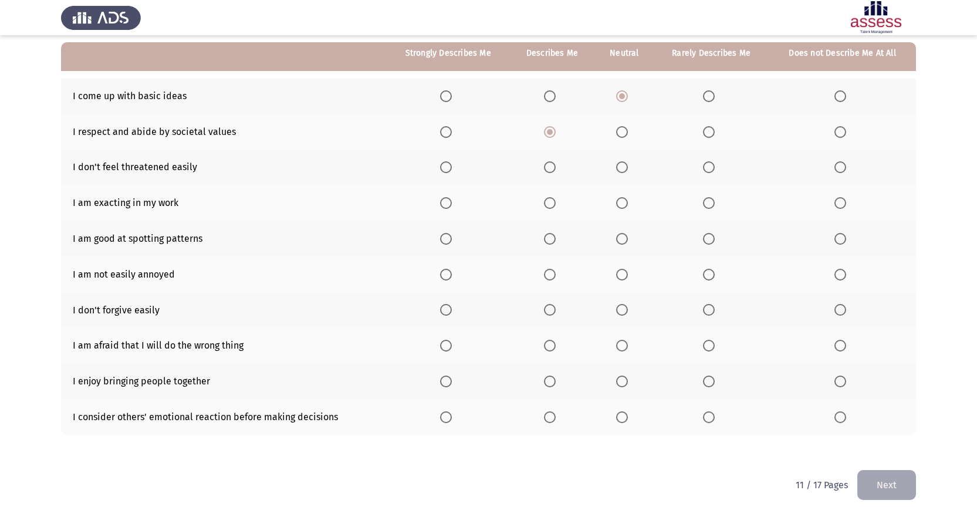
click at [549, 167] on input "Select an option" at bounding box center [550, 167] width 12 height 12
click at [620, 202] on span "Select an option" at bounding box center [622, 203] width 12 height 12
click at [620, 202] on input "Select an option" at bounding box center [622, 203] width 12 height 12
click at [552, 238] on span "Select an option" at bounding box center [550, 239] width 12 height 12
click at [552, 238] on input "Select an option" at bounding box center [550, 239] width 12 height 12
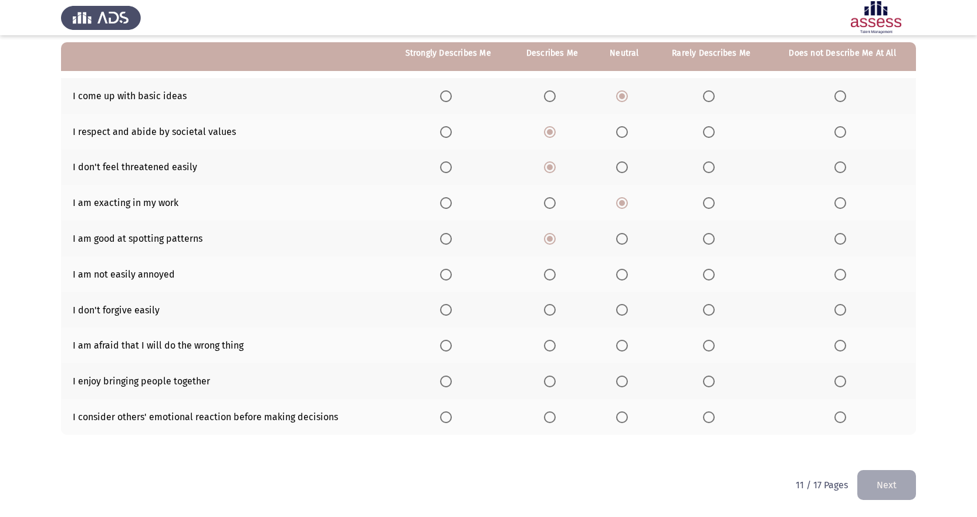
click at [551, 276] on span "Select an option" at bounding box center [550, 275] width 12 height 12
click at [551, 276] on input "Select an option" at bounding box center [550, 275] width 12 height 12
click at [624, 309] on span "Select an option" at bounding box center [622, 310] width 12 height 12
click at [624, 309] on input "Select an option" at bounding box center [622, 310] width 12 height 12
click at [624, 345] on span "Select an option" at bounding box center [622, 346] width 12 height 12
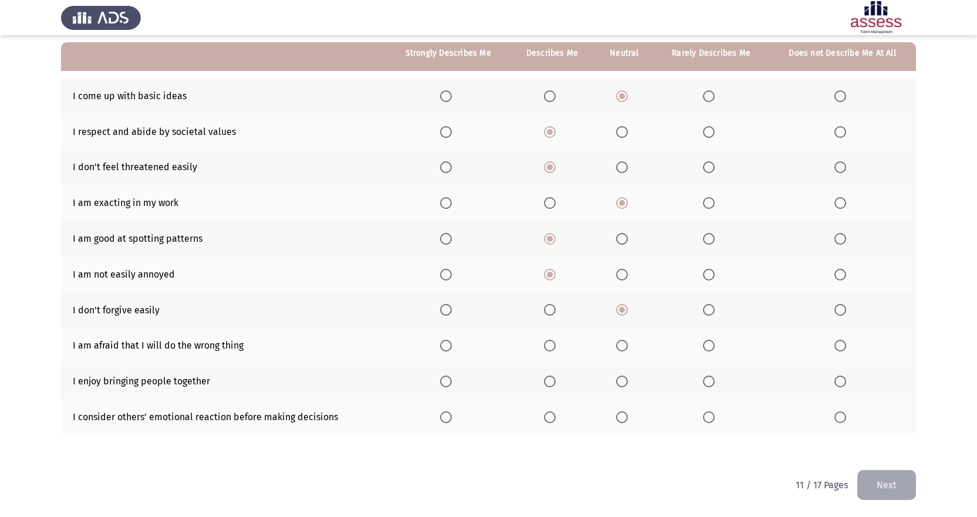
click at [624, 345] on input "Select an option" at bounding box center [622, 346] width 12 height 12
click at [555, 379] on span "Select an option" at bounding box center [550, 382] width 12 height 12
click at [555, 379] on input "Select an option" at bounding box center [550, 382] width 12 height 12
click at [620, 414] on span "Select an option" at bounding box center [622, 417] width 12 height 12
click at [620, 414] on input "Select an option" at bounding box center [622, 417] width 12 height 12
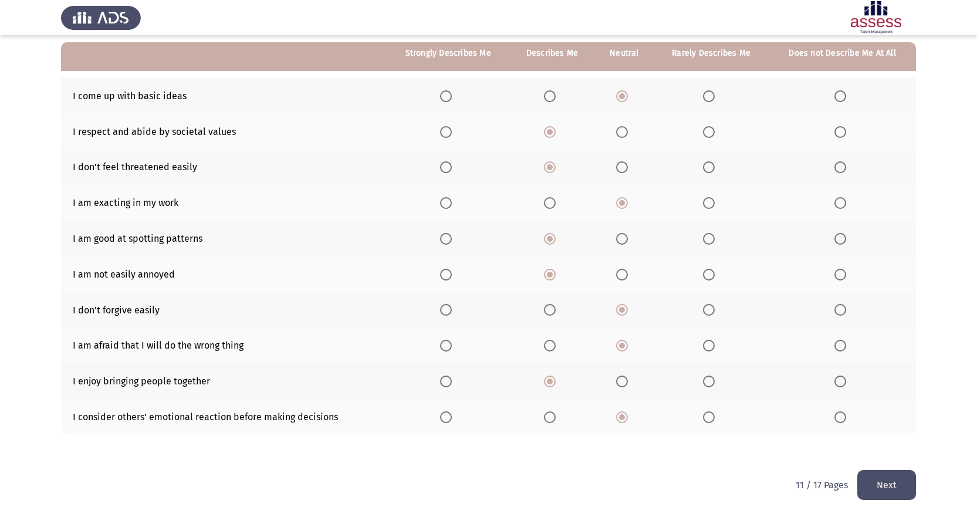
click at [877, 485] on button "Next" at bounding box center [886, 485] width 59 height 30
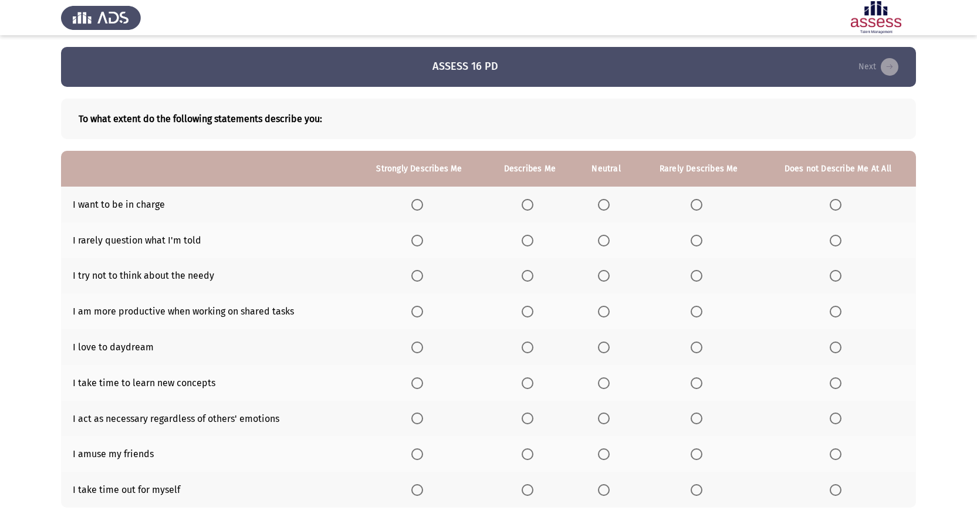
scroll to position [59, 0]
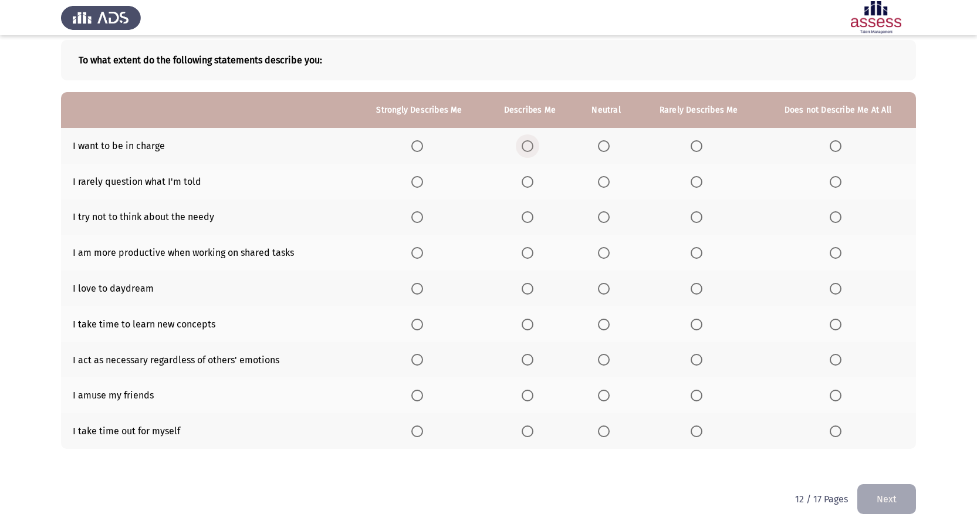
click at [531, 144] on span "Select an option" at bounding box center [528, 146] width 12 height 12
click at [531, 144] on input "Select an option" at bounding box center [528, 146] width 12 height 12
click at [697, 182] on span "Select an option" at bounding box center [697, 182] width 0 height 0
click at [698, 181] on input "Select an option" at bounding box center [697, 182] width 12 height 12
click at [604, 217] on span "Select an option" at bounding box center [604, 217] width 12 height 12
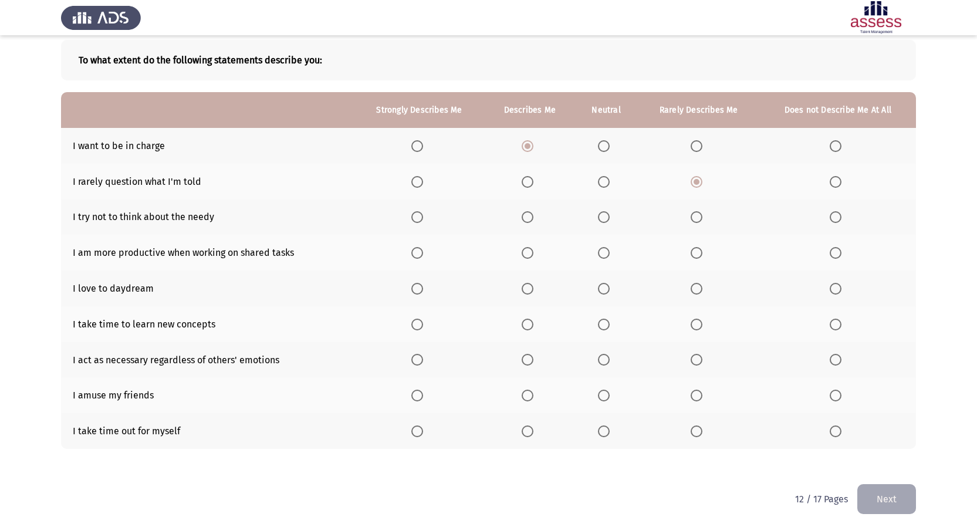
click at [604, 217] on input "Select an option" at bounding box center [604, 217] width 12 height 12
click at [697, 219] on span "Select an option" at bounding box center [697, 217] width 12 height 12
click at [697, 219] on input "Select an option" at bounding box center [697, 217] width 12 height 12
click at [610, 218] on span "Select an option" at bounding box center [604, 217] width 12 height 12
click at [610, 218] on input "Select an option" at bounding box center [604, 217] width 12 height 12
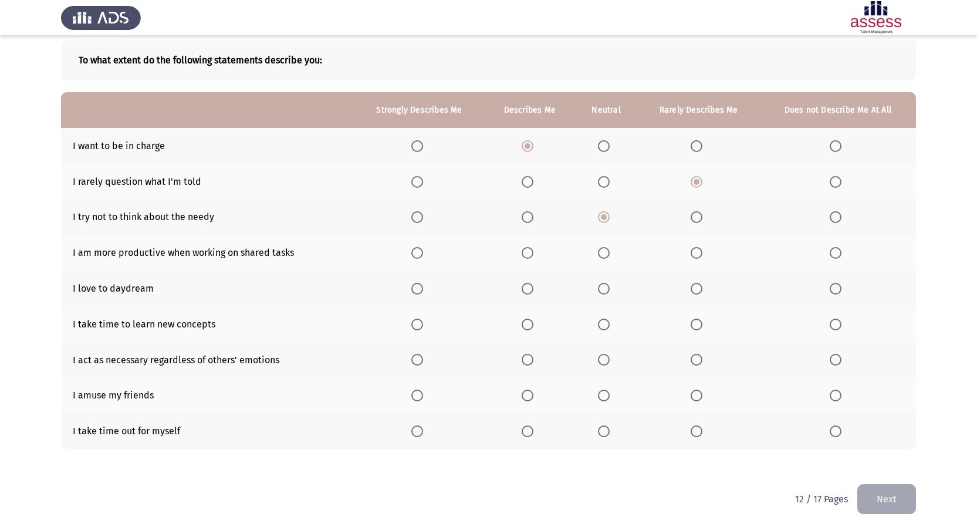
scroll to position [73, 0]
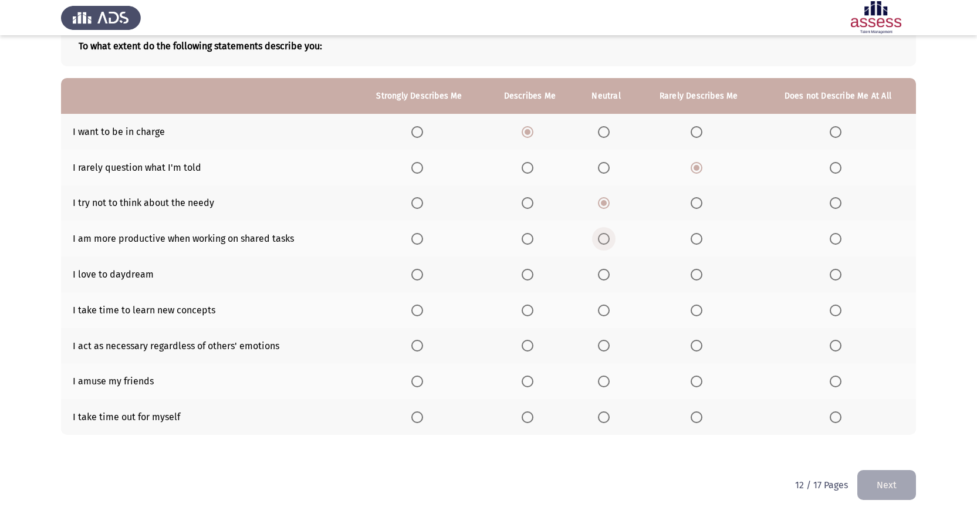
click at [609, 239] on span "Select an option" at bounding box center [604, 239] width 12 height 12
click at [609, 239] on input "Select an option" at bounding box center [604, 239] width 12 height 12
click at [693, 273] on span "Select an option" at bounding box center [697, 275] width 12 height 12
click at [693, 273] on input "Select an option" at bounding box center [697, 275] width 12 height 12
click at [604, 313] on span "Select an option" at bounding box center [604, 311] width 12 height 12
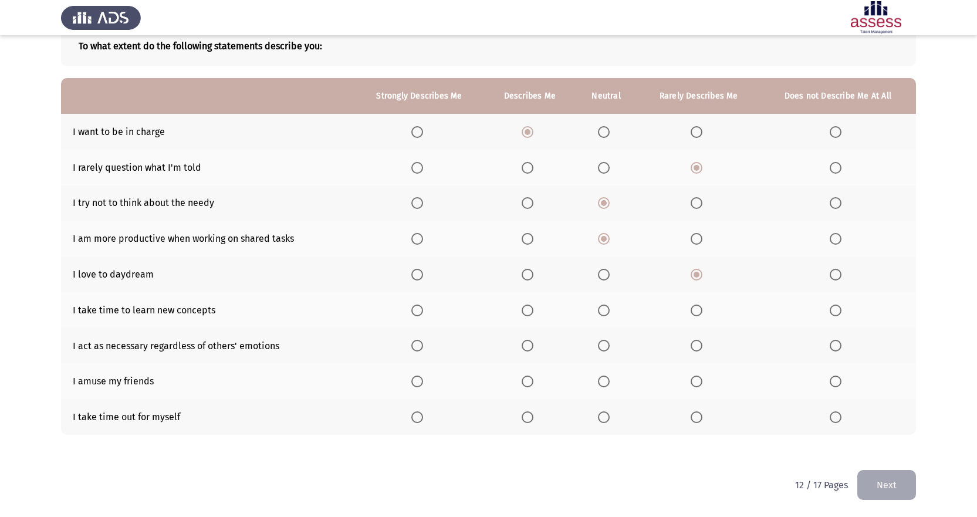
click at [604, 313] on input "Select an option" at bounding box center [604, 311] width 12 height 12
click at [531, 309] on span "Select an option" at bounding box center [528, 311] width 12 height 12
click at [531, 309] on input "Select an option" at bounding box center [528, 311] width 12 height 12
click at [609, 346] on span "Select an option" at bounding box center [604, 346] width 12 height 12
click at [609, 346] on input "Select an option" at bounding box center [604, 346] width 12 height 12
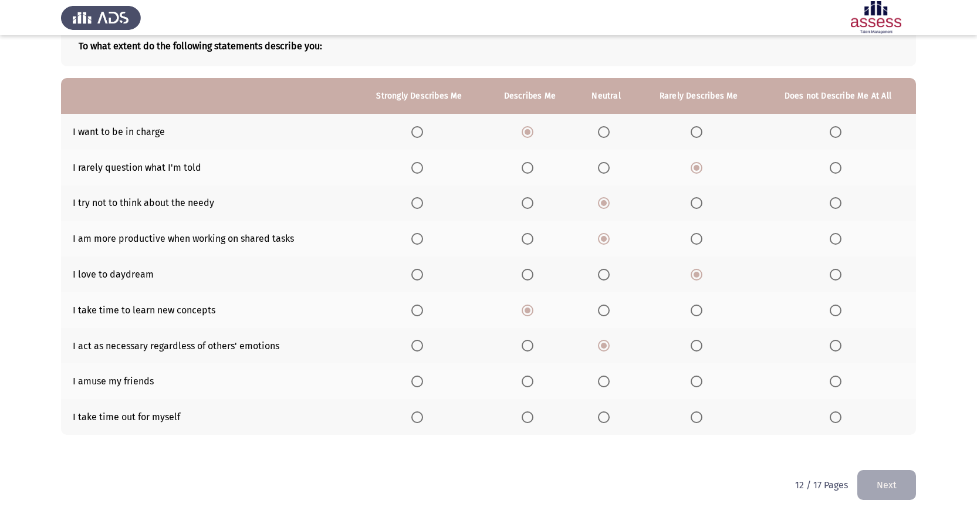
click at [602, 384] on span "Select an option" at bounding box center [604, 382] width 12 height 12
click at [602, 384] on input "Select an option" at bounding box center [604, 382] width 12 height 12
click at [604, 420] on span "Select an option" at bounding box center [604, 417] width 12 height 12
click at [604, 420] on input "Select an option" at bounding box center [604, 417] width 12 height 12
click at [885, 493] on button "Next" at bounding box center [886, 485] width 59 height 30
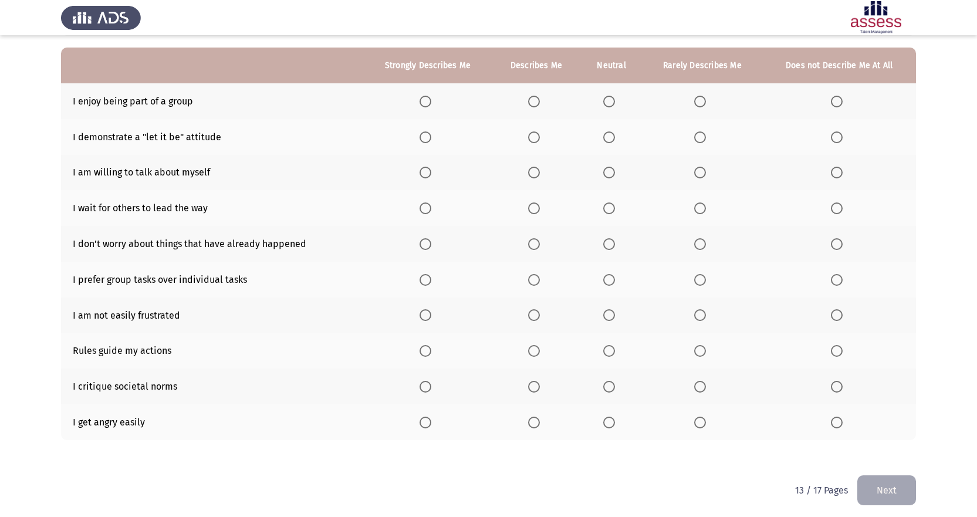
scroll to position [109, 0]
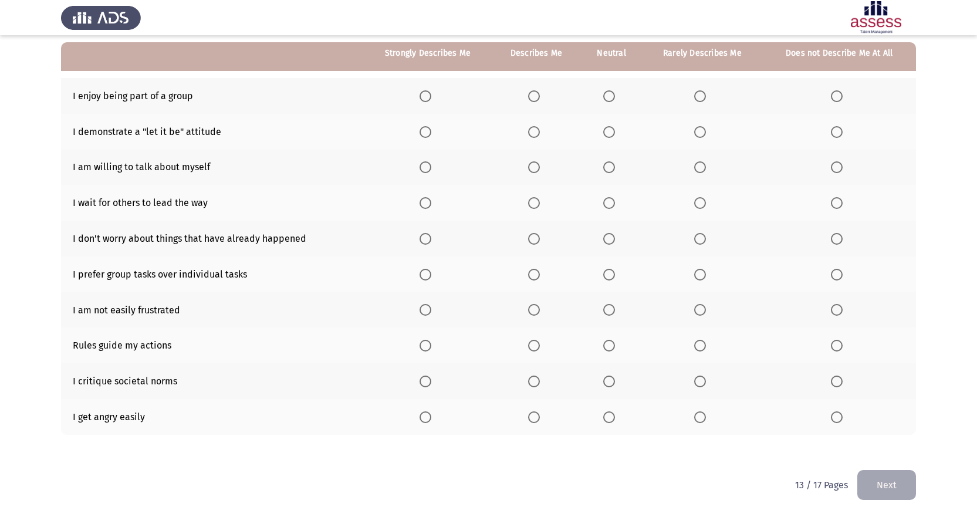
click at [534, 97] on span "Select an option" at bounding box center [534, 96] width 12 height 12
click at [534, 97] on input "Select an option" at bounding box center [534, 96] width 12 height 12
click at [701, 133] on span "Select an option" at bounding box center [700, 132] width 12 height 12
click at [701, 133] on input "Select an option" at bounding box center [700, 132] width 12 height 12
click at [609, 133] on span "Select an option" at bounding box center [609, 132] width 12 height 12
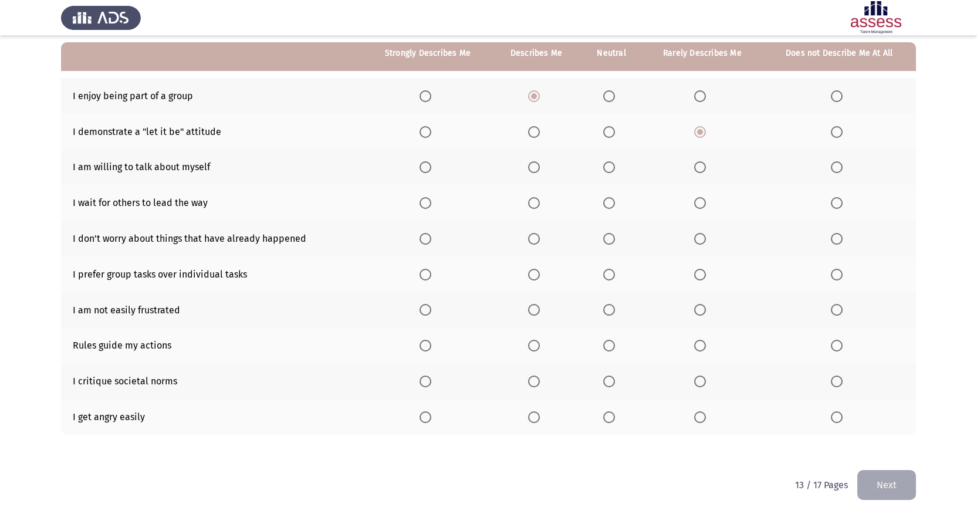
click at [609, 133] on input "Select an option" at bounding box center [609, 132] width 12 height 12
click at [535, 169] on span "Select an option" at bounding box center [534, 167] width 12 height 12
click at [535, 169] on input "Select an option" at bounding box center [534, 167] width 12 height 12
click at [703, 201] on span "Select an option" at bounding box center [700, 203] width 12 height 12
click at [703, 201] on input "Select an option" at bounding box center [700, 203] width 12 height 12
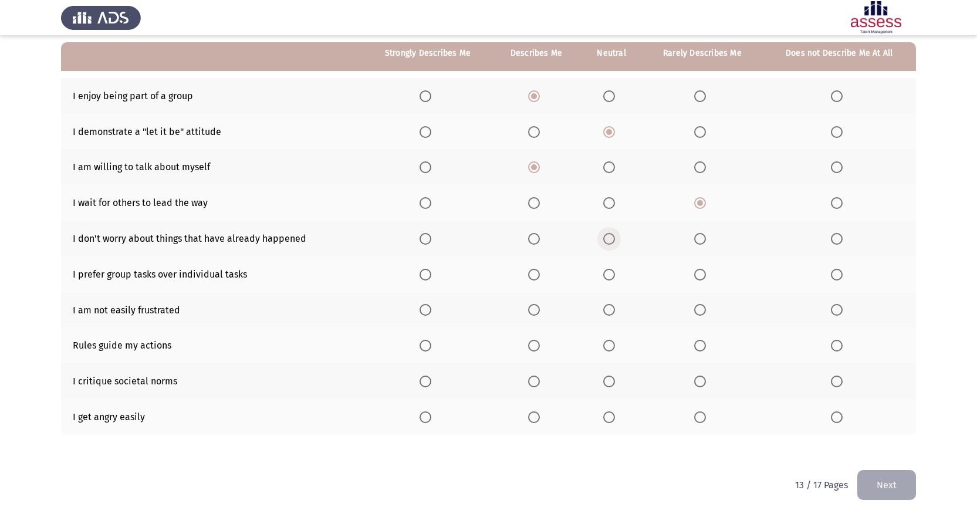
click at [610, 235] on span "Select an option" at bounding box center [609, 239] width 12 height 12
click at [610, 235] on input "Select an option" at bounding box center [609, 239] width 12 height 12
click at [610, 273] on span "Select an option" at bounding box center [609, 275] width 12 height 12
click at [610, 273] on input "Select an option" at bounding box center [609, 275] width 12 height 12
click at [533, 311] on span "Select an option" at bounding box center [534, 310] width 12 height 12
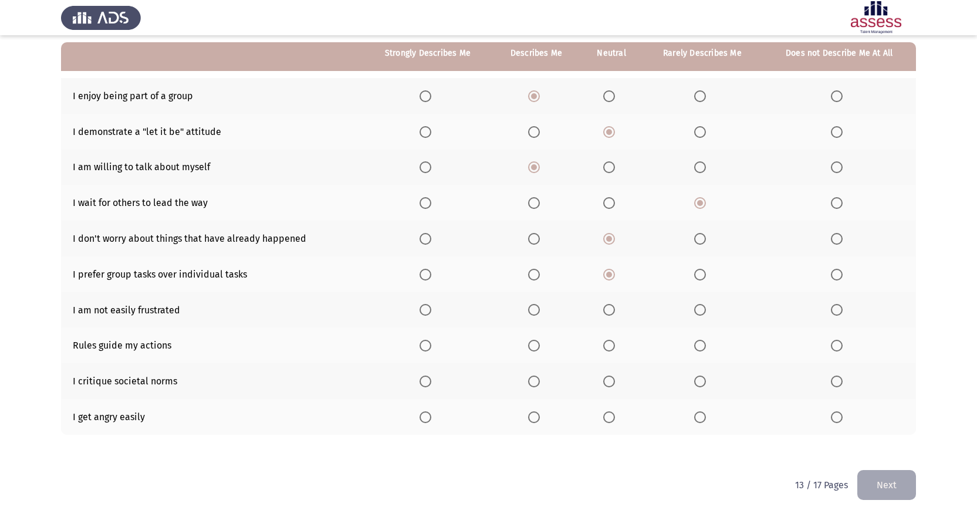
click at [533, 311] on input "Select an option" at bounding box center [534, 310] width 12 height 12
click at [608, 342] on span "Select an option" at bounding box center [609, 346] width 12 height 12
click at [608, 342] on input "Select an option" at bounding box center [609, 346] width 12 height 12
click at [611, 379] on span "Select an option" at bounding box center [609, 382] width 12 height 12
click at [611, 379] on input "Select an option" at bounding box center [609, 382] width 12 height 12
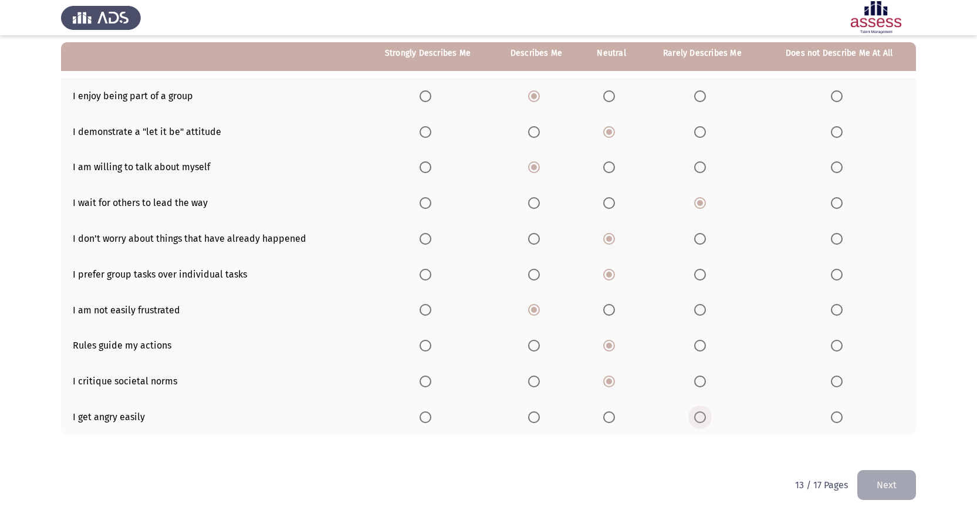
click at [702, 416] on span "Select an option" at bounding box center [700, 417] width 12 height 12
click at [702, 416] on input "Select an option" at bounding box center [700, 417] width 12 height 12
click at [873, 486] on button "Next" at bounding box center [886, 485] width 59 height 30
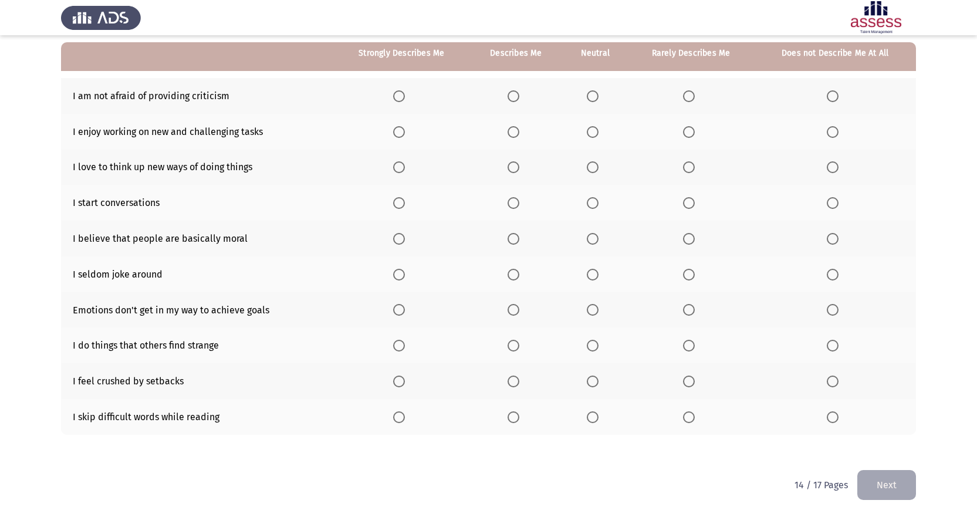
click at [517, 94] on span "Select an option" at bounding box center [514, 96] width 12 height 12
click at [517, 94] on input "Select an option" at bounding box center [514, 96] width 12 height 12
click at [591, 97] on span "Select an option" at bounding box center [593, 96] width 12 height 12
click at [591, 97] on input "Select an option" at bounding box center [593, 96] width 12 height 12
click at [510, 96] on span "Select an option" at bounding box center [514, 96] width 12 height 12
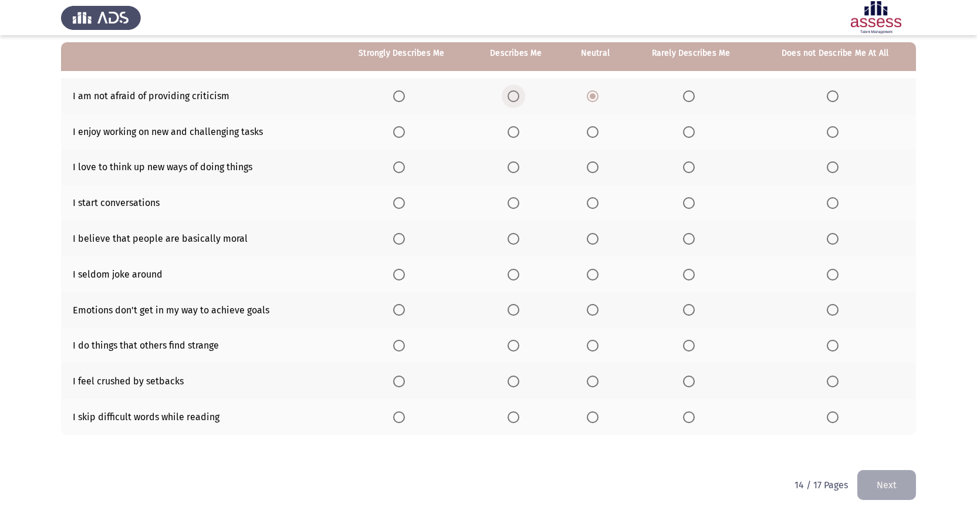
click at [510, 96] on input "Select an option" at bounding box center [514, 96] width 12 height 12
click at [596, 100] on span "Select an option" at bounding box center [593, 96] width 12 height 12
click at [596, 100] on input "Select an option" at bounding box center [593, 96] width 12 height 12
click at [516, 133] on span "Select an option" at bounding box center [514, 132] width 12 height 12
click at [516, 133] on input "Select an option" at bounding box center [514, 132] width 12 height 12
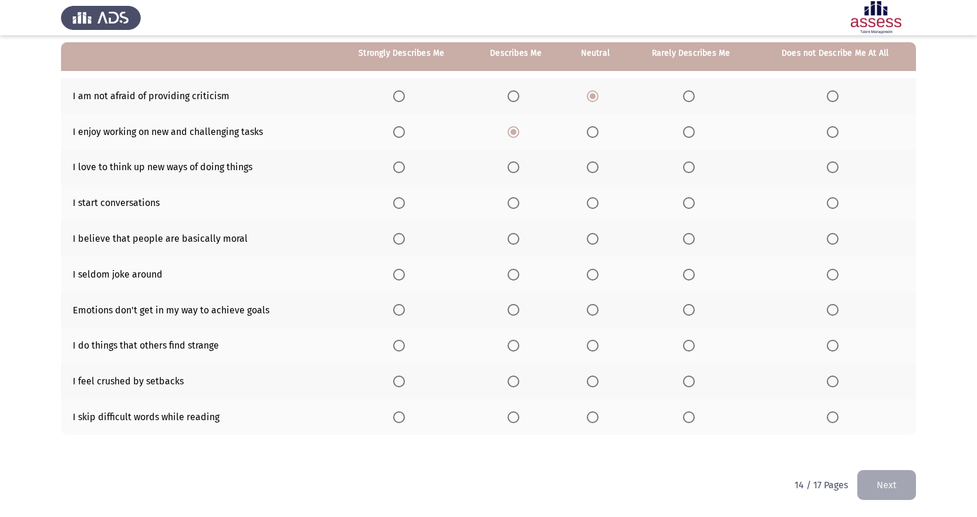
click at [404, 131] on span "Select an option" at bounding box center [399, 132] width 12 height 12
click at [404, 131] on input "Select an option" at bounding box center [399, 132] width 12 height 12
click at [517, 170] on span "Select an option" at bounding box center [514, 167] width 12 height 12
click at [517, 170] on input "Select an option" at bounding box center [514, 167] width 12 height 12
click at [593, 205] on span "Select an option" at bounding box center [593, 203] width 12 height 12
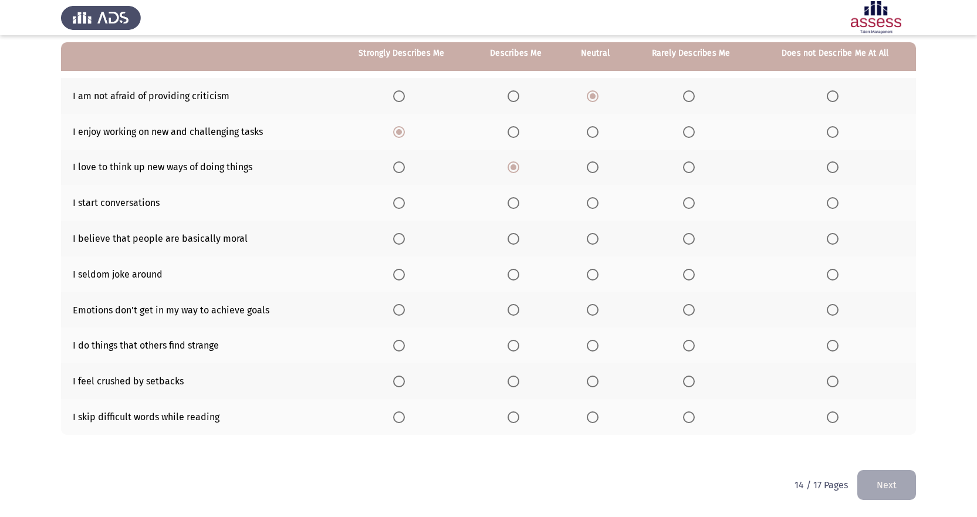
click at [593, 205] on input "Select an option" at bounding box center [593, 203] width 12 height 12
click at [593, 234] on span "Select an option" at bounding box center [593, 239] width 12 height 12
click at [593, 234] on input "Select an option" at bounding box center [593, 239] width 12 height 12
click at [595, 272] on span "Select an option" at bounding box center [593, 275] width 12 height 12
click at [595, 272] on input "Select an option" at bounding box center [593, 275] width 12 height 12
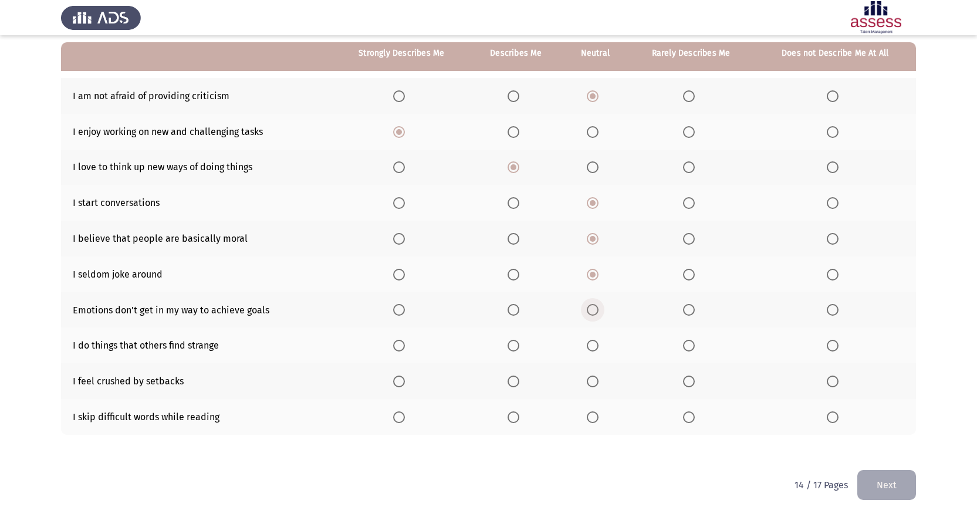
click at [593, 312] on span "Select an option" at bounding box center [593, 310] width 12 height 12
click at [593, 312] on input "Select an option" at bounding box center [593, 310] width 12 height 12
click at [687, 343] on span "Select an option" at bounding box center [689, 346] width 12 height 12
click at [687, 343] on input "Select an option" at bounding box center [689, 346] width 12 height 12
click at [694, 381] on span "Select an option" at bounding box center [689, 382] width 12 height 12
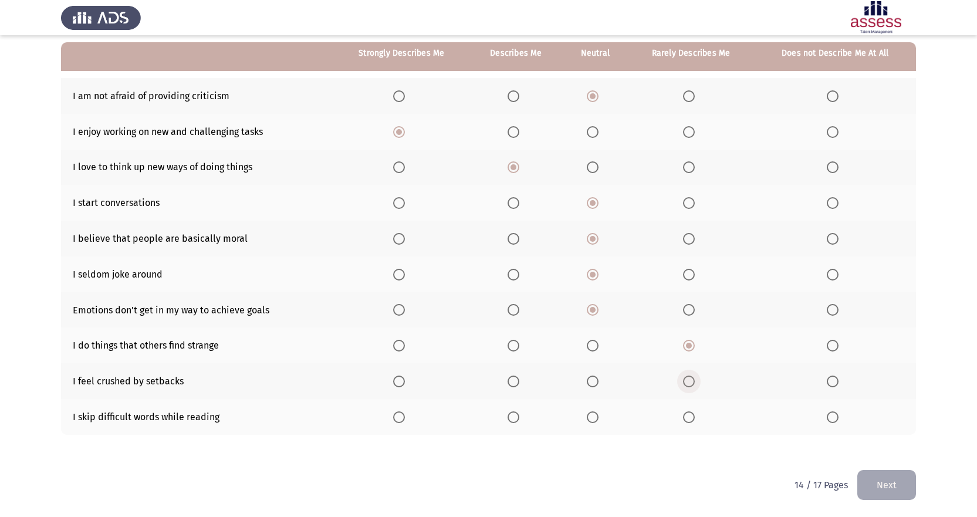
click at [694, 381] on input "Select an option" at bounding box center [689, 382] width 12 height 12
click at [684, 415] on span "Select an option" at bounding box center [689, 417] width 12 height 12
click at [684, 415] on input "Select an option" at bounding box center [689, 417] width 12 height 12
click at [893, 484] on button "Next" at bounding box center [886, 485] width 59 height 30
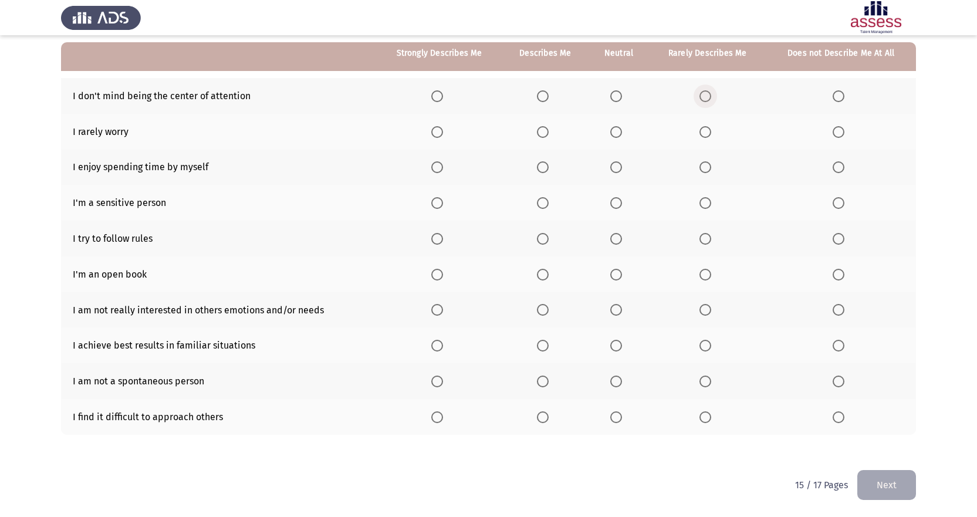
click at [703, 94] on span "Select an option" at bounding box center [705, 96] width 12 height 12
click at [703, 94] on input "Select an option" at bounding box center [705, 96] width 12 height 12
click at [619, 96] on span "Select an option" at bounding box center [616, 96] width 12 height 12
click at [619, 96] on input "Select an option" at bounding box center [616, 96] width 12 height 12
click at [621, 133] on span "Select an option" at bounding box center [616, 132] width 12 height 12
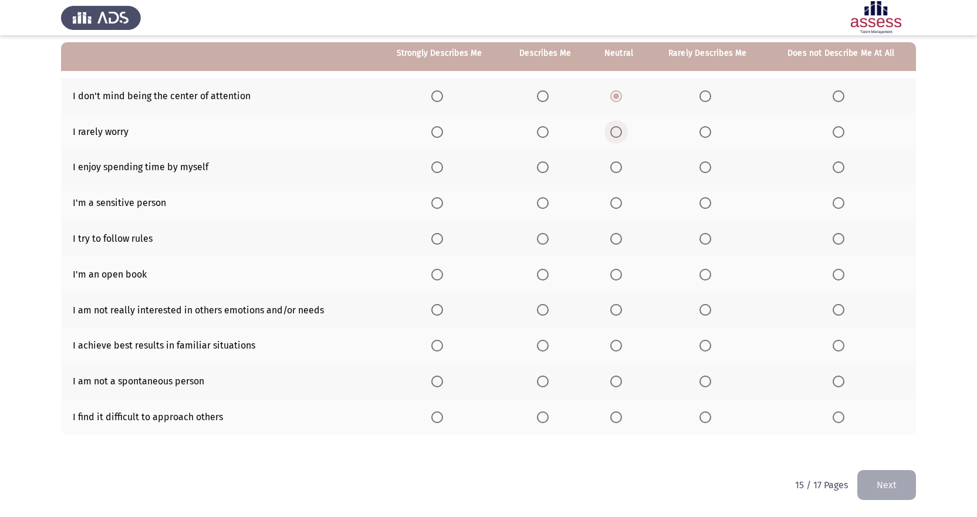
click at [621, 133] on input "Select an option" at bounding box center [616, 132] width 12 height 12
click at [547, 167] on span "Select an option" at bounding box center [543, 167] width 12 height 12
click at [547, 167] on input "Select an option" at bounding box center [543, 167] width 12 height 12
click at [702, 202] on span "Select an option" at bounding box center [705, 203] width 12 height 12
click at [702, 202] on input "Select an option" at bounding box center [705, 203] width 12 height 12
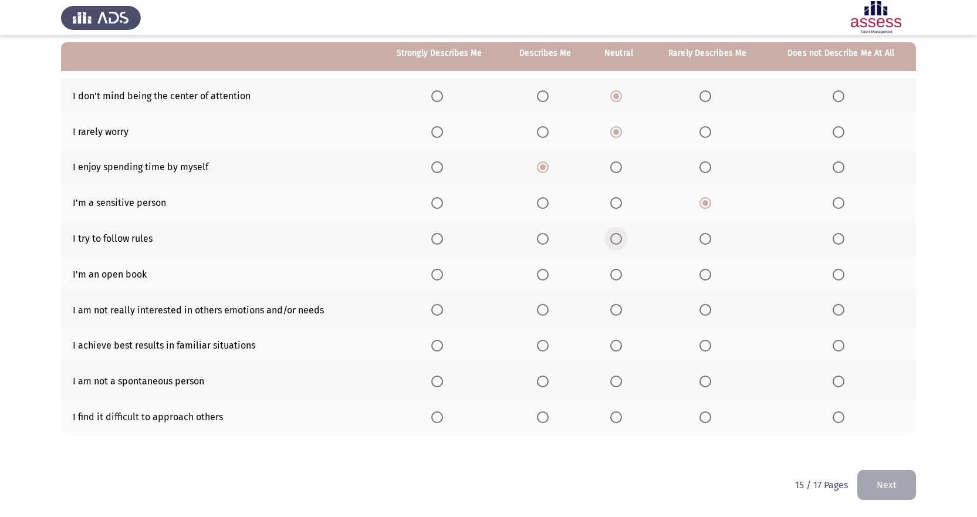
click at [617, 236] on span "Select an option" at bounding box center [616, 239] width 12 height 12
click at [617, 236] on input "Select an option" at bounding box center [616, 239] width 12 height 12
click at [702, 272] on span "Select an option" at bounding box center [705, 275] width 12 height 12
click at [702, 272] on input "Select an option" at bounding box center [705, 275] width 12 height 12
click at [708, 307] on span "Select an option" at bounding box center [705, 310] width 12 height 12
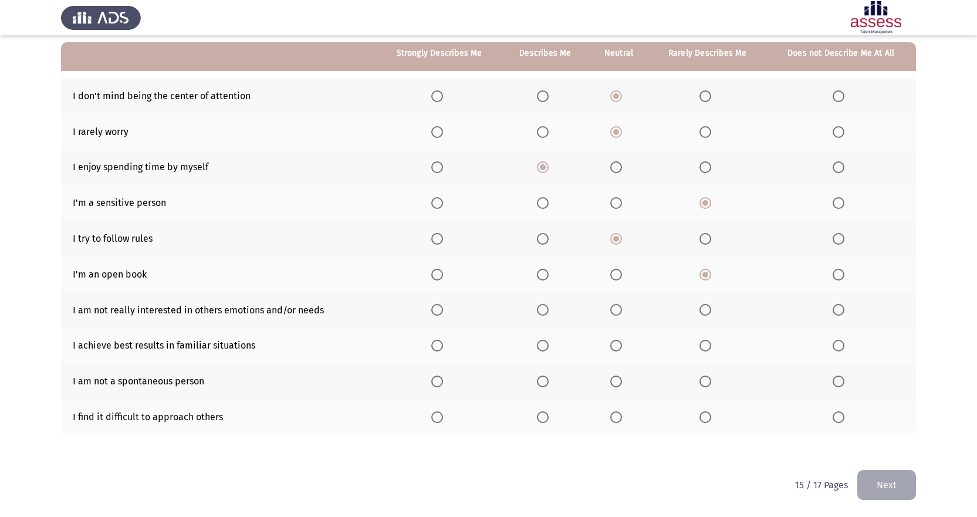
click at [708, 307] on input "Select an option" at bounding box center [705, 310] width 12 height 12
click at [617, 343] on span "Select an option" at bounding box center [616, 346] width 12 height 12
click at [617, 343] on input "Select an option" at bounding box center [616, 346] width 12 height 12
click at [619, 381] on span "Select an option" at bounding box center [616, 382] width 12 height 12
click at [619, 381] on input "Select an option" at bounding box center [616, 382] width 12 height 12
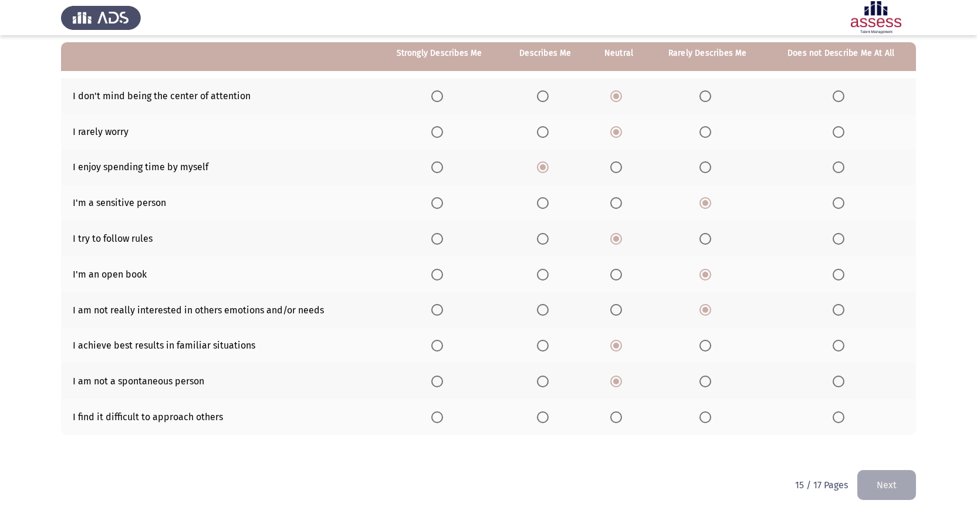
click at [704, 419] on span "Select an option" at bounding box center [705, 417] width 12 height 12
click at [704, 419] on input "Select an option" at bounding box center [705, 417] width 12 height 12
click at [890, 487] on button "Next" at bounding box center [886, 485] width 59 height 30
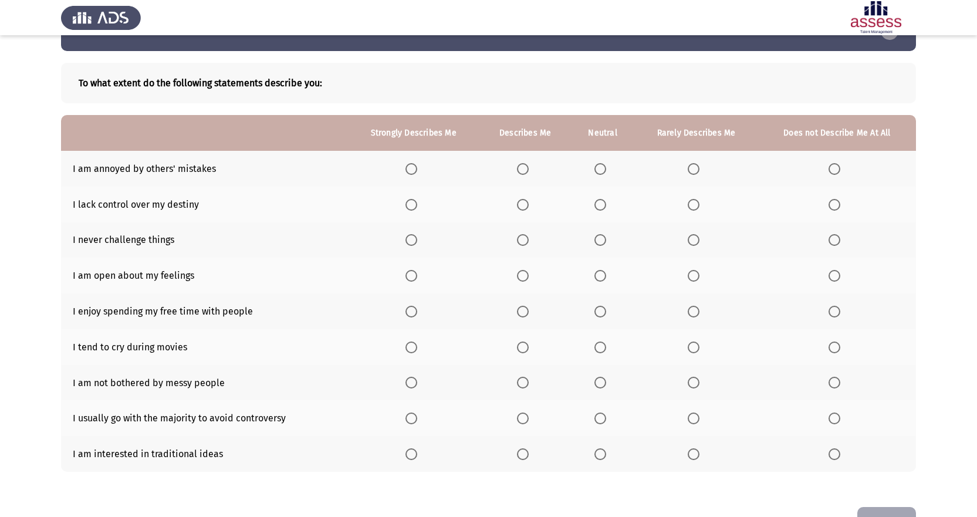
scroll to position [73, 0]
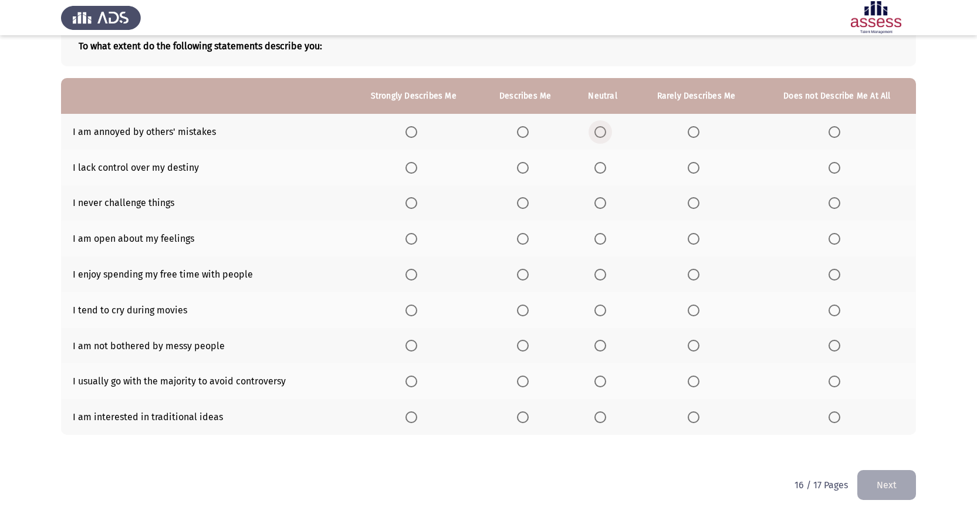
click at [604, 129] on span "Select an option" at bounding box center [600, 132] width 12 height 12
click at [604, 129] on input "Select an option" at bounding box center [600, 132] width 12 height 12
click at [694, 130] on span "Select an option" at bounding box center [694, 132] width 12 height 12
click at [694, 130] on input "Select an option" at bounding box center [694, 132] width 12 height 12
click at [694, 167] on span "Select an option" at bounding box center [694, 168] width 12 height 12
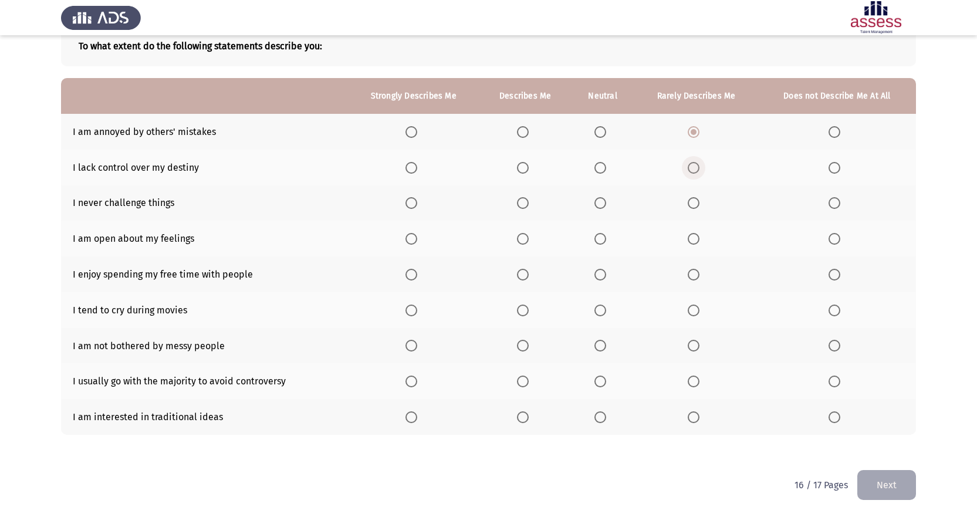
click at [694, 167] on input "Select an option" at bounding box center [694, 168] width 12 height 12
click at [699, 202] on span "Select an option" at bounding box center [694, 203] width 12 height 12
click at [699, 202] on input "Select an option" at bounding box center [694, 203] width 12 height 12
click at [695, 237] on span "Select an option" at bounding box center [694, 239] width 12 height 12
click at [695, 237] on input "Select an option" at bounding box center [694, 239] width 12 height 12
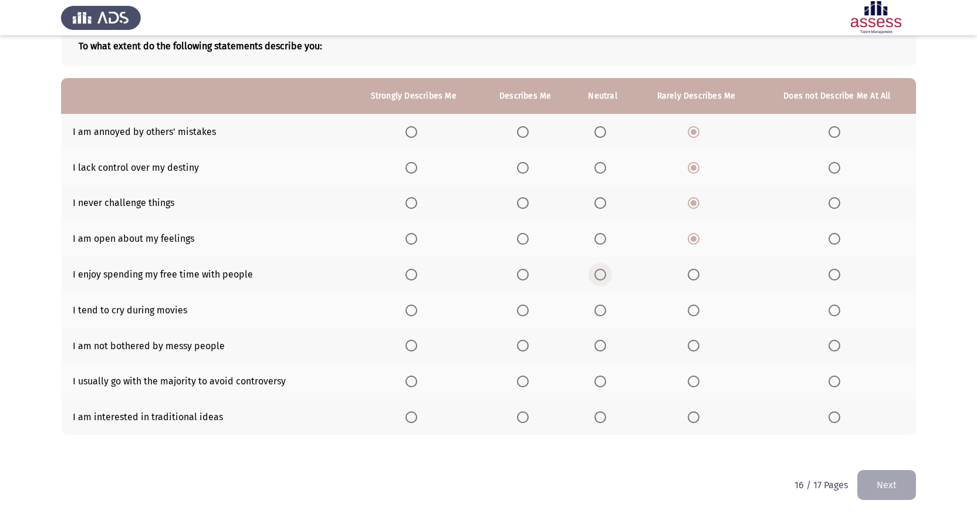
click at [599, 270] on span "Select an option" at bounding box center [600, 275] width 12 height 12
click at [599, 270] on input "Select an option" at bounding box center [600, 275] width 12 height 12
click at [528, 273] on span "Select an option" at bounding box center [523, 275] width 12 height 12
click at [528, 273] on input "Select an option" at bounding box center [523, 275] width 12 height 12
click at [697, 311] on span "Select an option" at bounding box center [694, 311] width 12 height 12
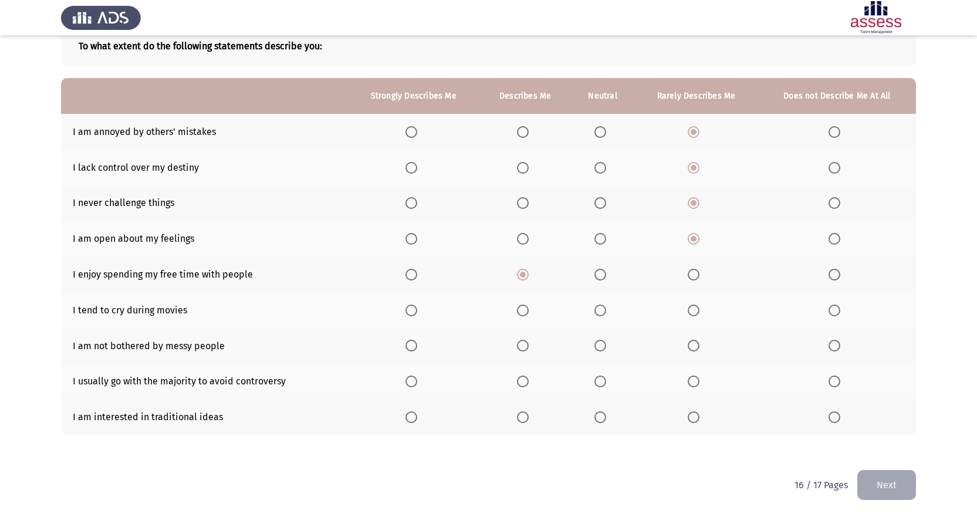
click at [697, 311] on input "Select an option" at bounding box center [694, 311] width 12 height 12
click at [604, 346] on span "Select an option" at bounding box center [600, 346] width 12 height 12
click at [604, 346] on input "Select an option" at bounding box center [600, 346] width 12 height 12
click at [602, 384] on span "Select an option" at bounding box center [600, 382] width 12 height 12
click at [602, 384] on input "Select an option" at bounding box center [600, 382] width 12 height 12
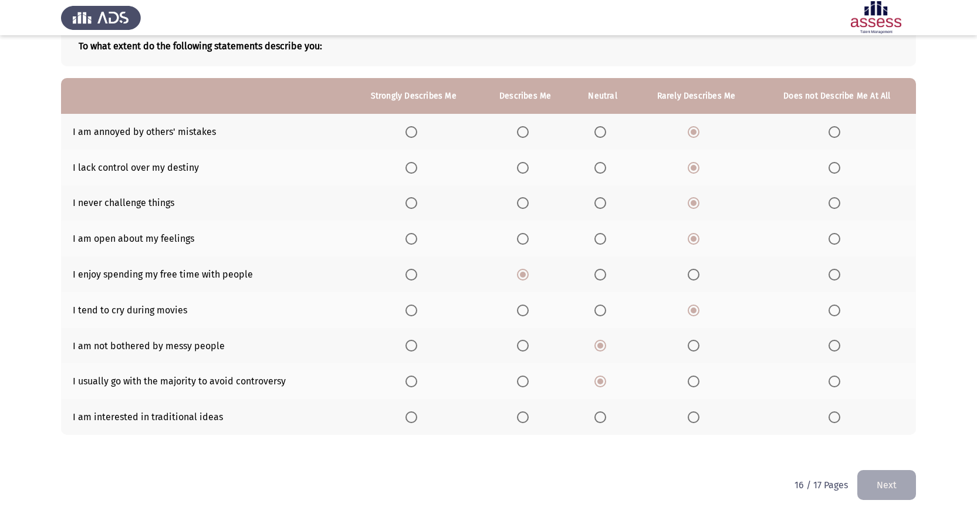
click at [602, 415] on span "Select an option" at bounding box center [600, 417] width 12 height 12
click at [602, 415] on input "Select an option" at bounding box center [600, 417] width 12 height 12
click at [881, 492] on button "Next" at bounding box center [886, 485] width 59 height 30
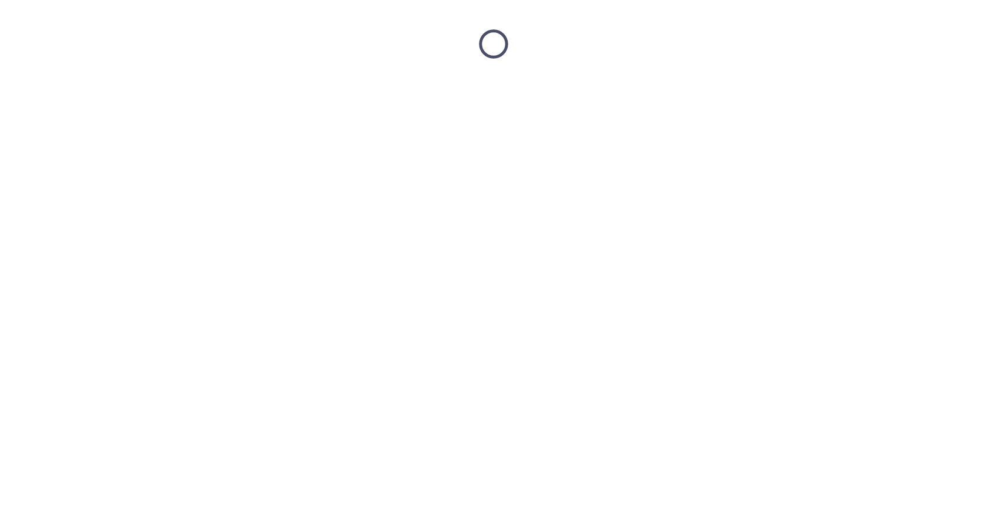
scroll to position [0, 0]
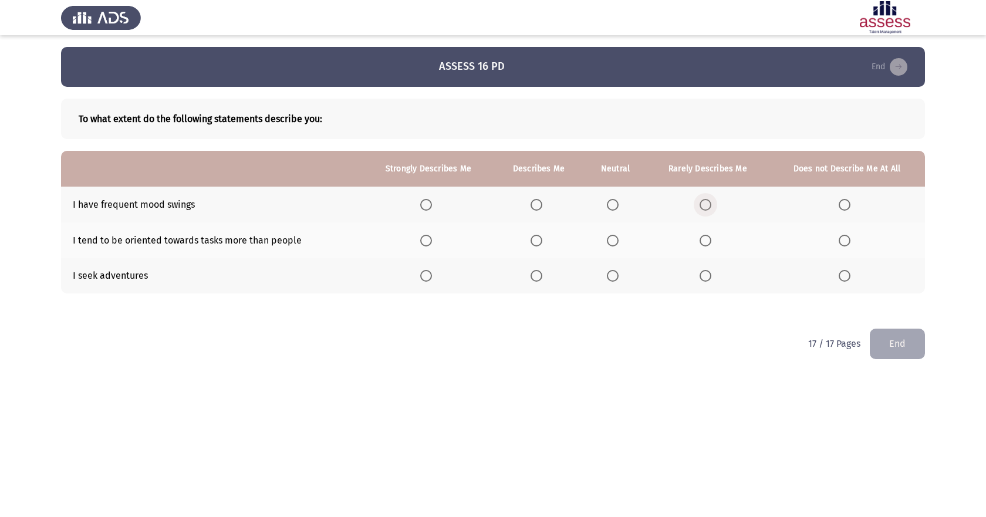
click at [705, 204] on span "Select an option" at bounding box center [705, 205] width 12 height 12
click at [705, 204] on input "Select an option" at bounding box center [705, 205] width 12 height 12
click at [615, 241] on span "Select an option" at bounding box center [613, 241] width 12 height 12
click at [615, 241] on input "Select an option" at bounding box center [613, 241] width 12 height 12
click at [538, 274] on span "Select an option" at bounding box center [536, 276] width 12 height 12
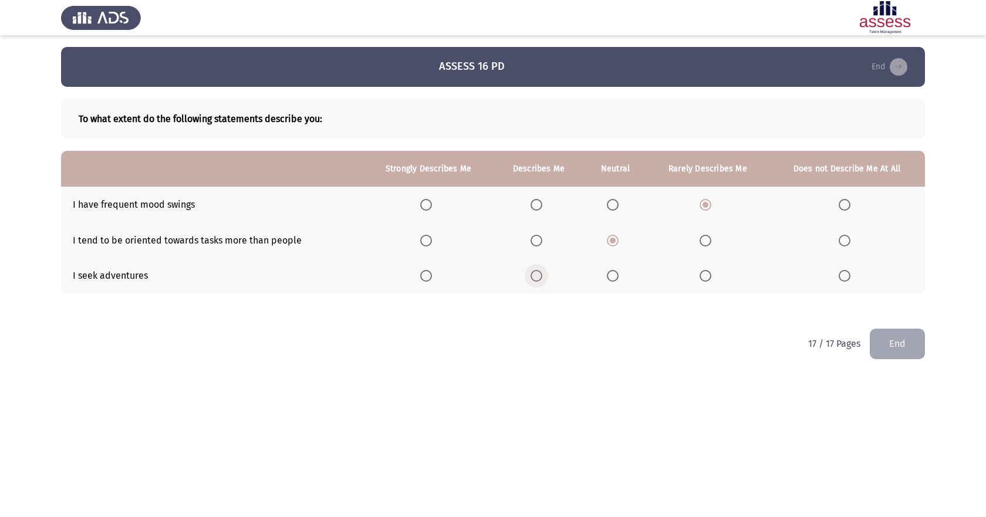
click at [538, 274] on input "Select an option" at bounding box center [536, 276] width 12 height 12
click at [902, 343] on button "End" at bounding box center [897, 344] width 55 height 30
